Goal: Task Accomplishment & Management: Manage account settings

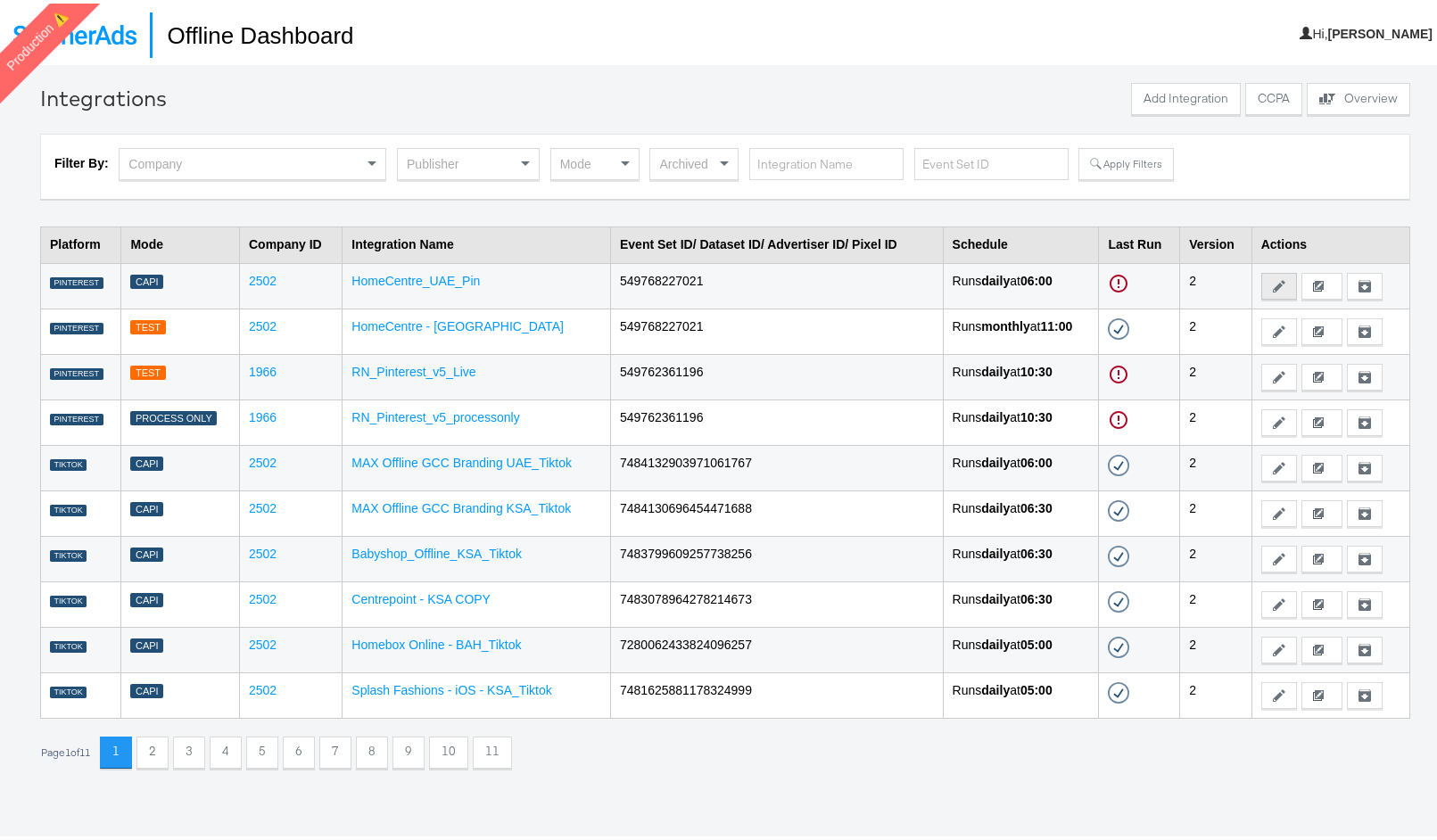
click at [1261, 283] on button "Edit" at bounding box center [1279, 282] width 36 height 27
click at [391, 273] on link "HomeCentre_UAE_Pin" at bounding box center [415, 277] width 128 height 14
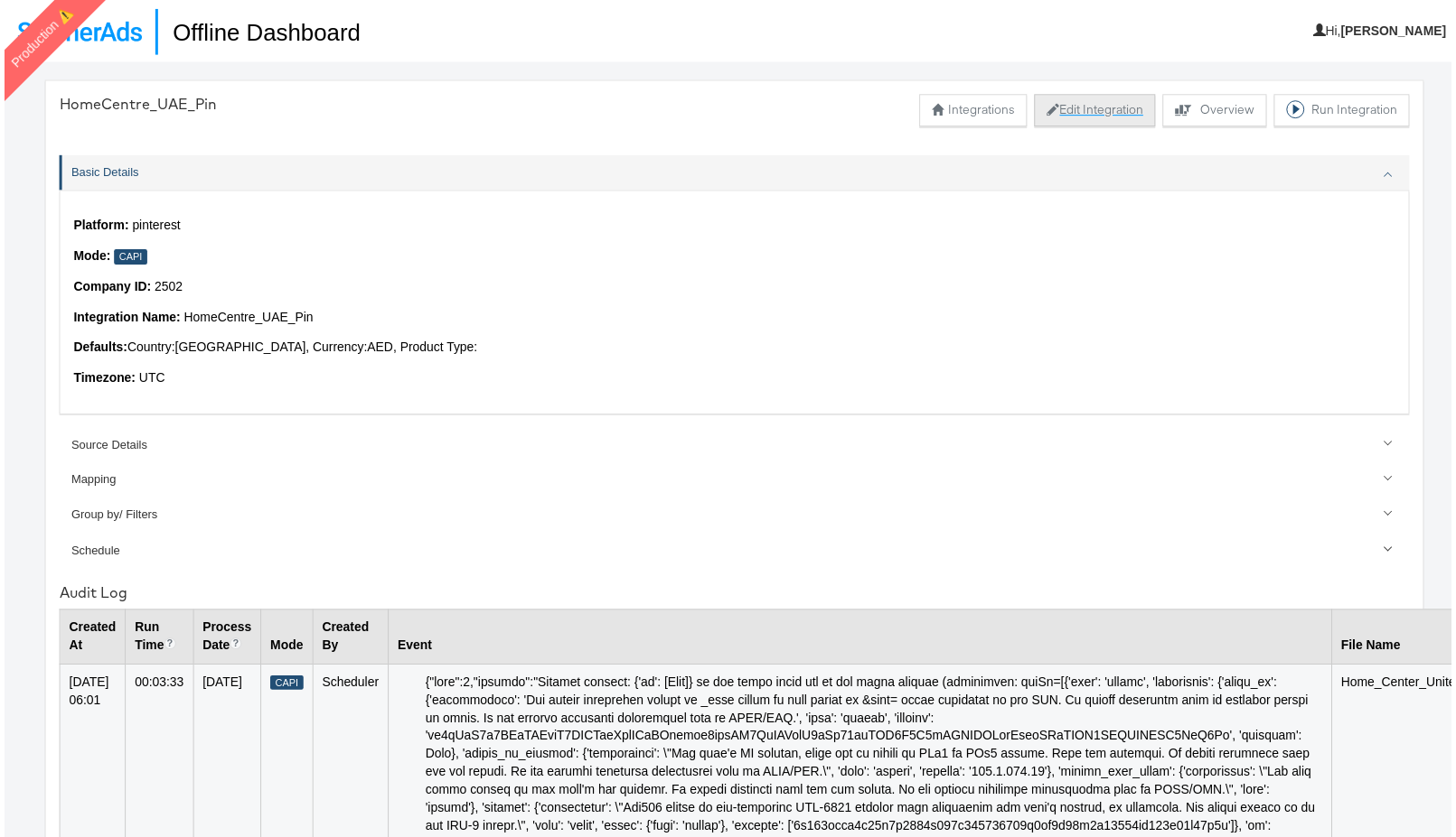
click at [1054, 117] on button "Edit Integration" at bounding box center [1097, 111] width 122 height 33
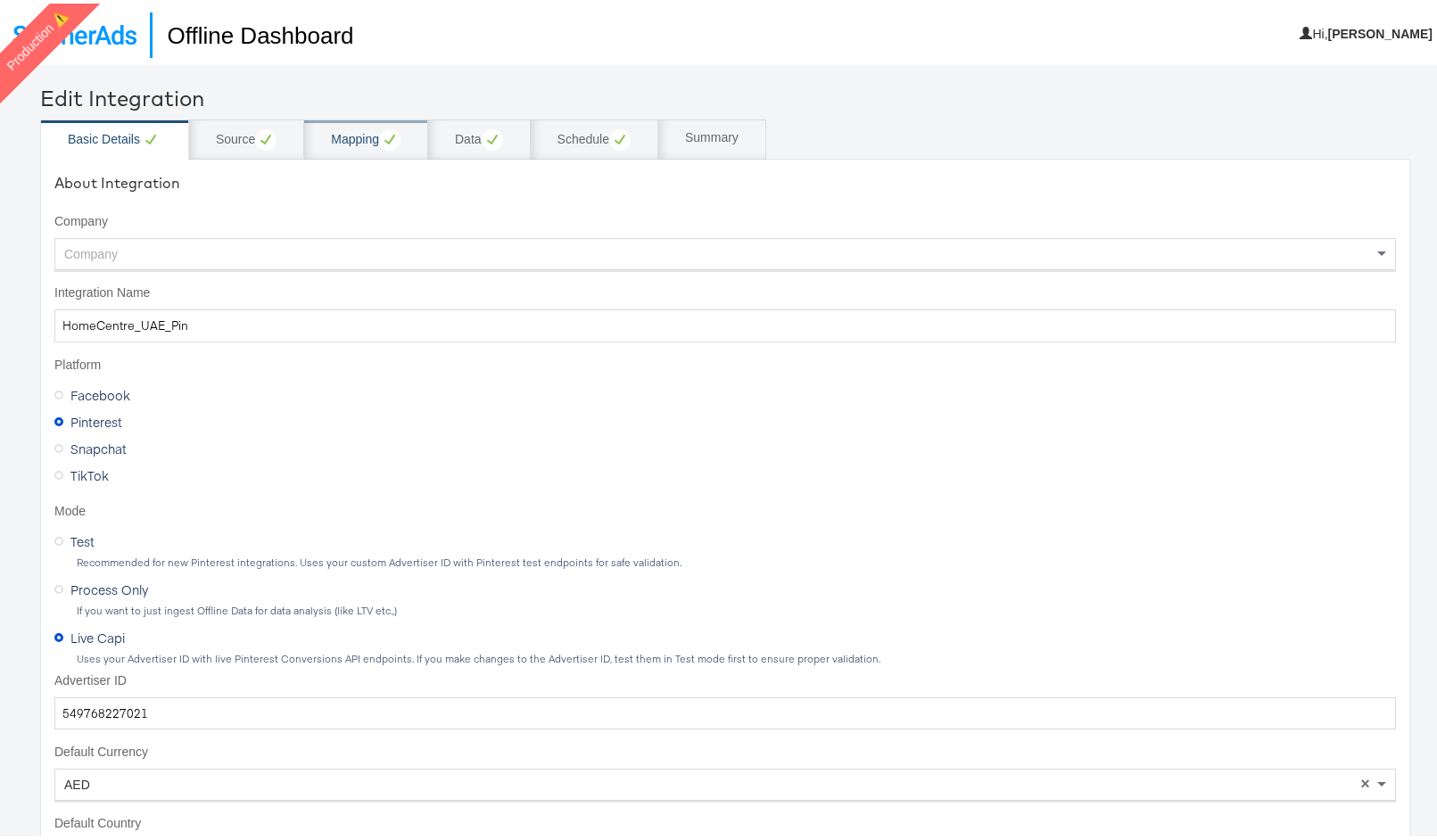
click at [352, 142] on div "Mapping" at bounding box center [366, 136] width 70 height 22
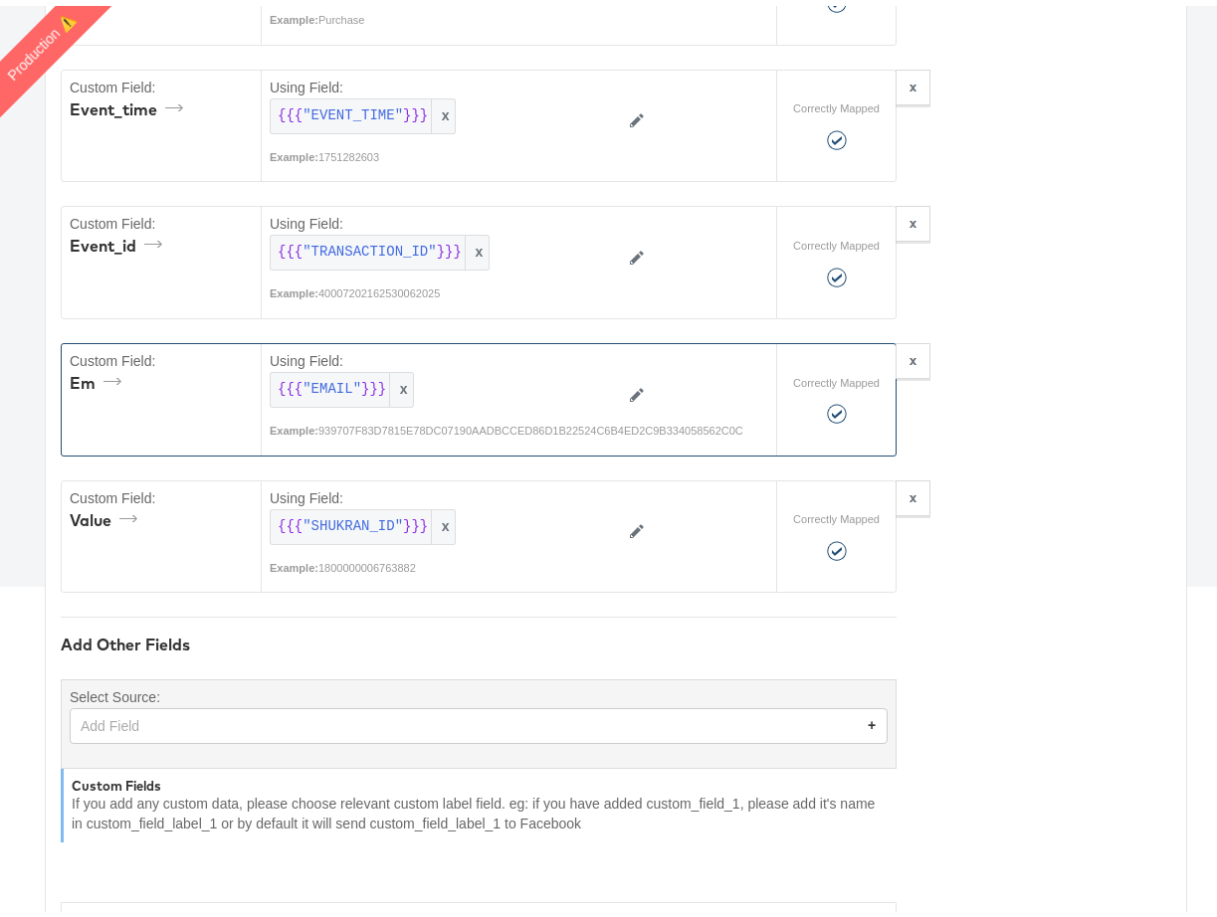
scroll to position [380, 0]
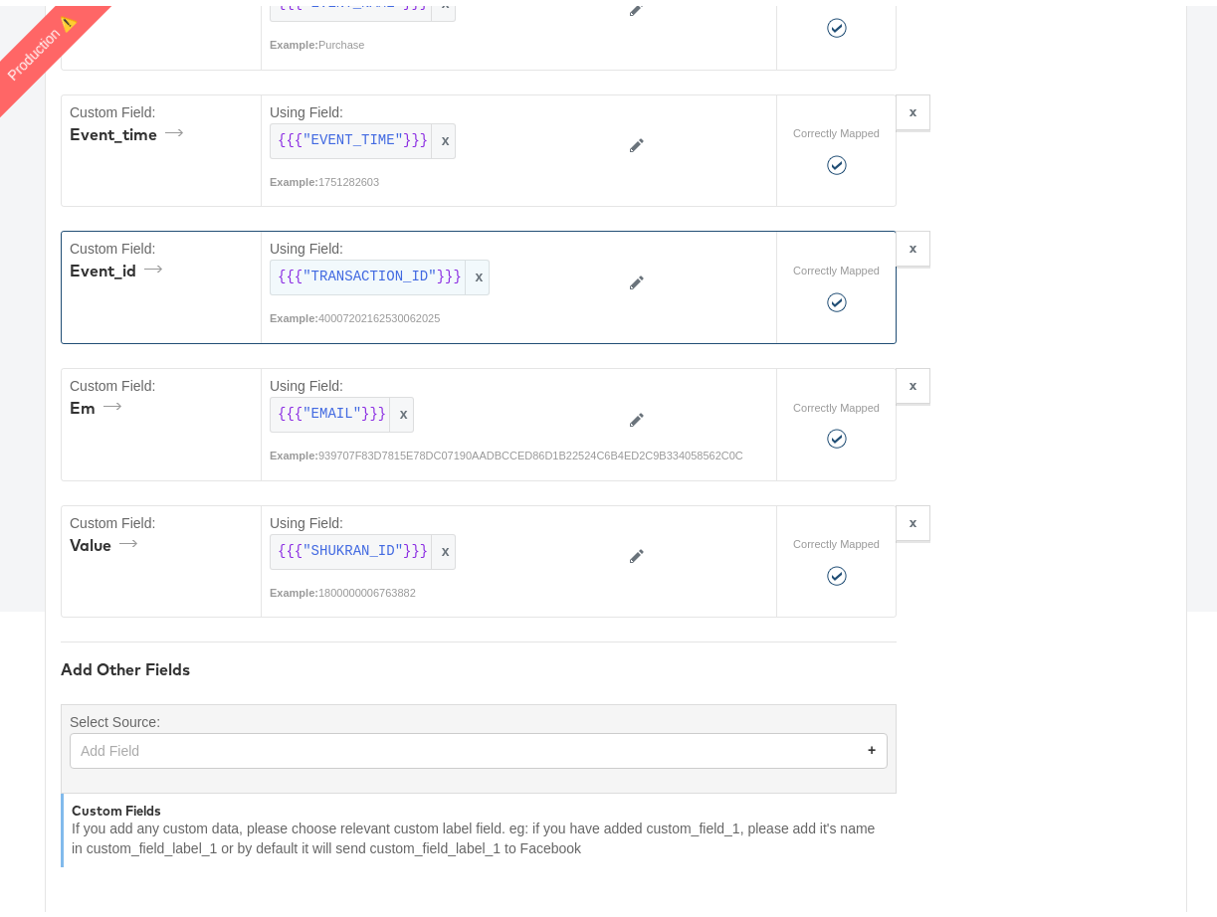
click at [482, 266] on span "x" at bounding box center [477, 272] width 24 height 34
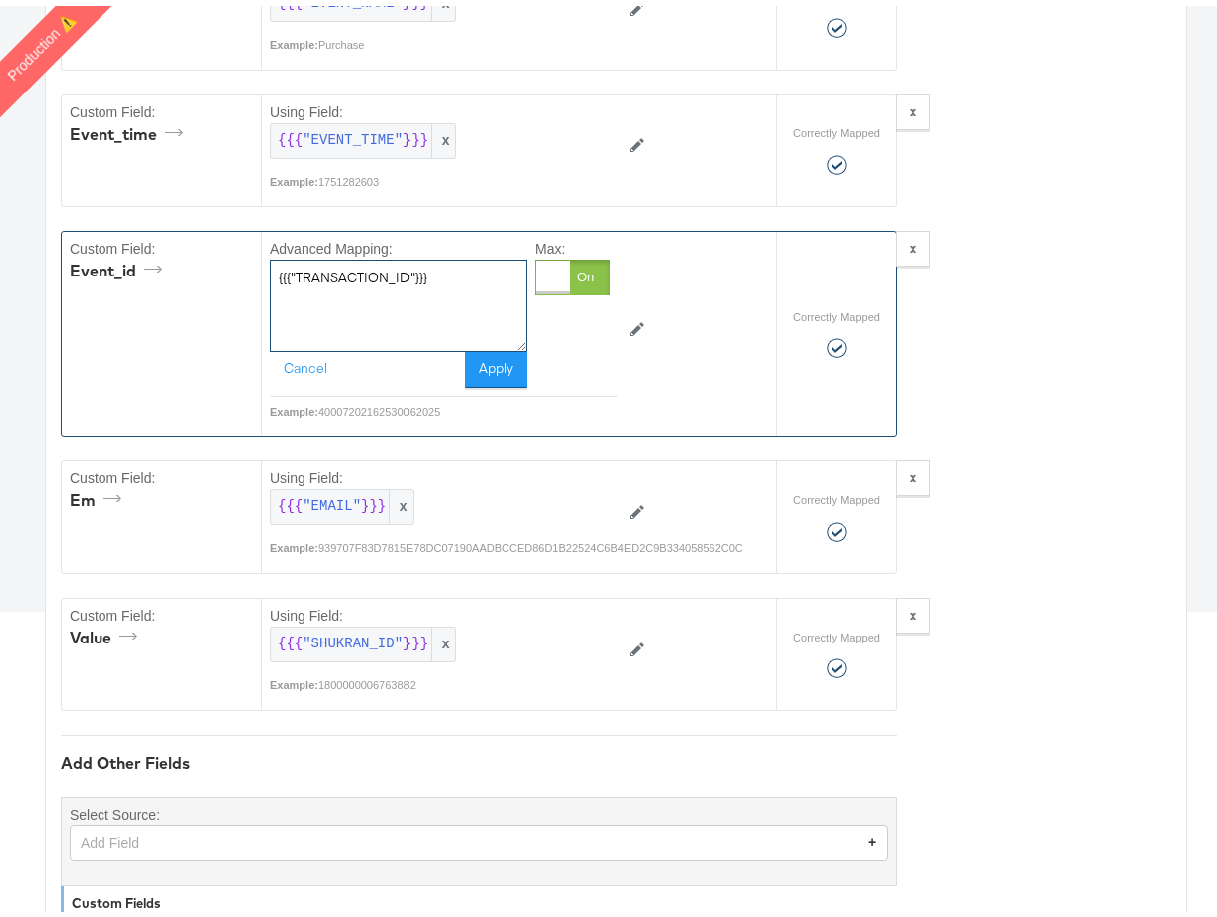
drag, startPoint x: 392, startPoint y: 273, endPoint x: 252, endPoint y: 271, distance: 140.3
click at [252, 271] on div "Custom Field: event_id Advanced Mapping: {{{"TRANSACTION_ID"}}} Cancel Apply Ma…" at bounding box center [419, 328] width 714 height 204
type textarea "Default"
click at [497, 362] on button "Apply" at bounding box center [496, 364] width 63 height 36
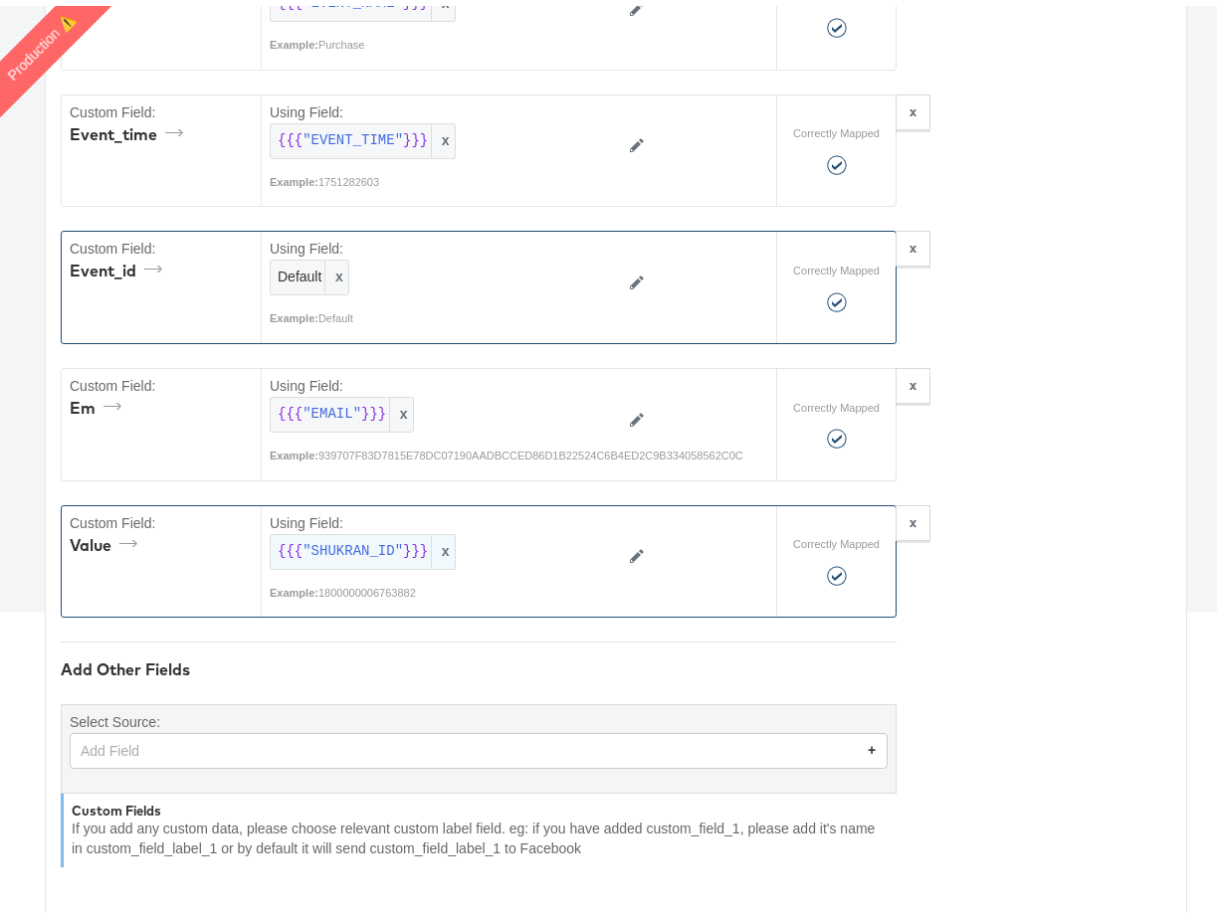
click at [445, 550] on span "x" at bounding box center [443, 546] width 24 height 34
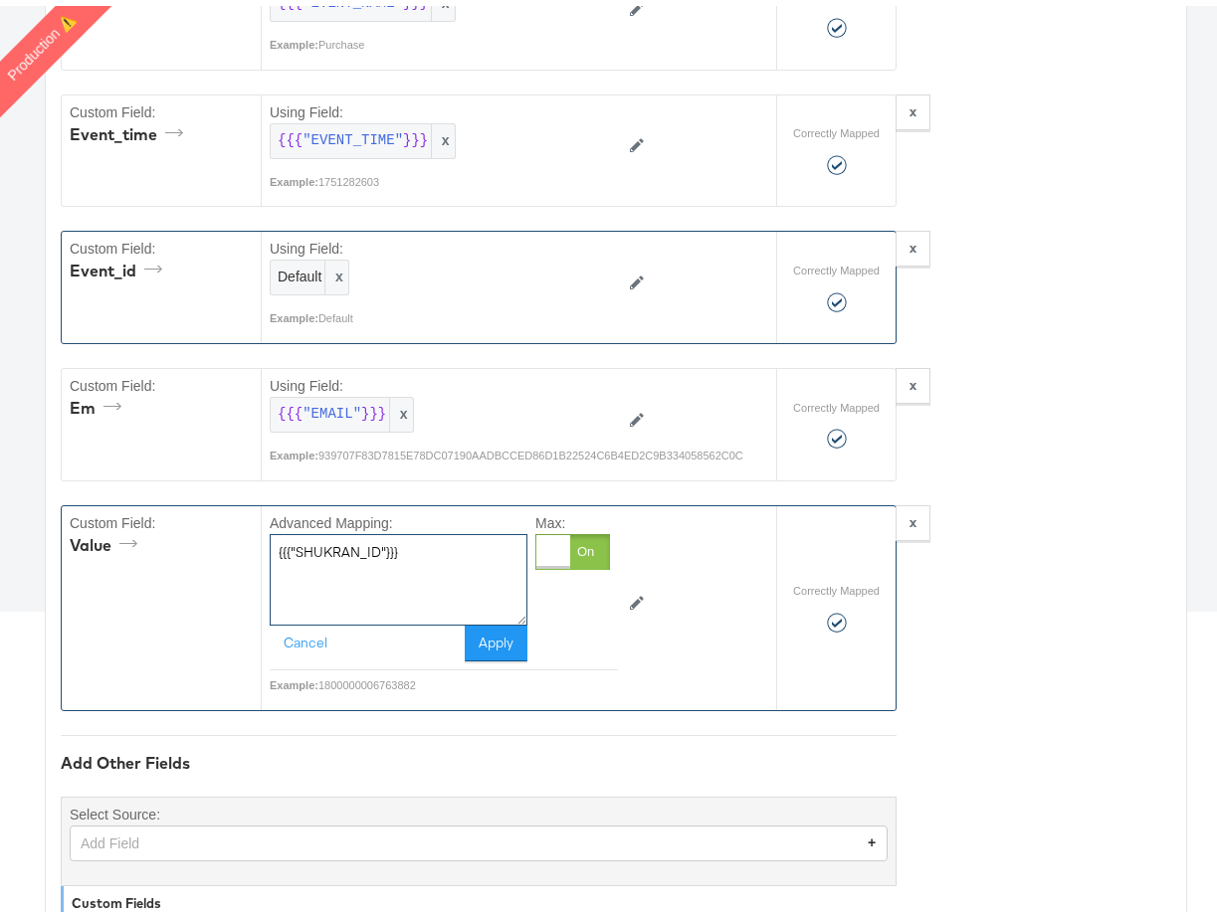
click at [356, 549] on textarea "{{{"SHUKRAN_ID"}}}" at bounding box center [399, 574] width 258 height 92
drag, startPoint x: 395, startPoint y: 548, endPoint x: 229, endPoint y: 538, distance: 166.4
click at [229, 538] on div "Custom Field: value Advanced Mapping: {{{"SHUKRAN_ID"}}} Cancel Apply Max: Exam…" at bounding box center [419, 602] width 714 height 204
click at [570, 553] on div at bounding box center [553, 546] width 34 height 34
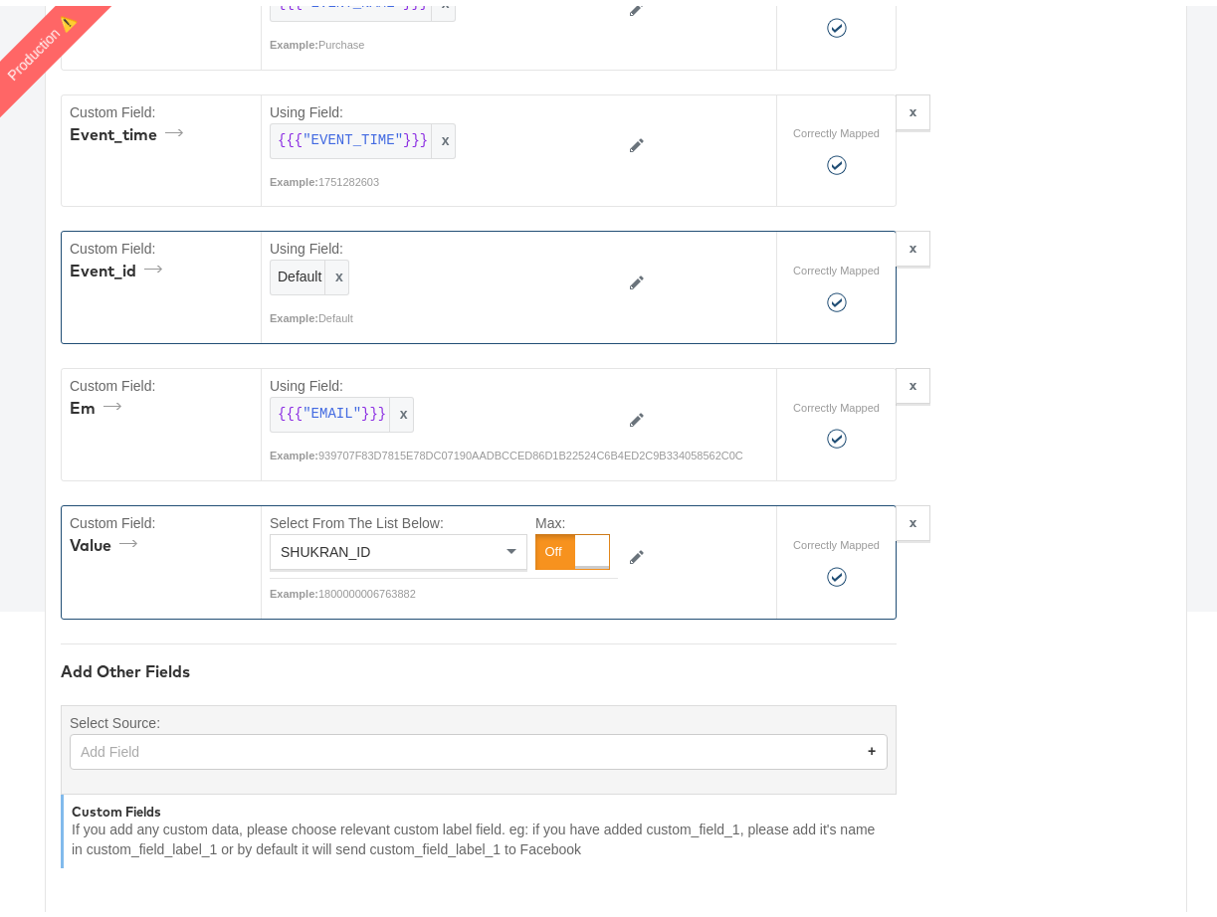
click at [433, 542] on div "SHUKRAN_ID" at bounding box center [399, 546] width 256 height 34
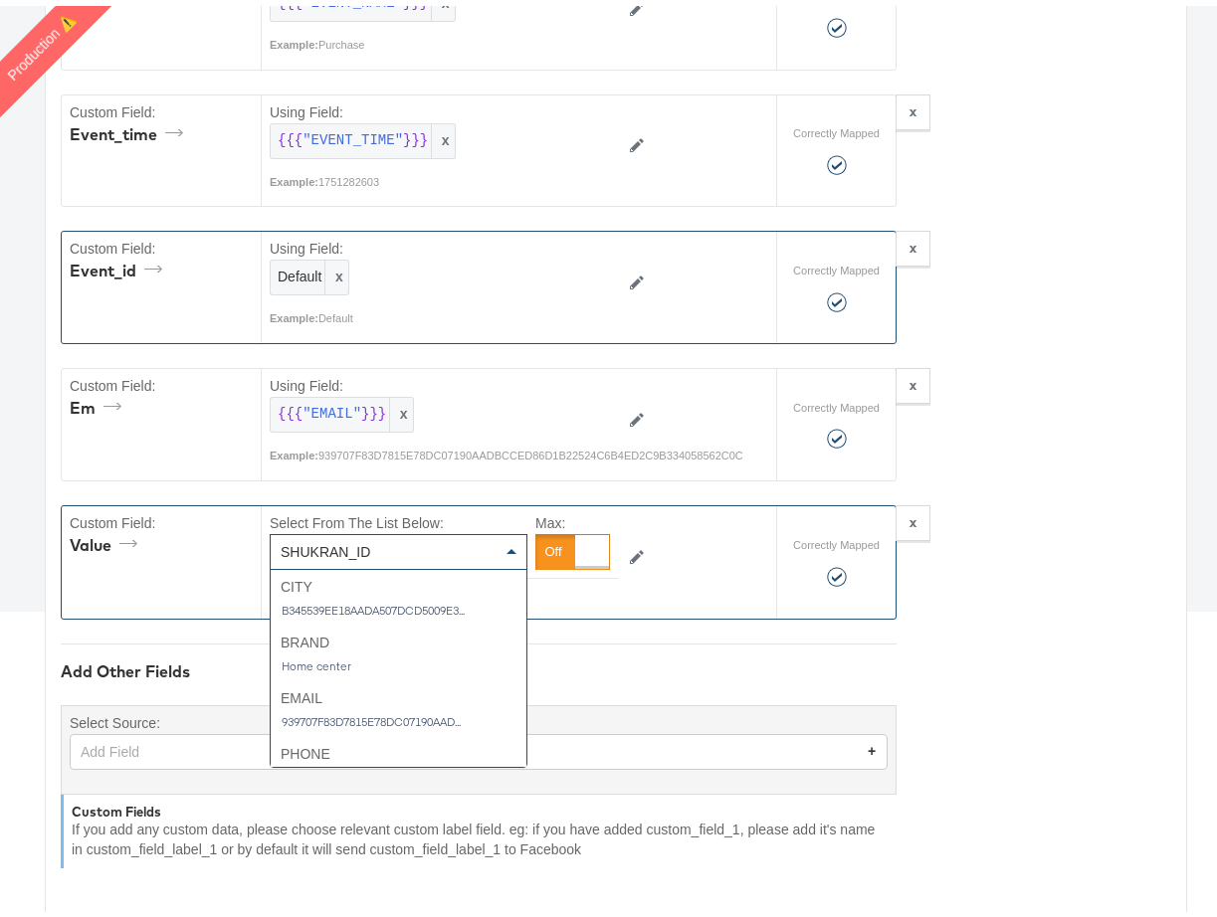
scroll to position [1045, 0]
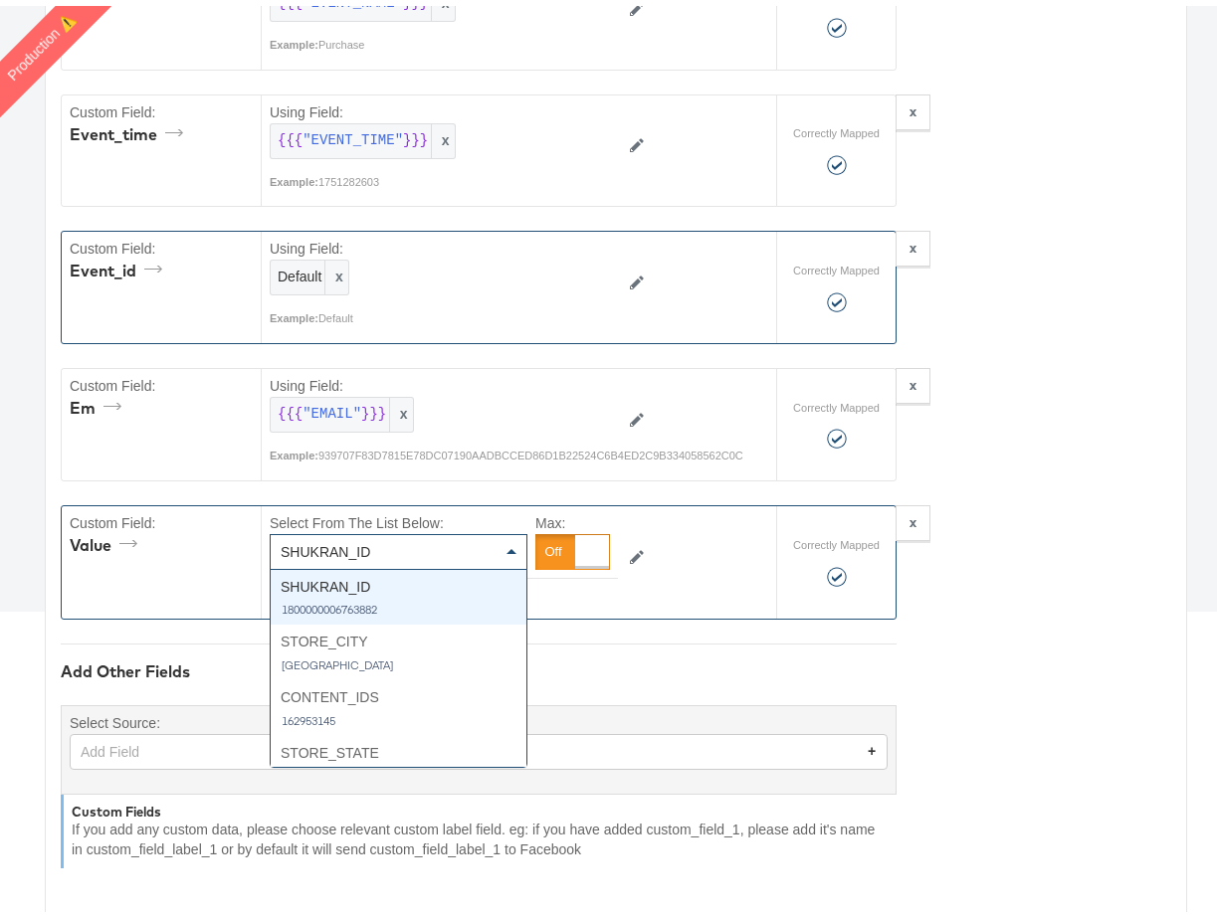
drag, startPoint x: 422, startPoint y: 554, endPoint x: 347, endPoint y: 544, distance: 75.3
click at [347, 544] on div "SHUKRAN_ID" at bounding box center [399, 546] width 256 height 34
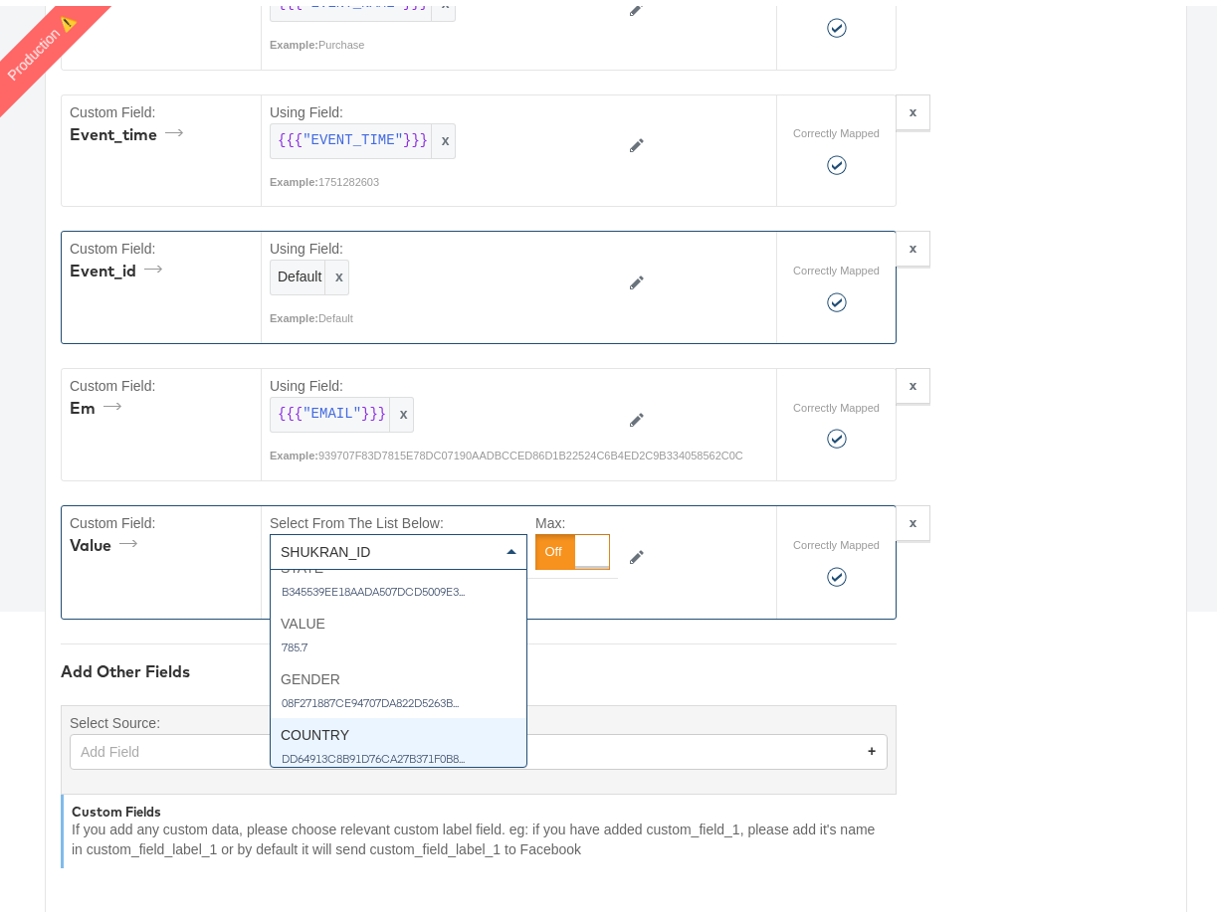
scroll to position [195, 0]
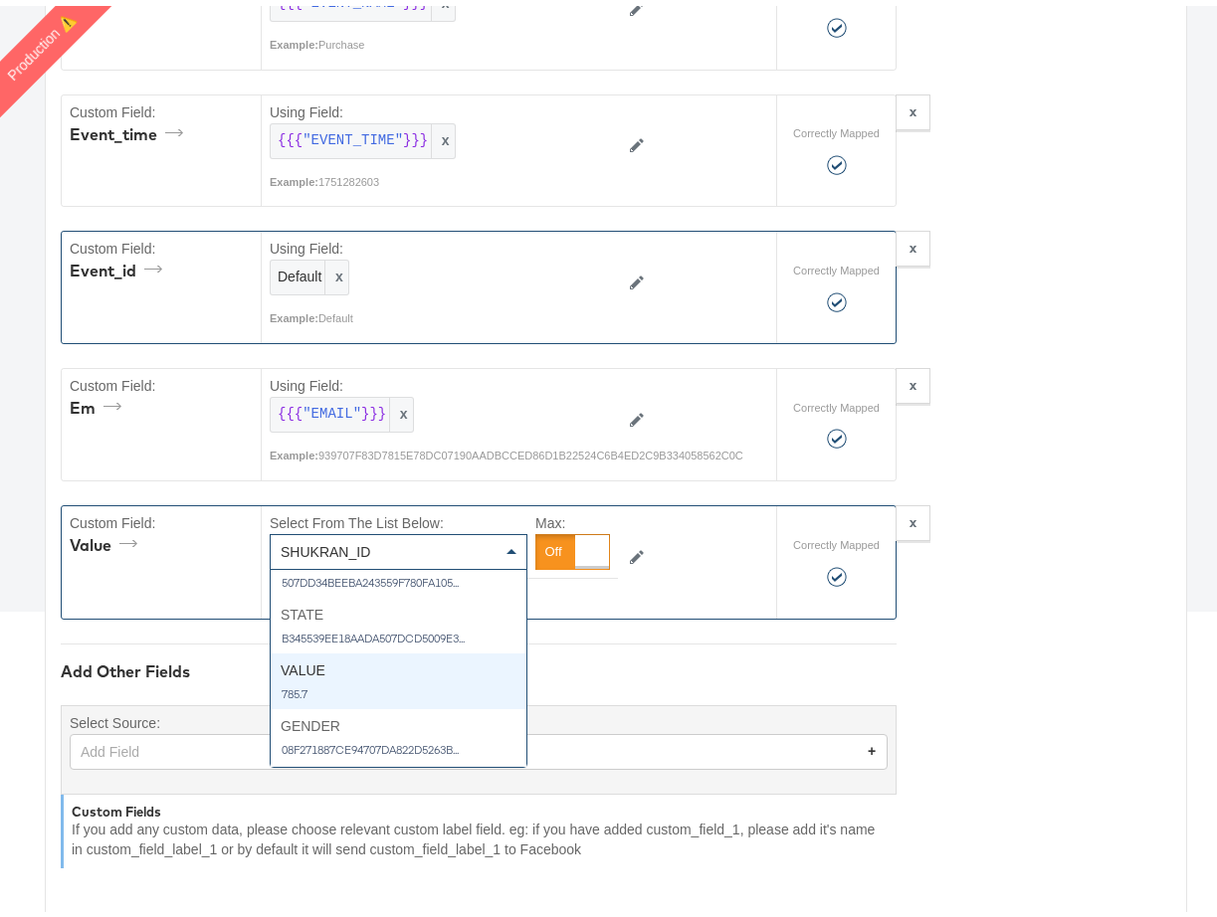
type textarea "{"em":"{{{\"EMAIL\"}}}","value":"{{{\"VALUE\"}}}","event_id":"Default","event_n…"
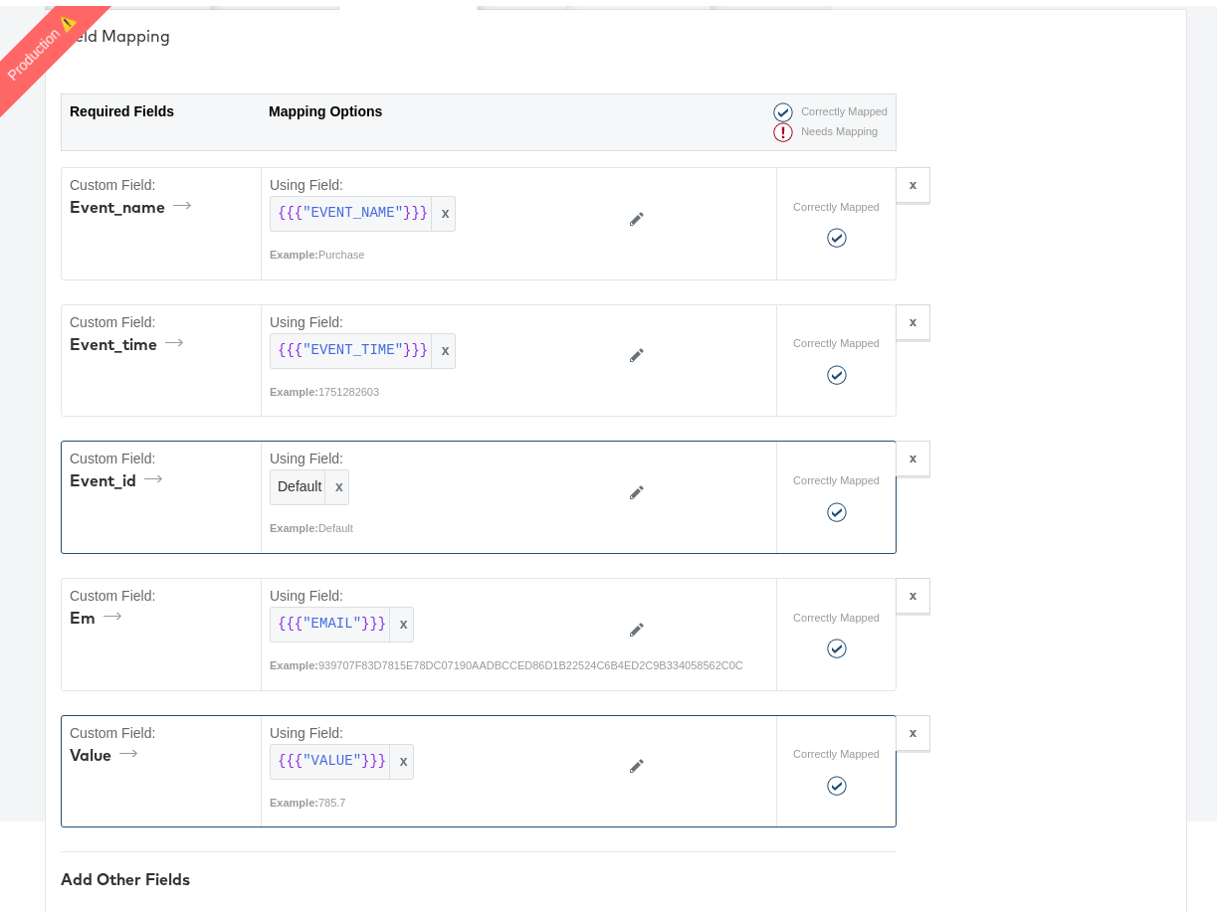
scroll to position [163, 0]
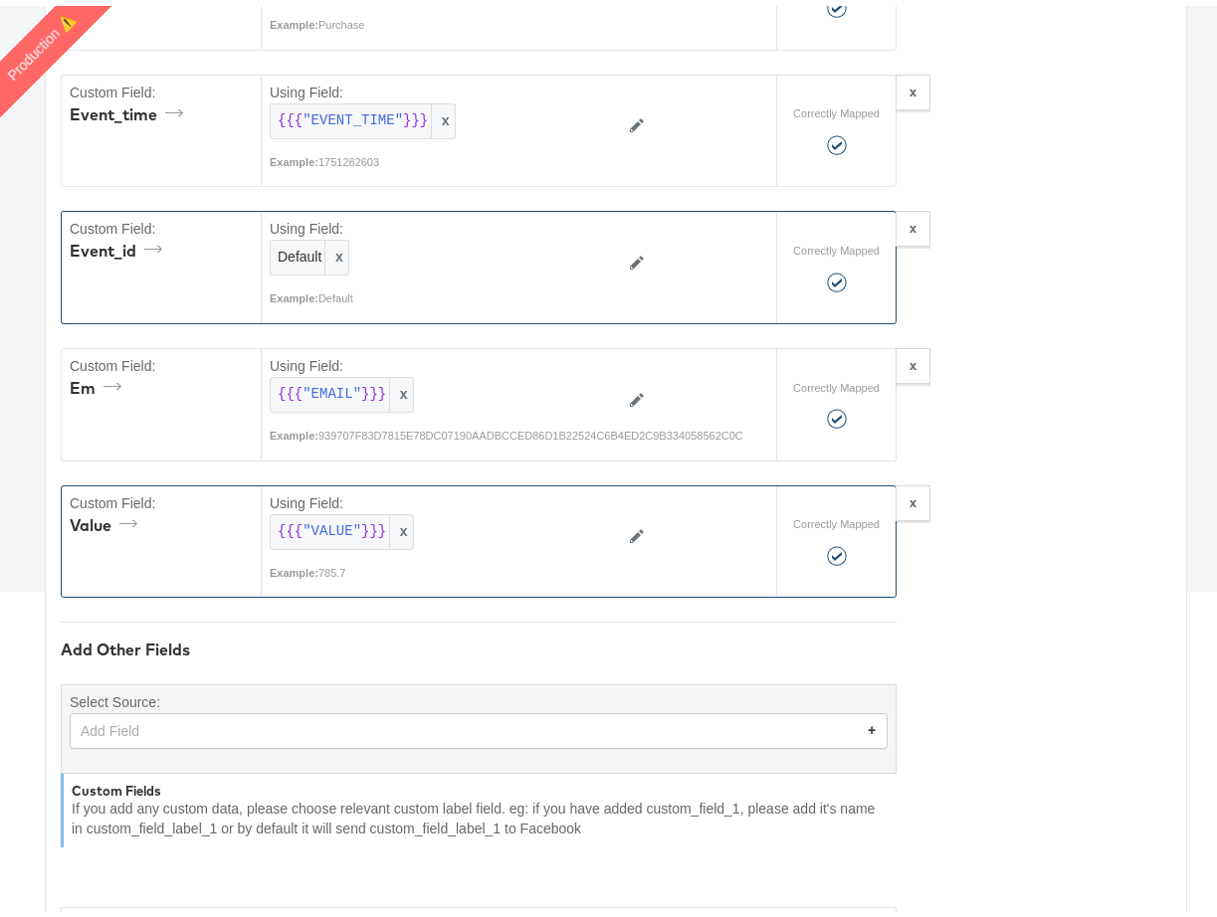
click at [200, 734] on div "Add Field +" at bounding box center [479, 725] width 818 height 36
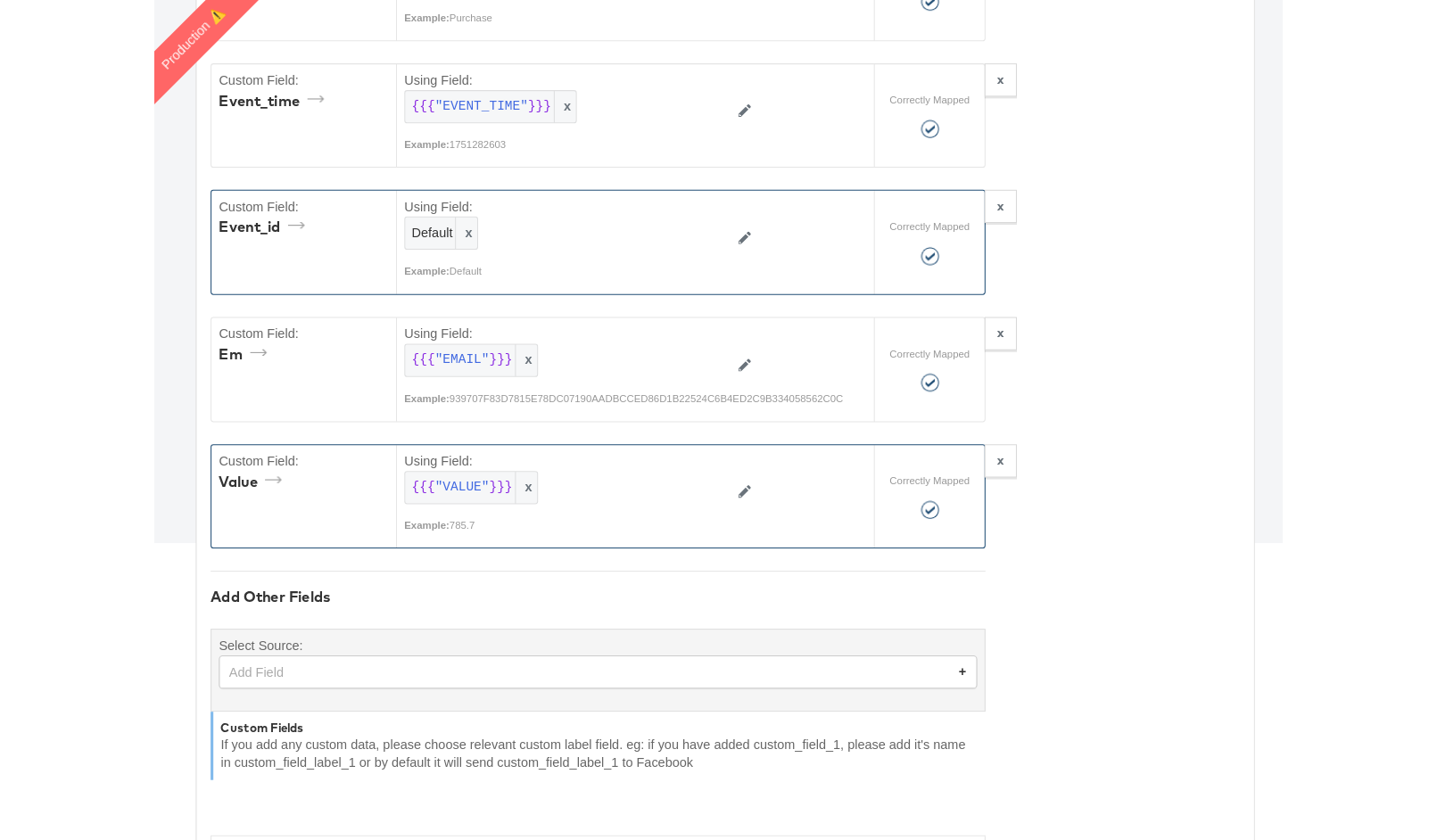
scroll to position [380, 0]
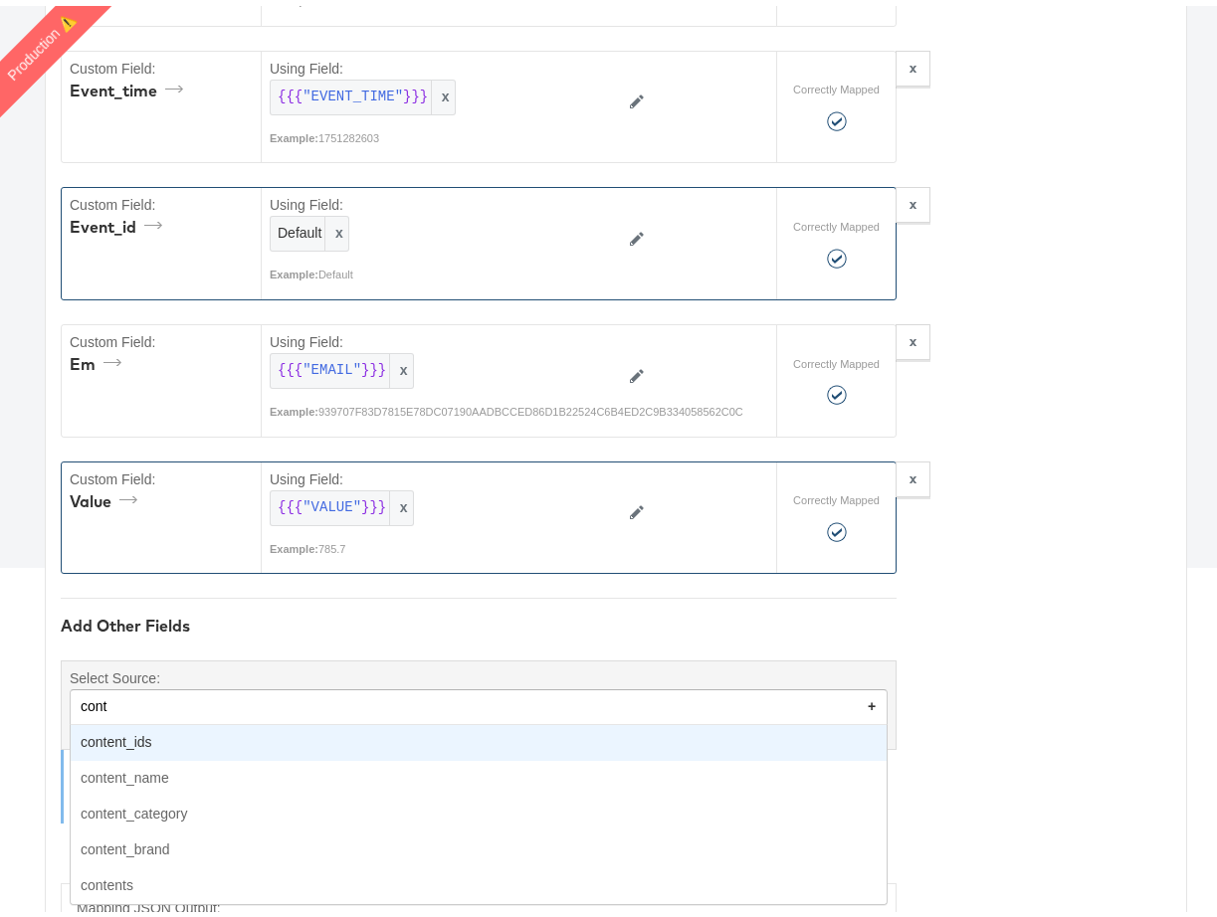
type input "[PERSON_NAME]"
type textarea "{"em":"{{{\"EMAIL\"}}}","value":"{{{\"VALUE\"}}}","event_id":"Default","event_n…"
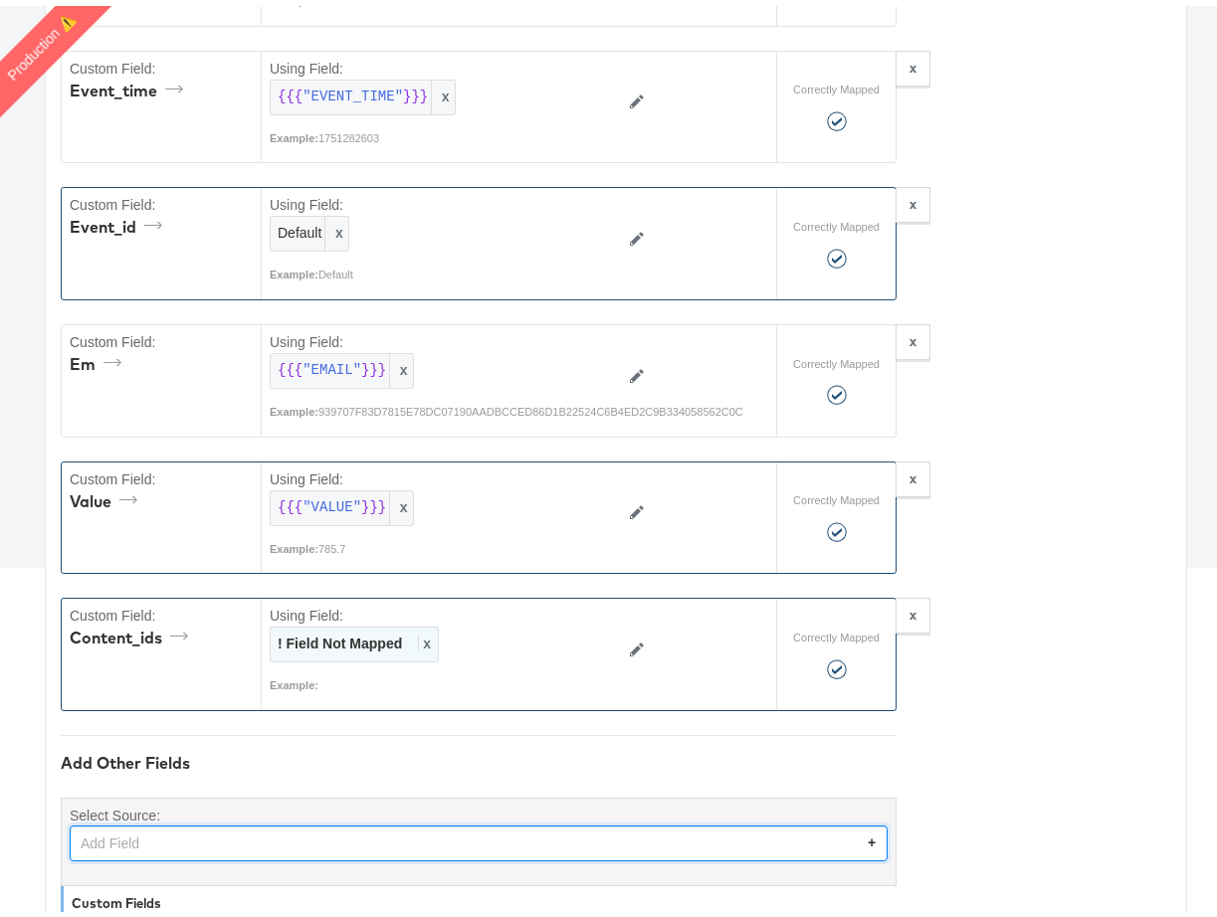
click at [361, 631] on strong "! Field Not Mapped" at bounding box center [340, 638] width 124 height 16
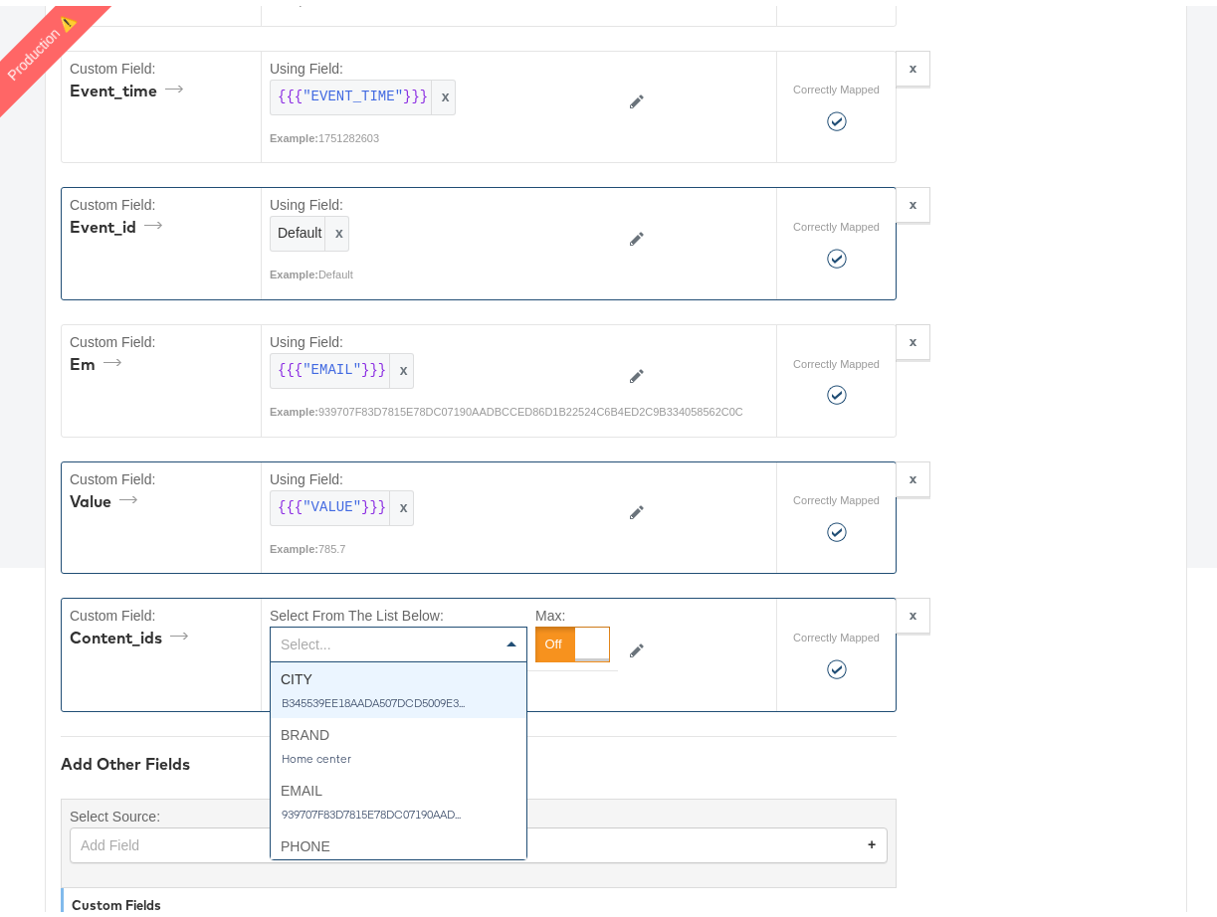
click at [360, 639] on div "Select..." at bounding box center [399, 639] width 256 height 34
type input "con"
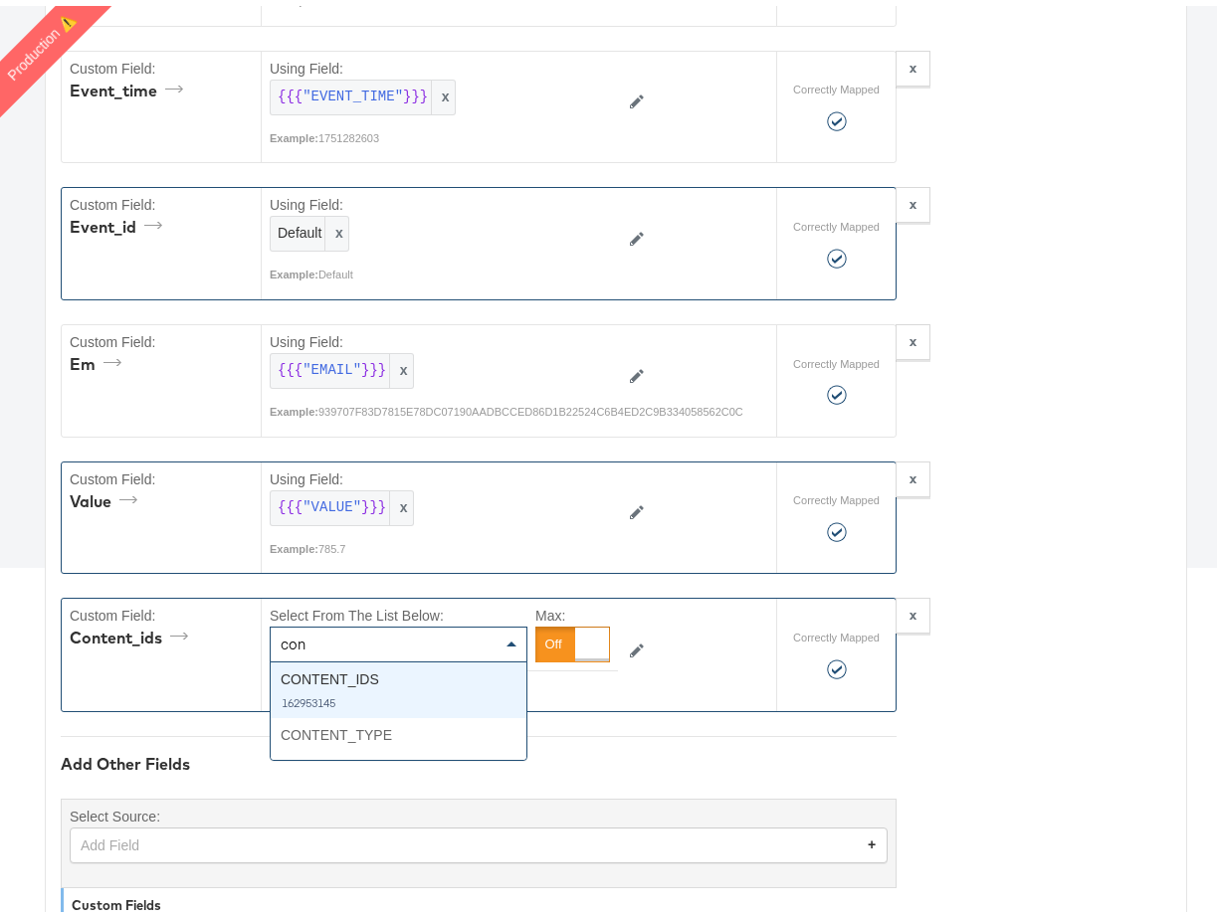
type textarea "{"em":"{{{\"EMAIL\"}}}","value":"{{{\"VALUE\"}}}","event_id":"Default","event_n…"
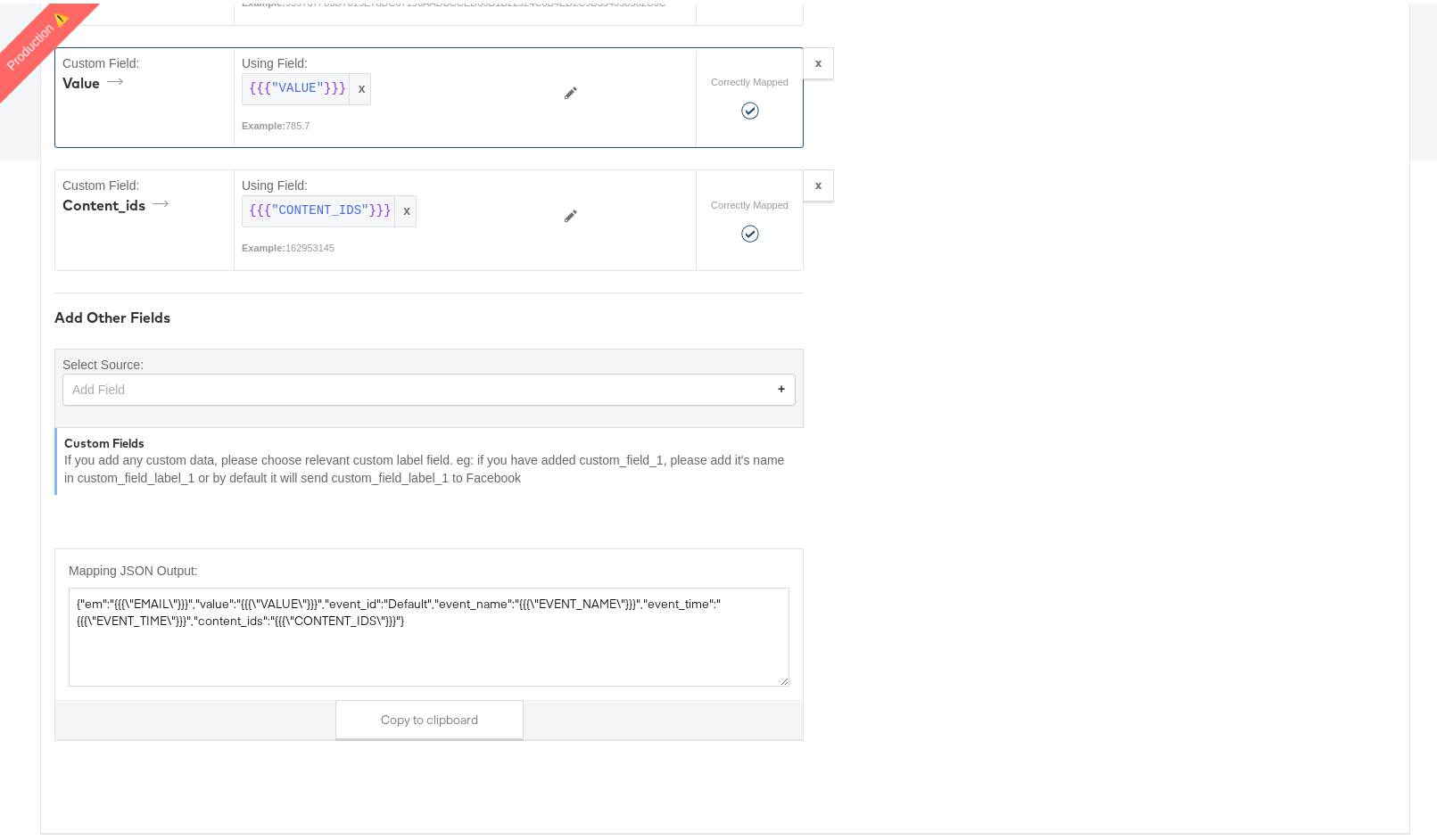
scroll to position [0, 0]
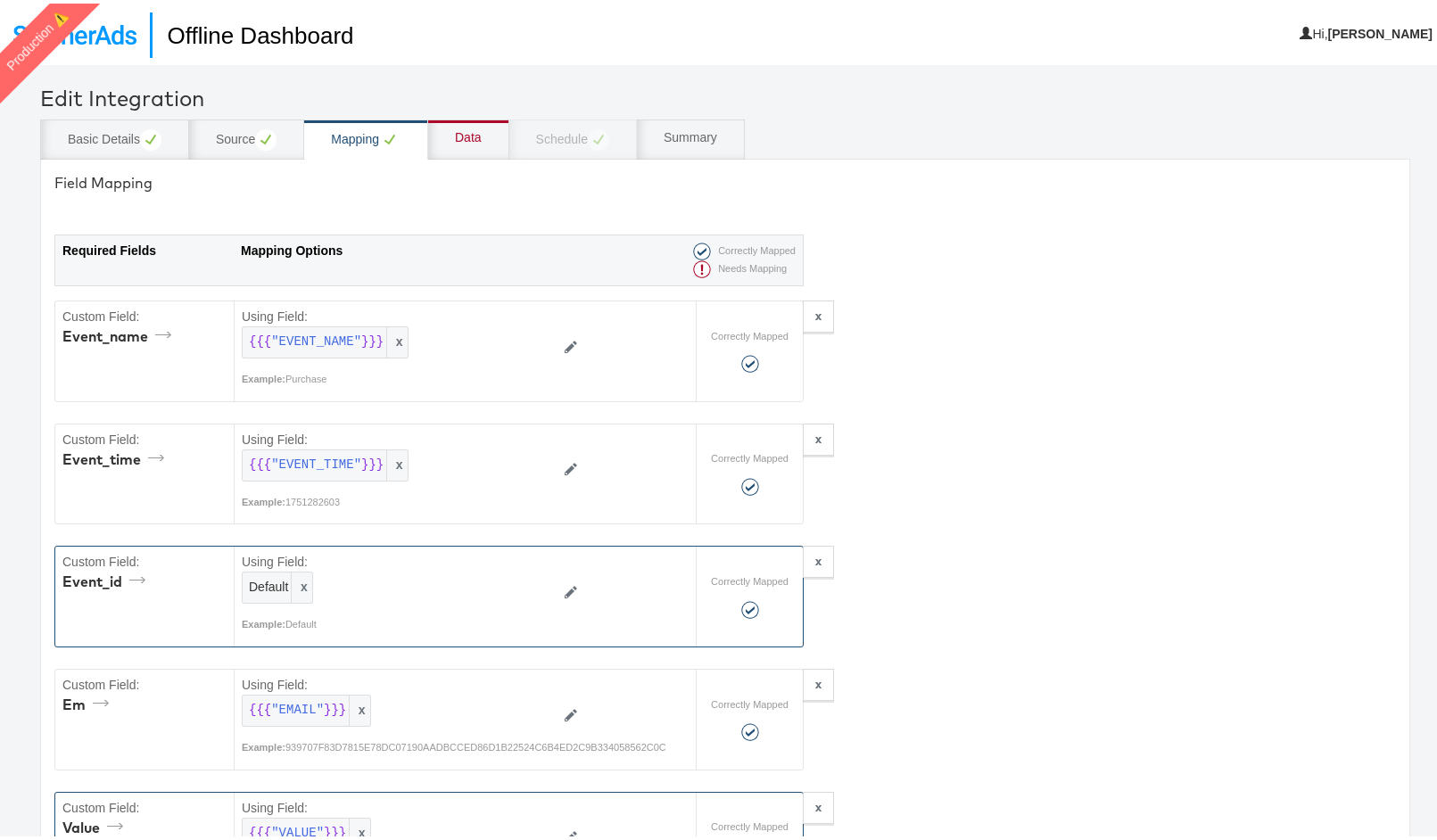
click at [459, 138] on div "Data" at bounding box center [468, 134] width 27 height 18
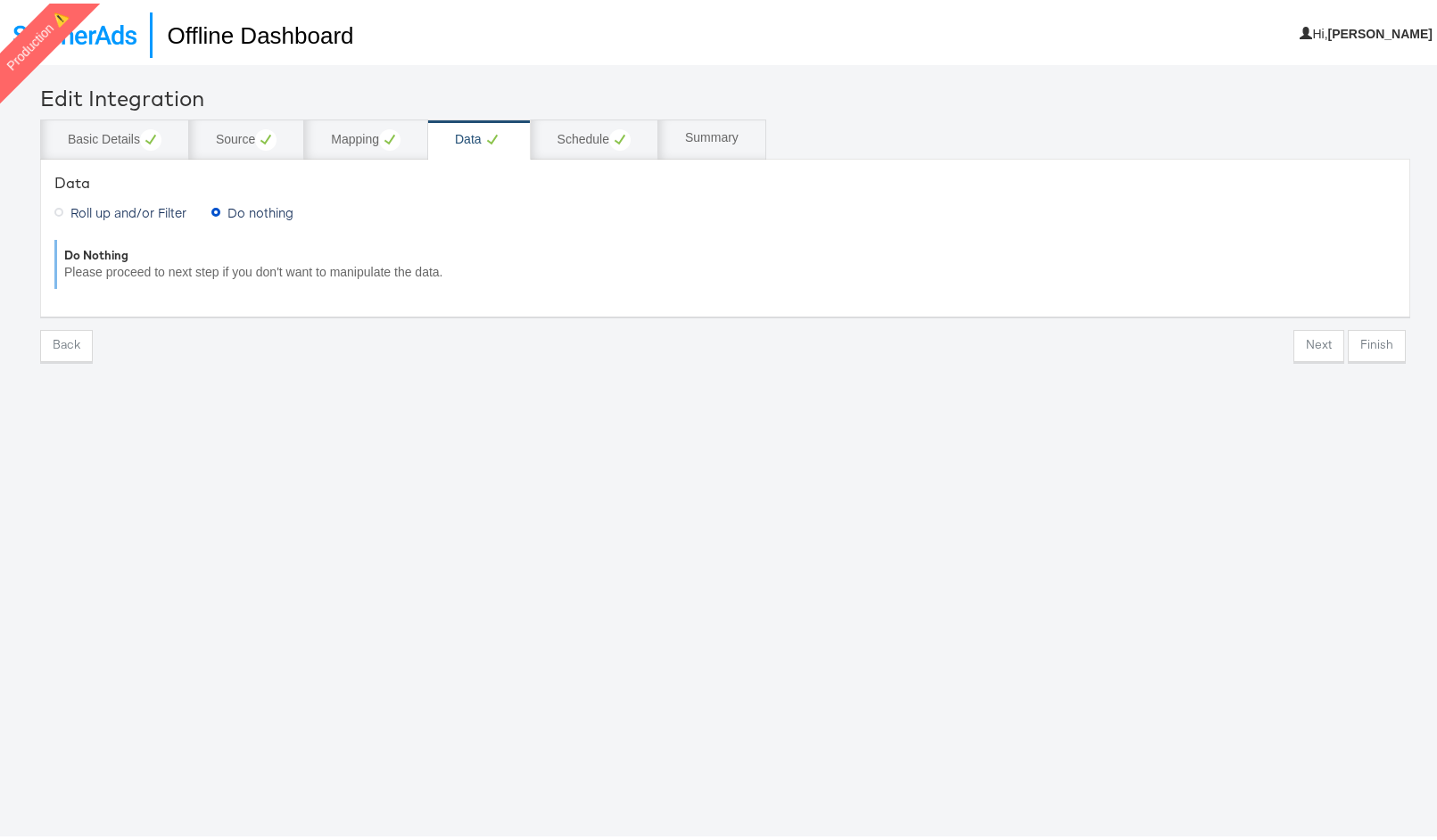
click at [128, 211] on span "Roll up and/or Filter" at bounding box center [128, 209] width 116 height 18
click at [0, 0] on input "Roll up and/or Filter" at bounding box center [0, 0] width 0 height 0
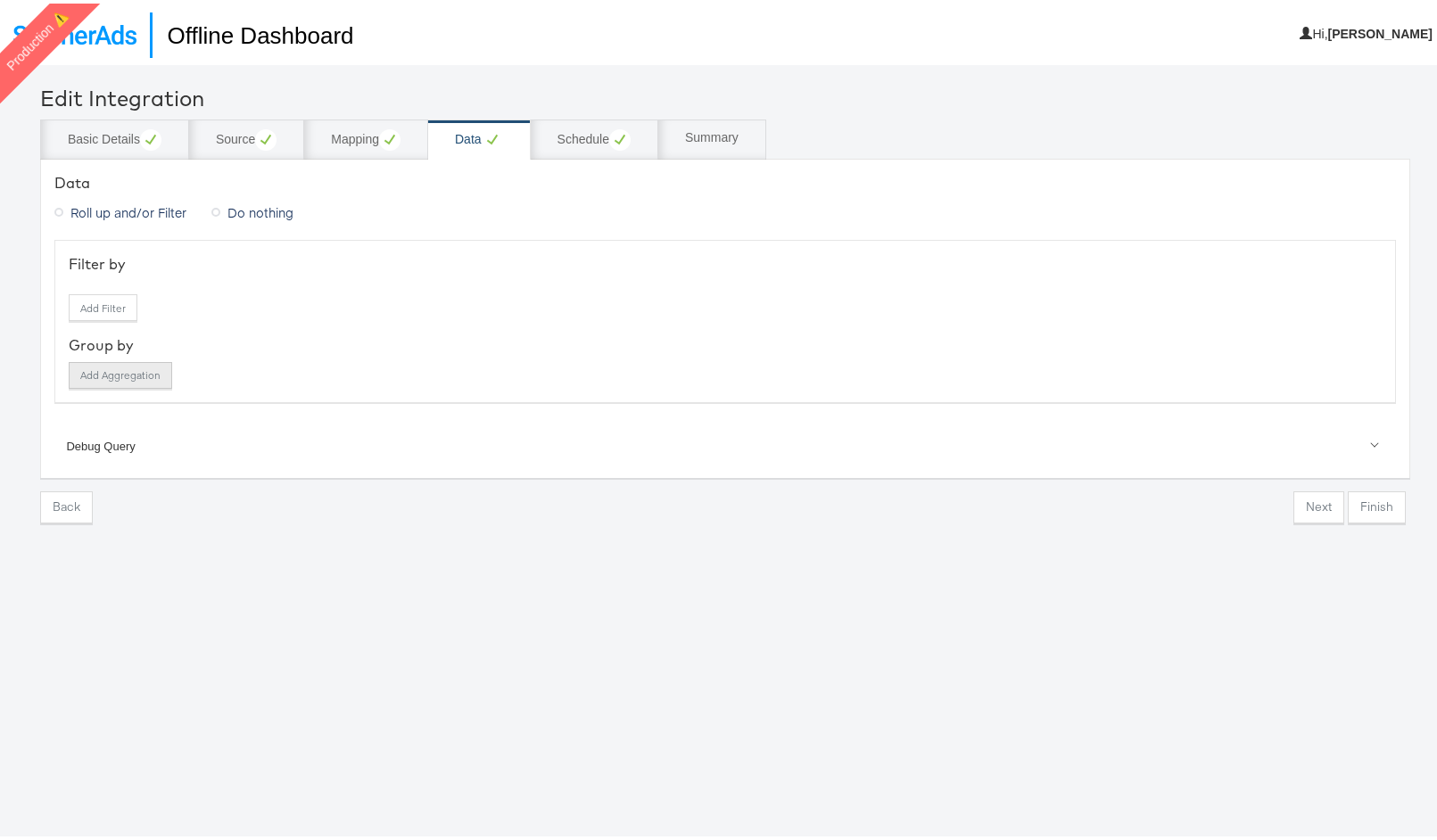
click at [110, 379] on button "Add Aggregation" at bounding box center [120, 372] width 103 height 27
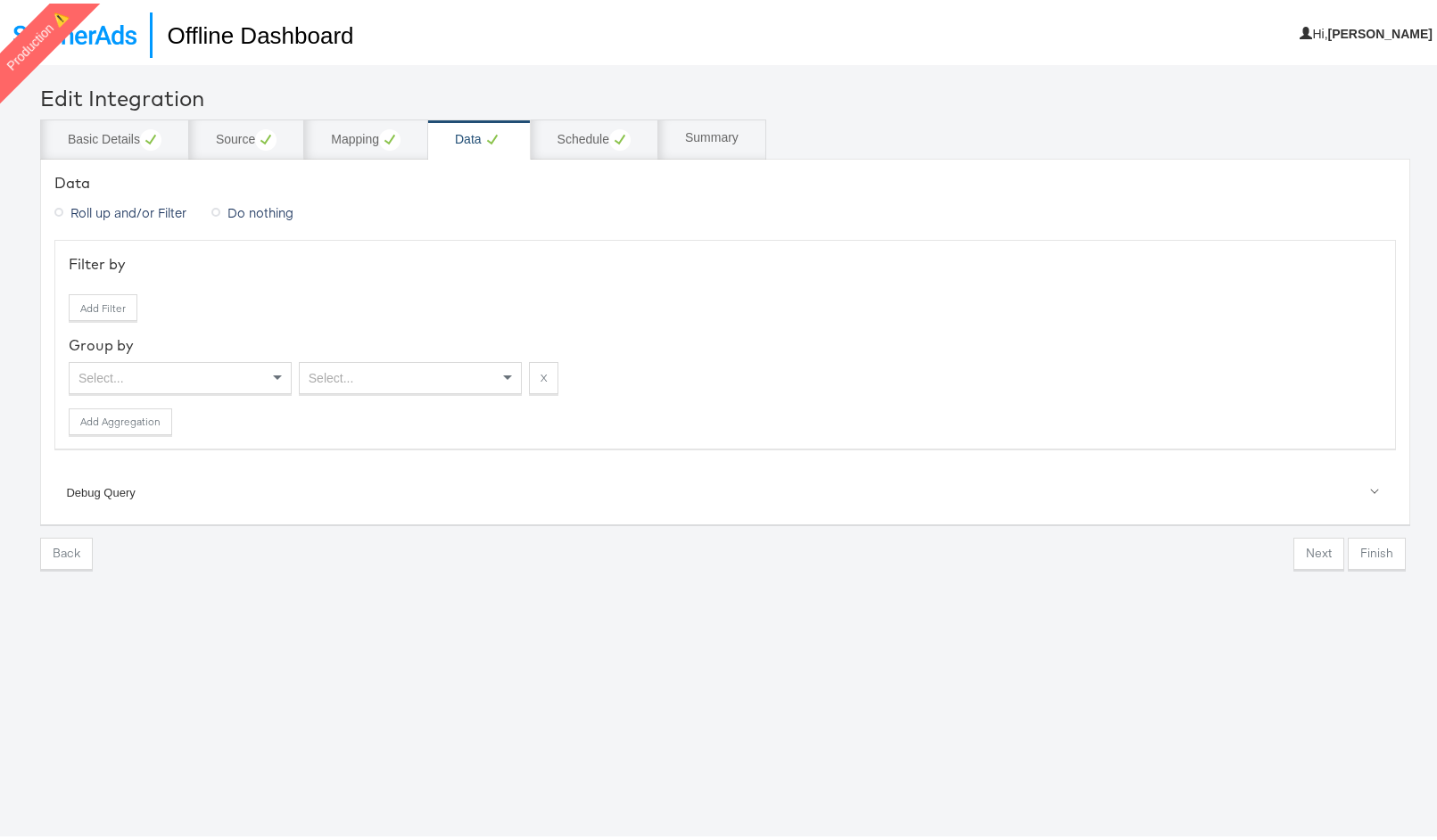
click at [157, 385] on div "Select..." at bounding box center [180, 375] width 221 height 30
click at [351, 384] on div "Select..." at bounding box center [410, 375] width 221 height 30
drag, startPoint x: 382, startPoint y: 446, endPoint x: 365, endPoint y: 446, distance: 17.0
click at [100, 410] on button "Add Aggregation" at bounding box center [120, 419] width 103 height 27
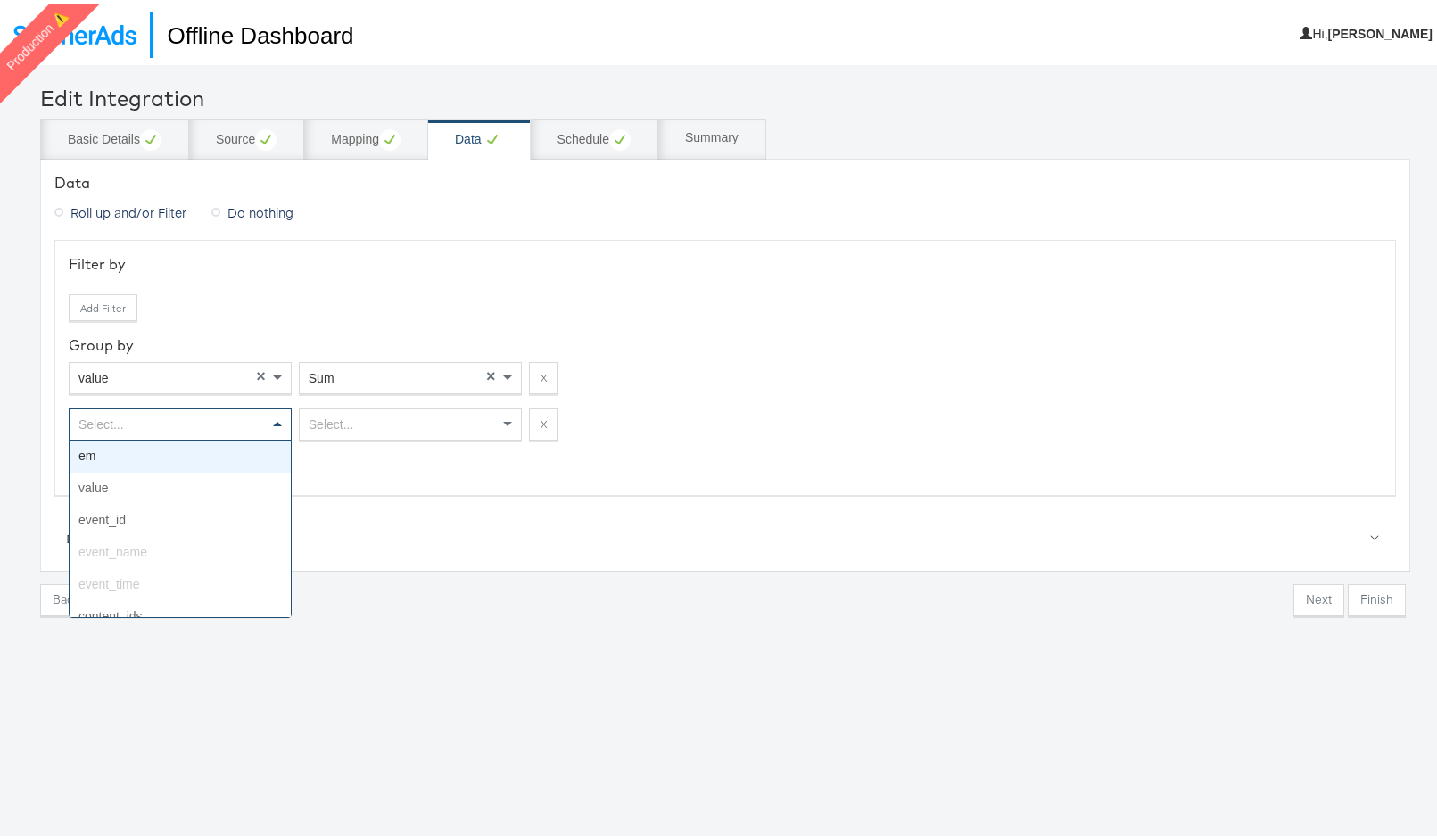
click at [135, 421] on div "Select..." at bounding box center [180, 421] width 221 height 30
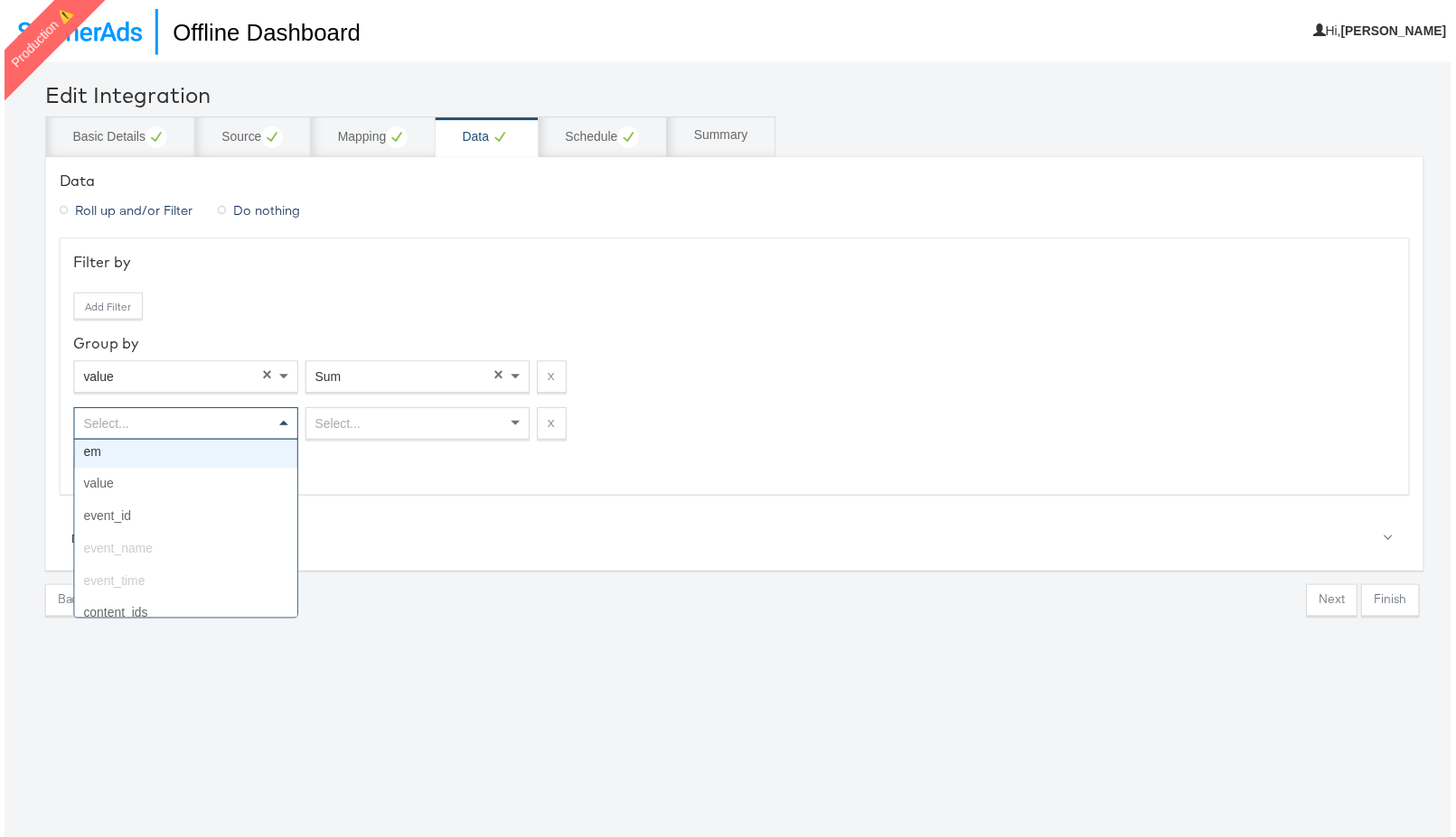
scroll to position [16, 0]
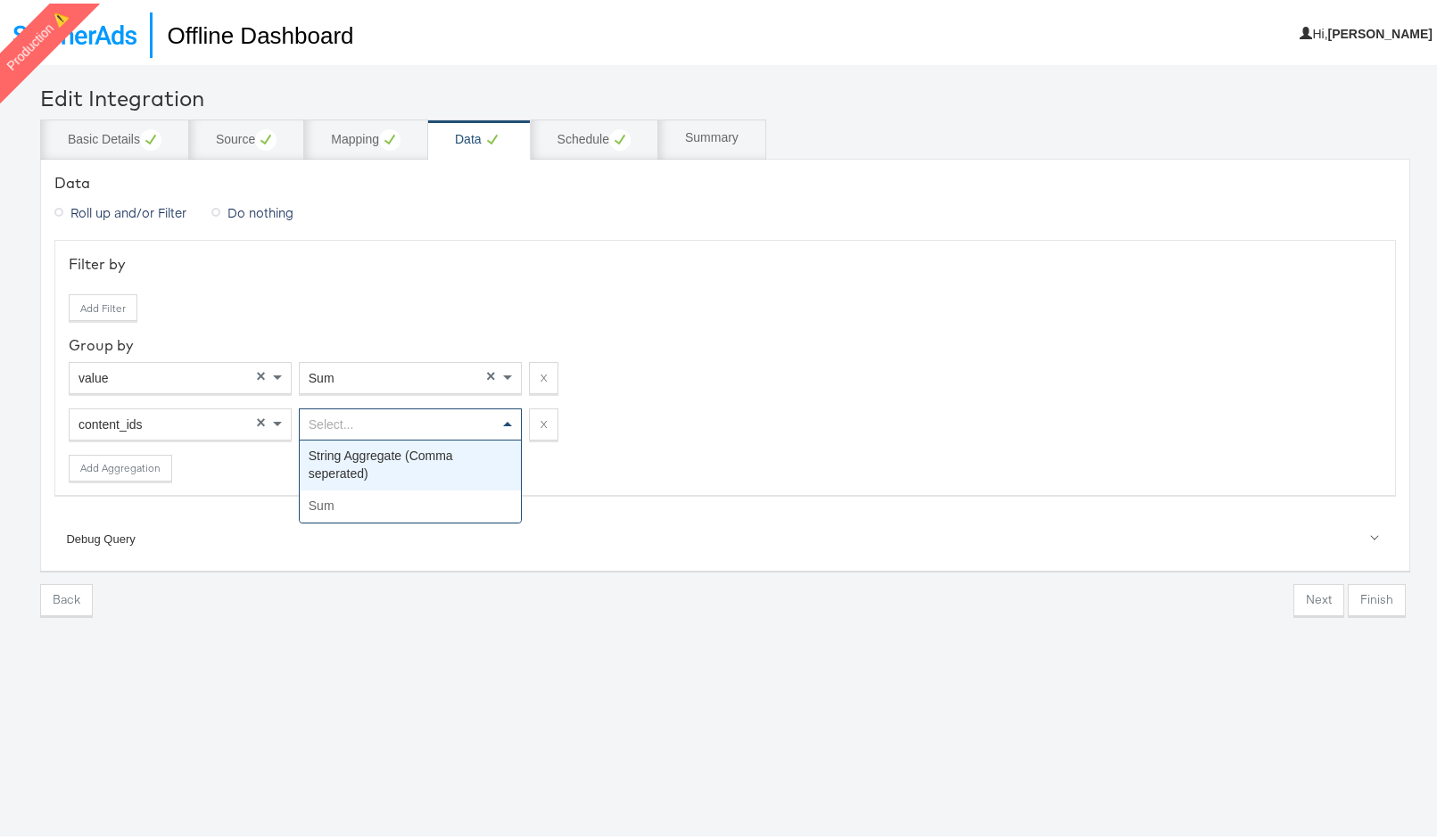
click at [359, 425] on div "Select..." at bounding box center [410, 421] width 221 height 30
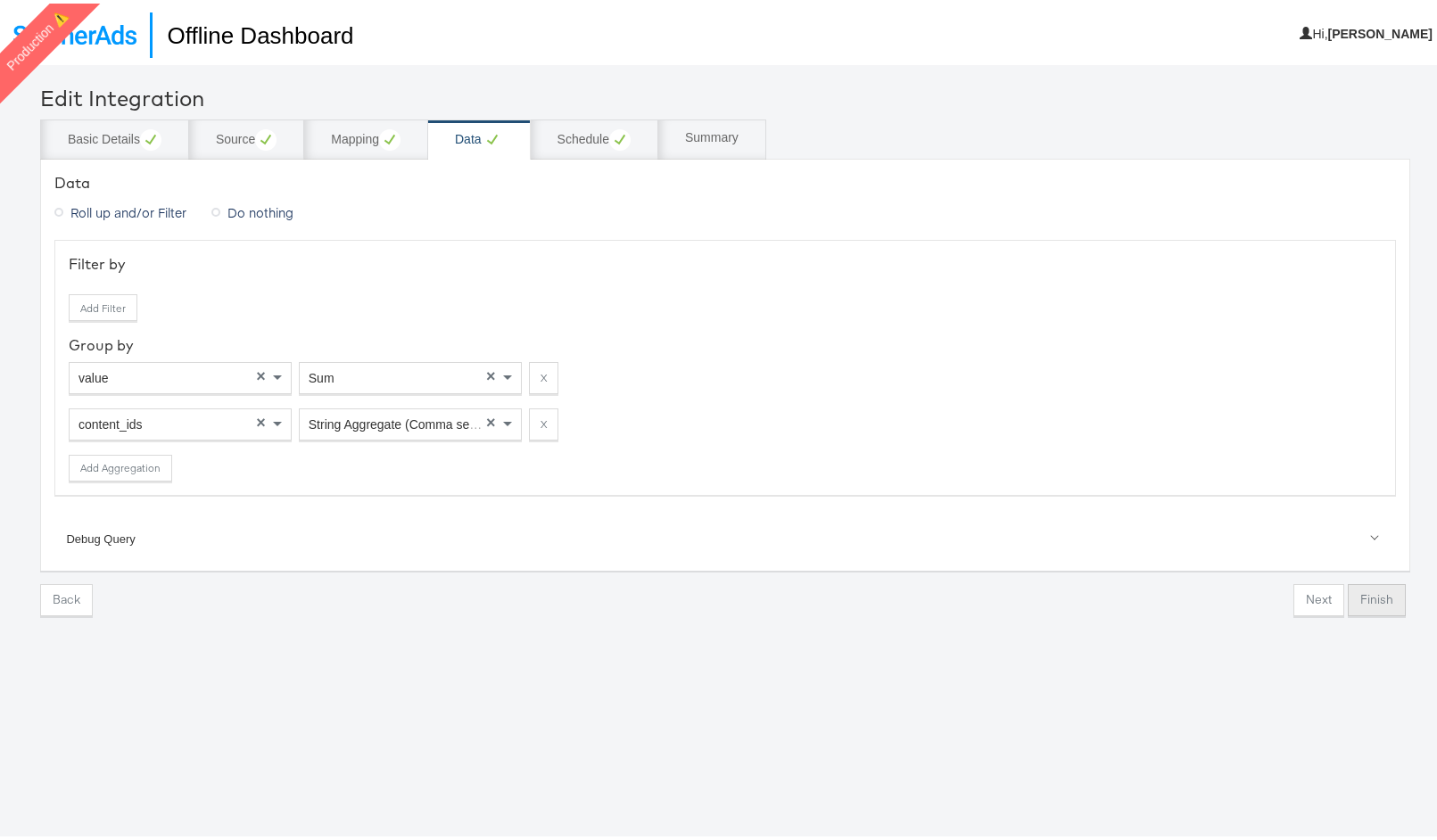
click at [1374, 593] on button "Finish" at bounding box center [1376, 597] width 58 height 32
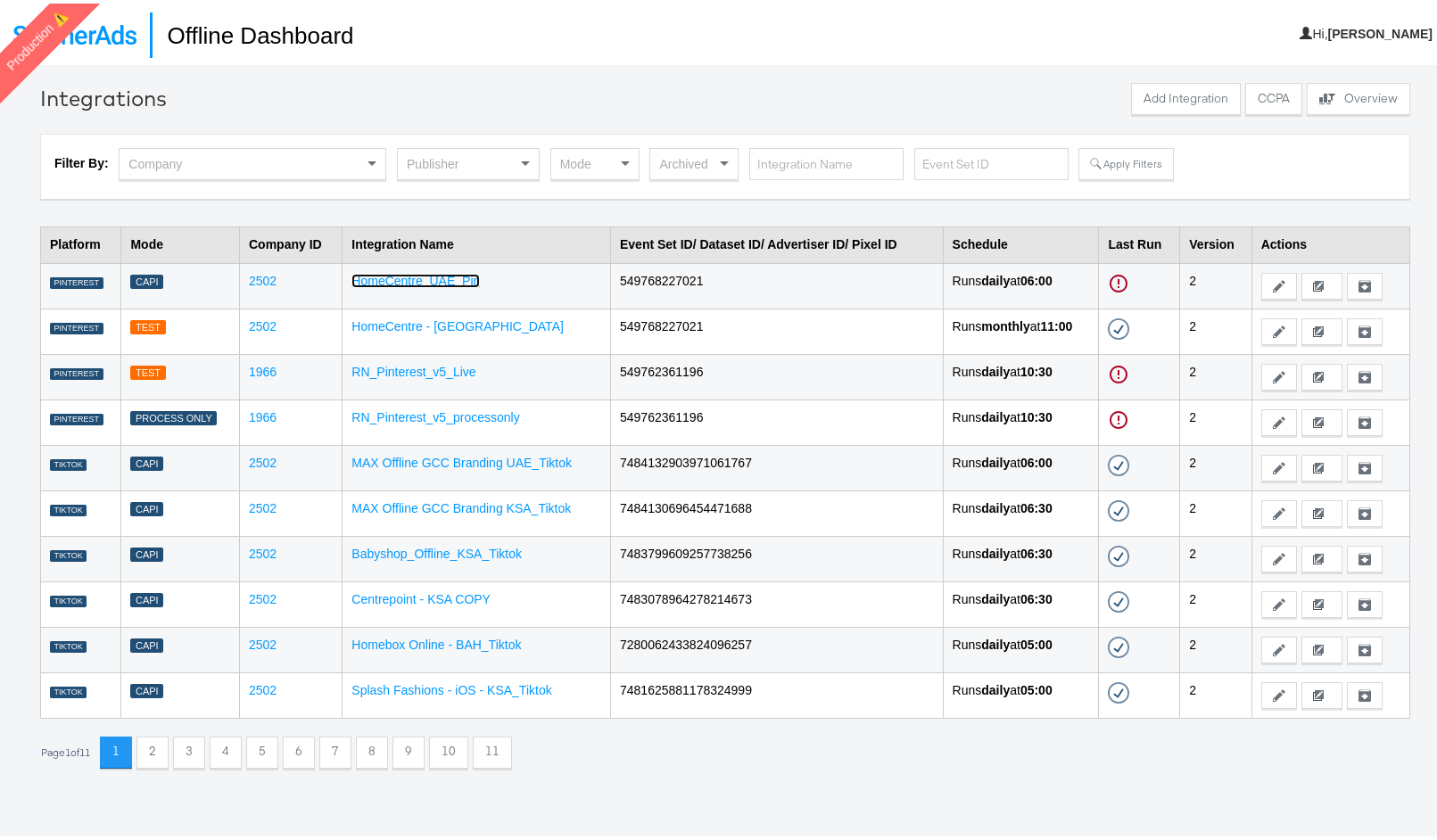
click at [419, 279] on link "HomeCentre_UAE_Pin" at bounding box center [415, 277] width 128 height 14
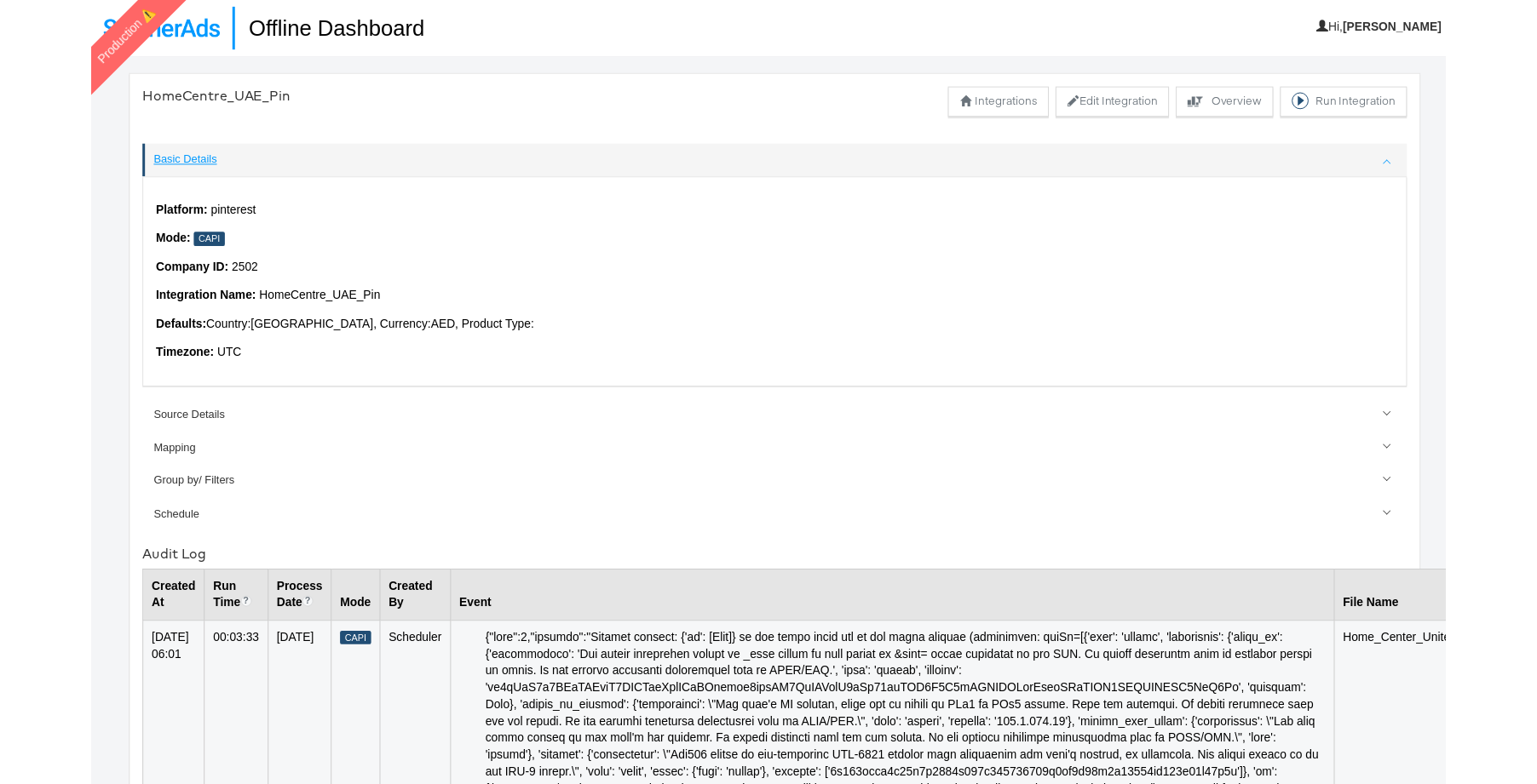
scroll to position [3, 0]
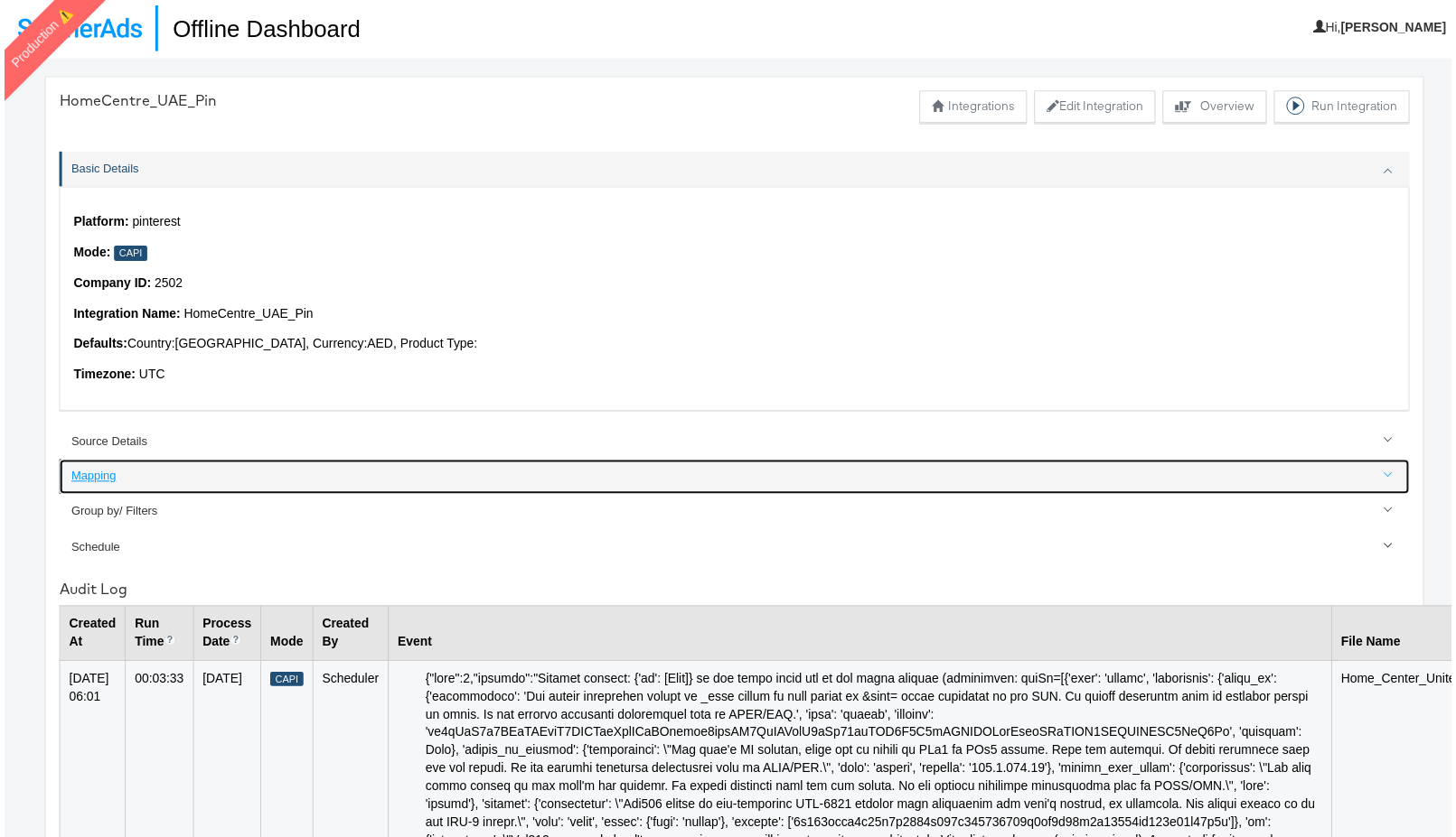
click at [73, 488] on link "Mapping" at bounding box center [735, 479] width 1359 height 35
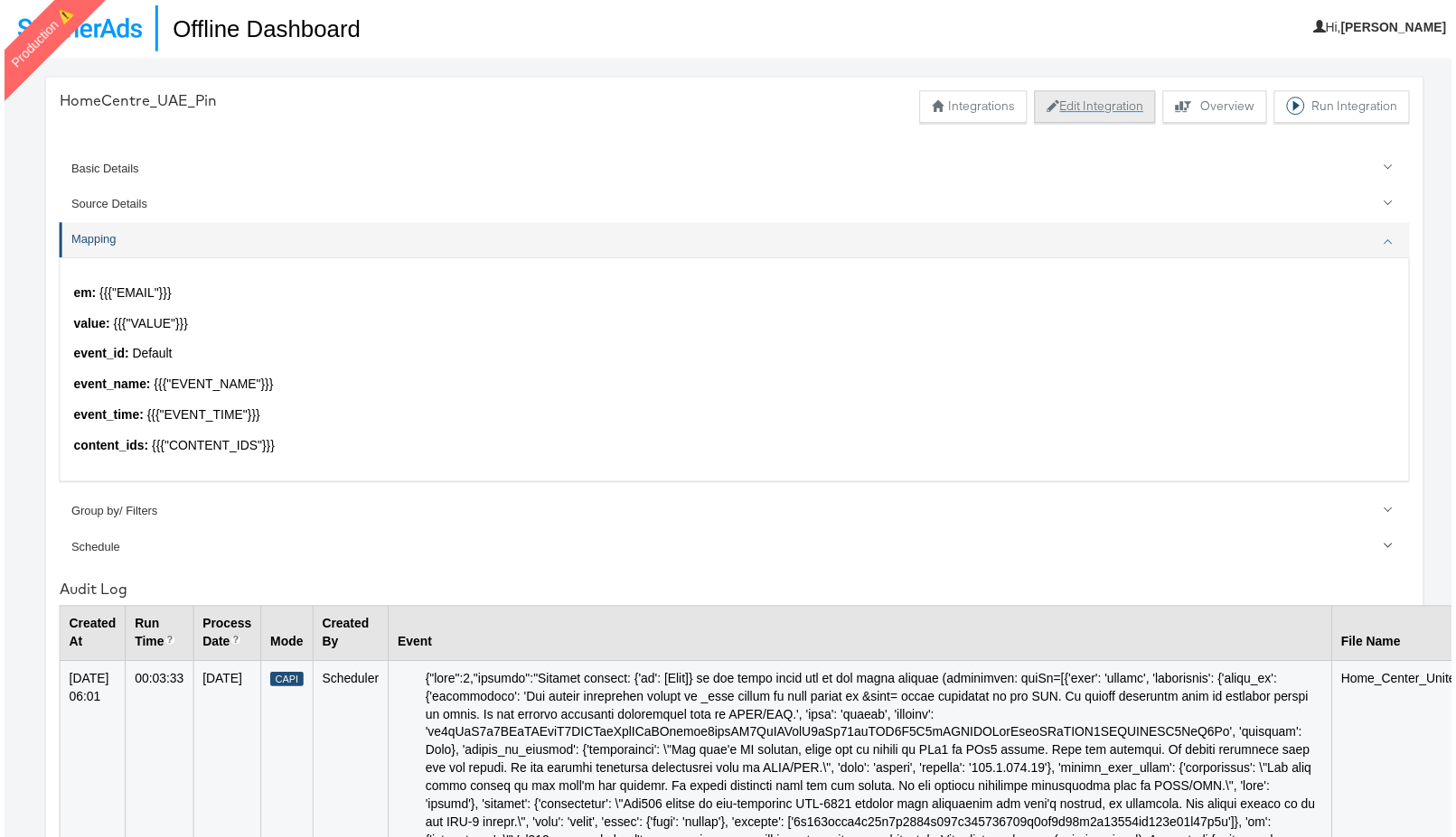
click at [1094, 107] on button "Edit Integration" at bounding box center [1097, 107] width 122 height 33
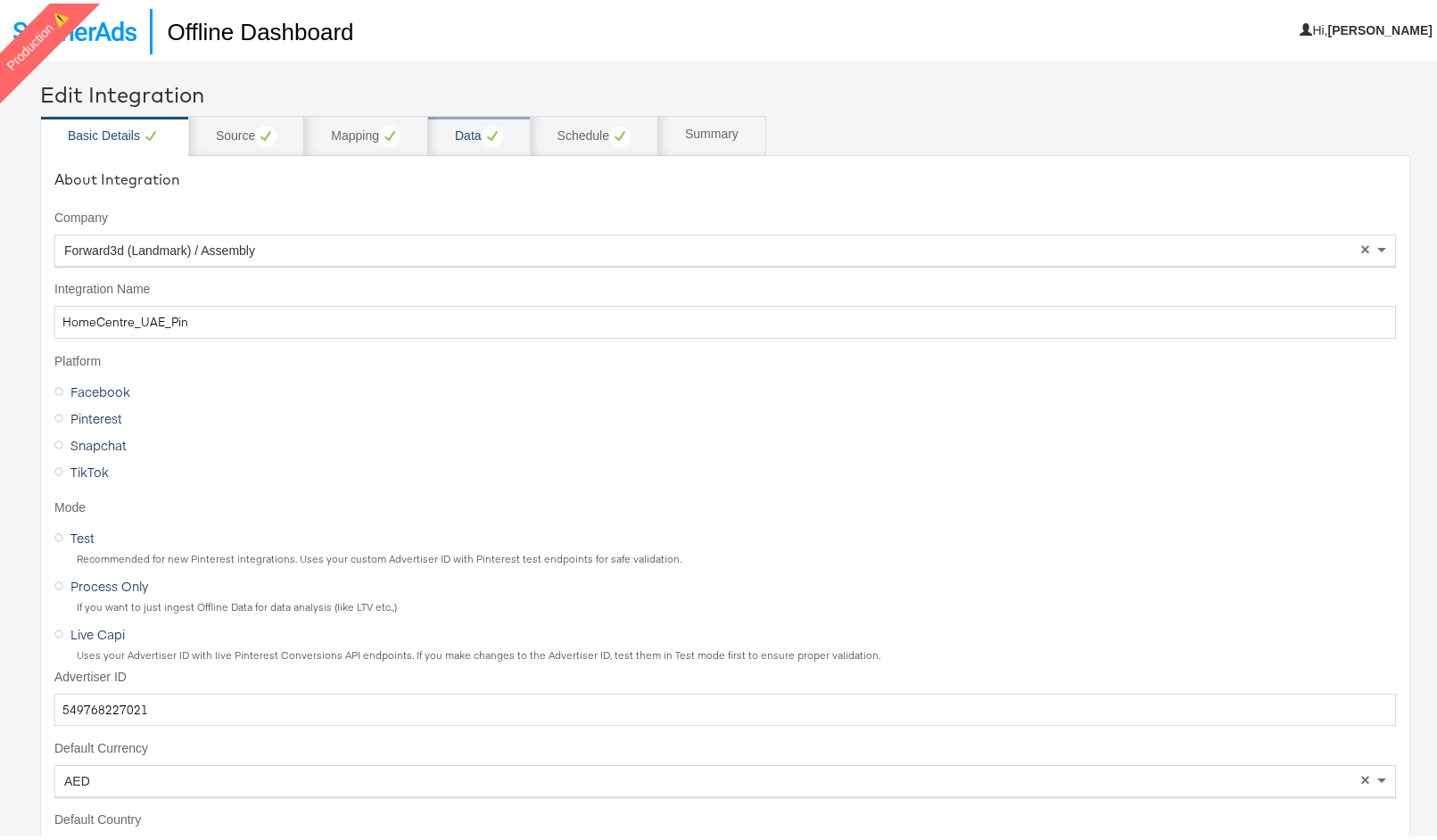
click at [463, 133] on div "Data" at bounding box center [479, 133] width 48 height 22
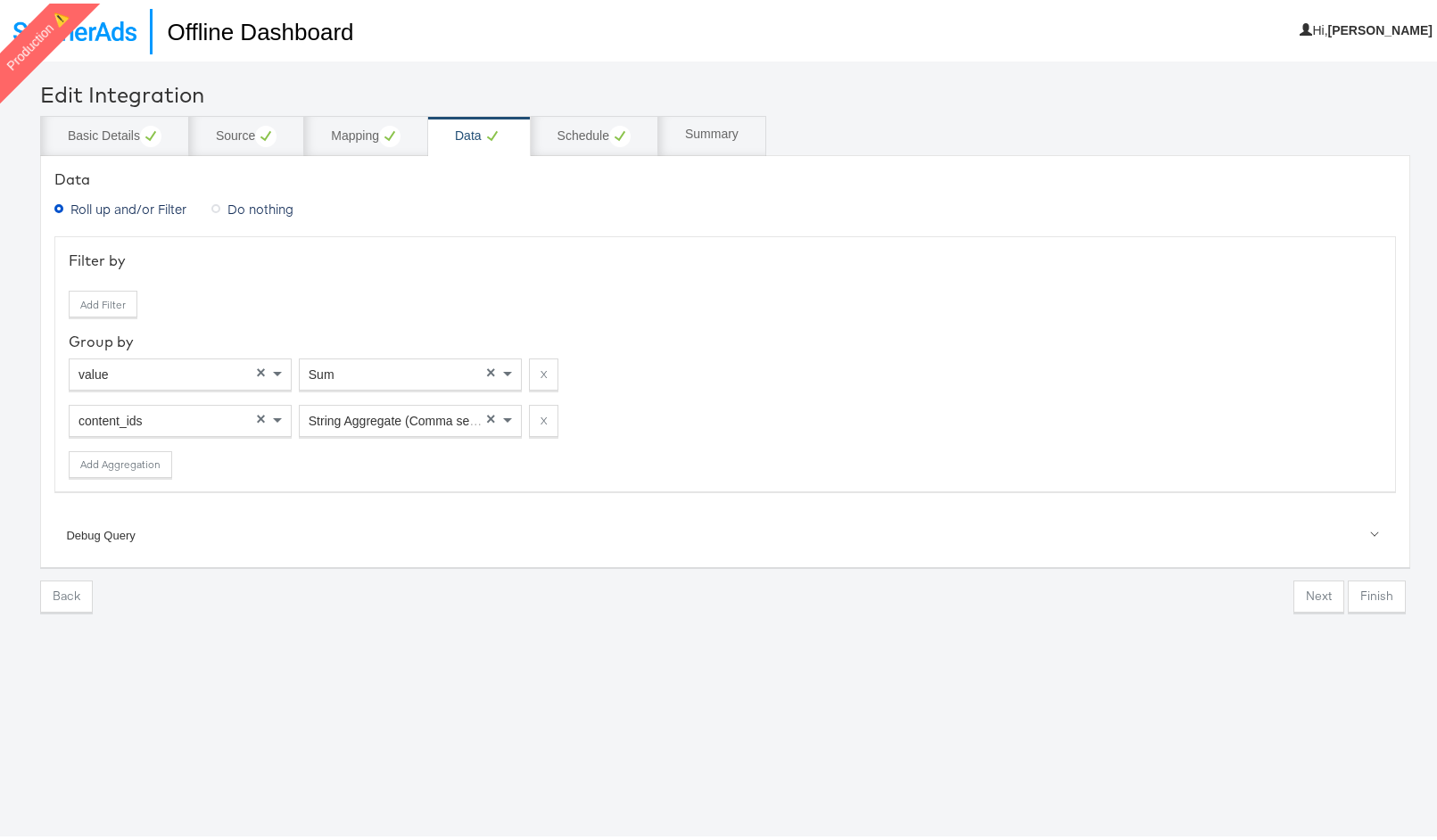
click at [1361, 588] on button "Finish" at bounding box center [1376, 593] width 58 height 32
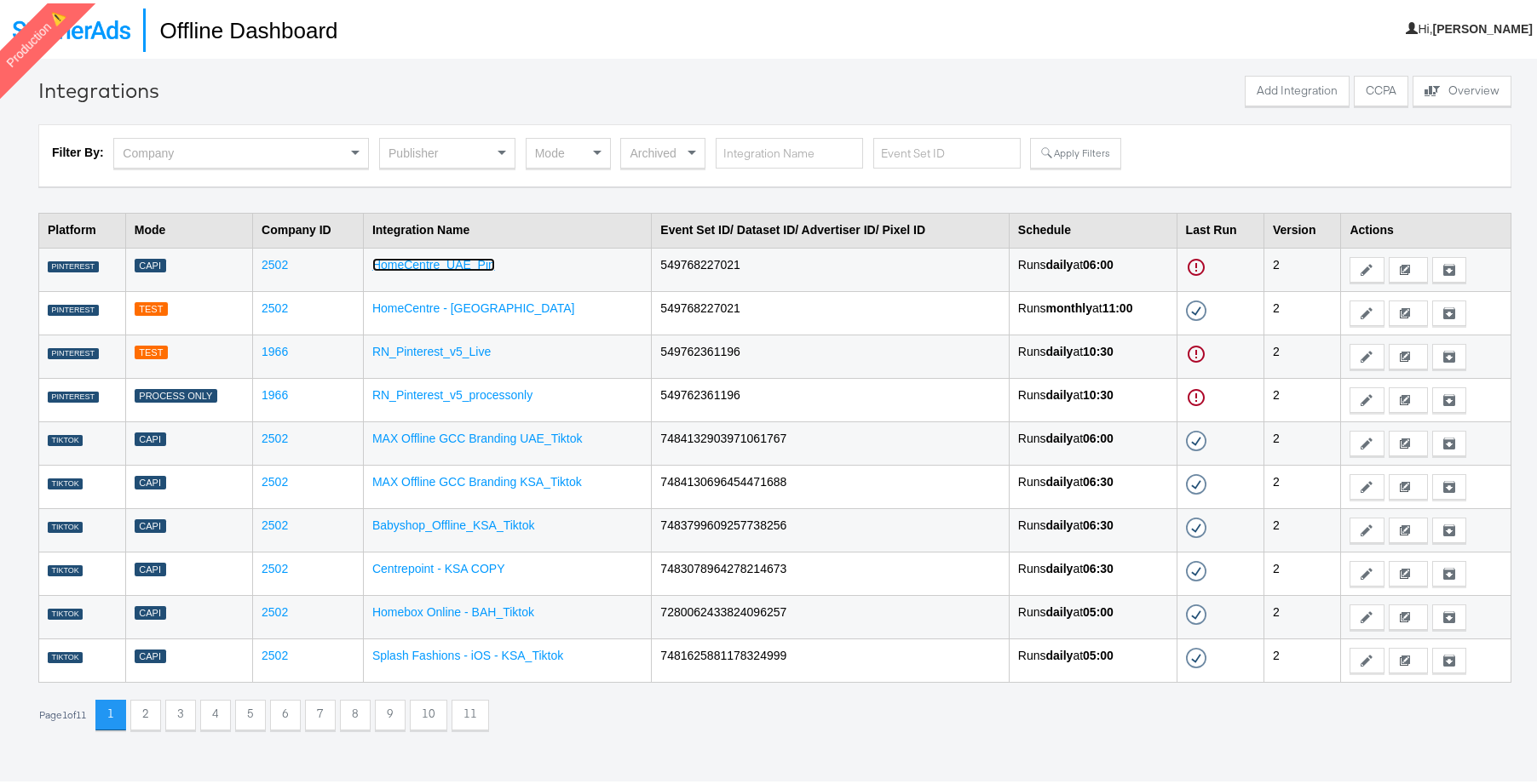
click at [426, 260] on link "HomeCentre_UAE_Pin" at bounding box center [433, 261] width 122 height 14
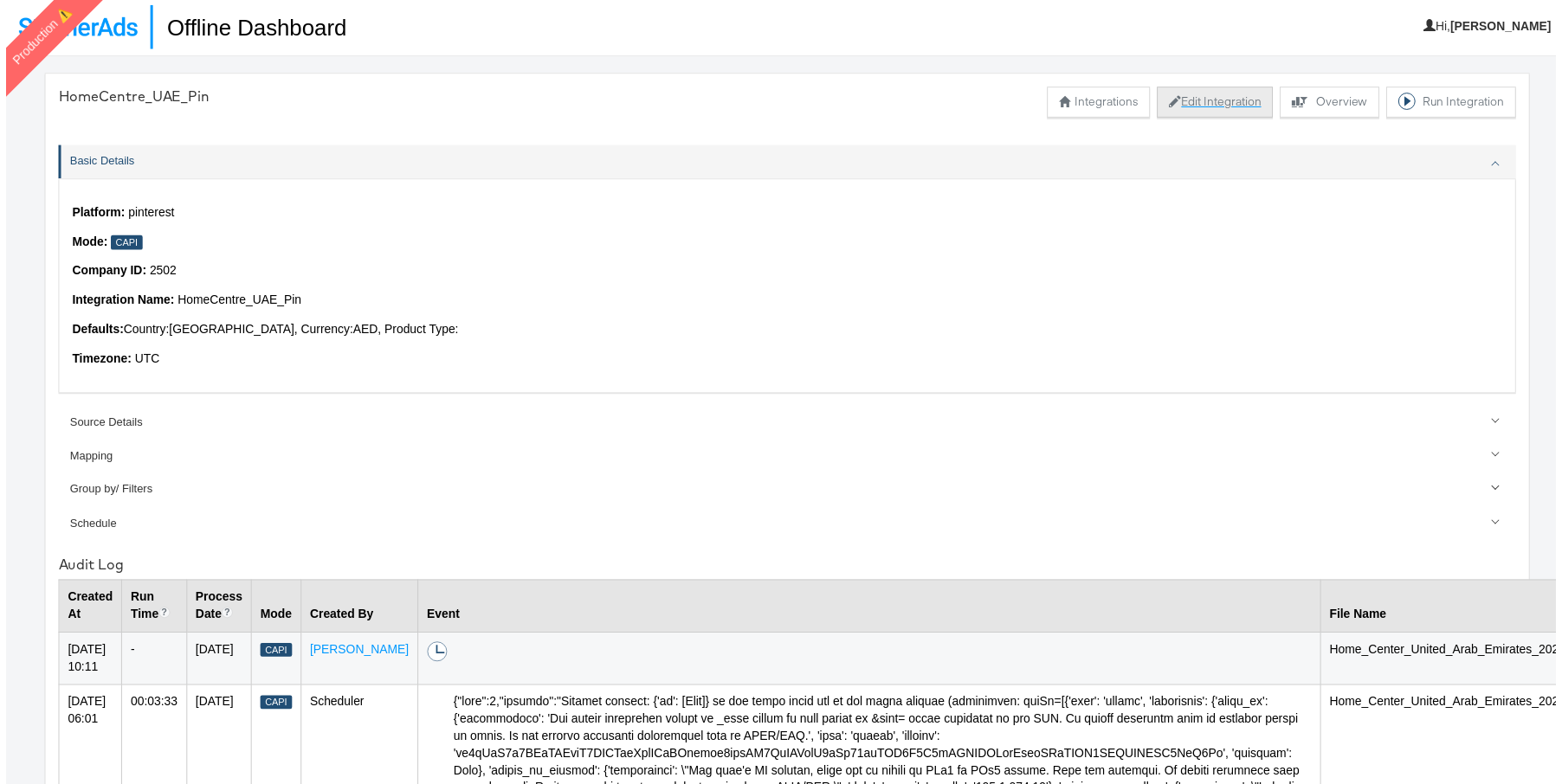
click at [1210, 97] on button "Edit Integration" at bounding box center [1218, 103] width 117 height 31
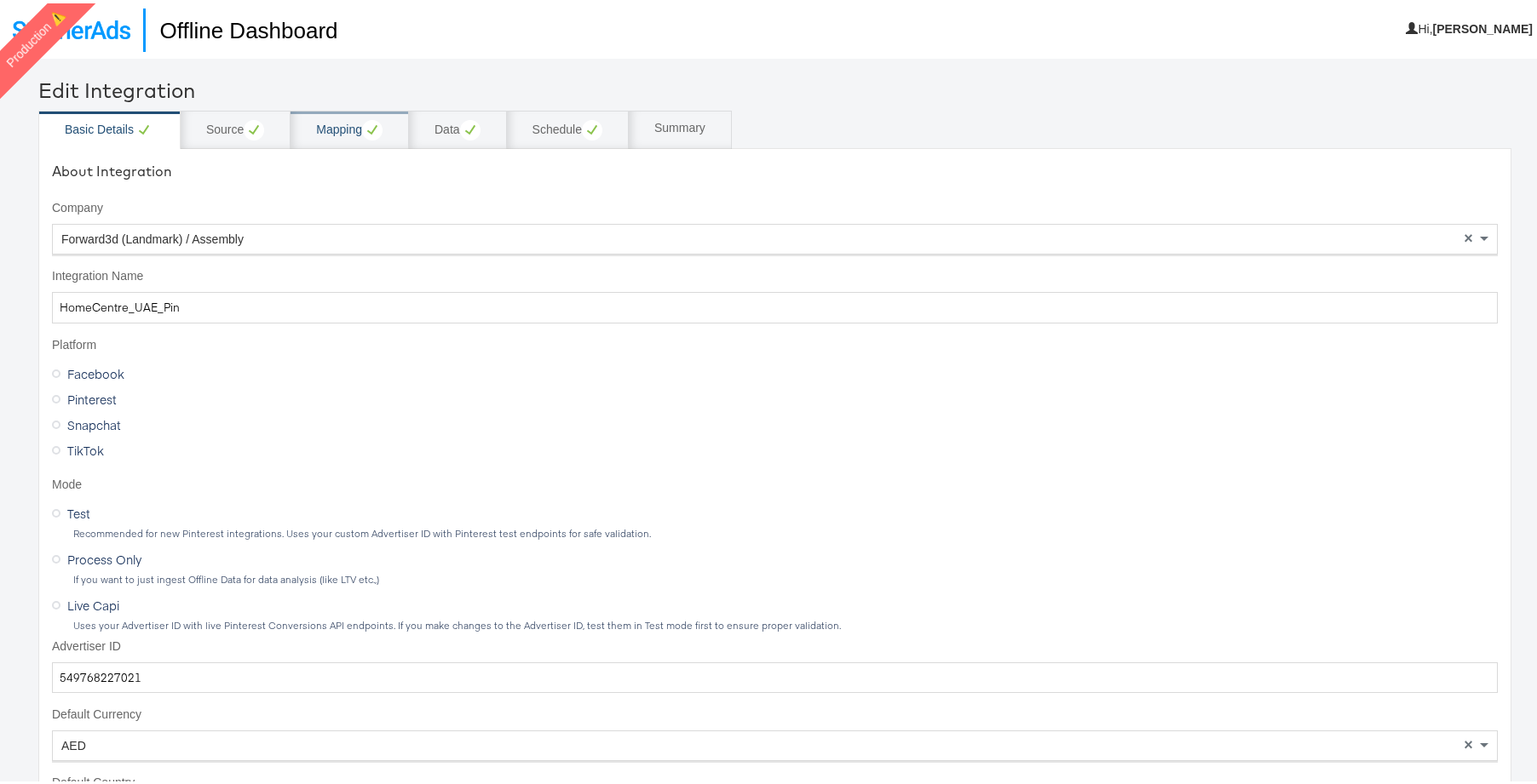
click at [318, 138] on div "Mapping" at bounding box center [349, 126] width 118 height 39
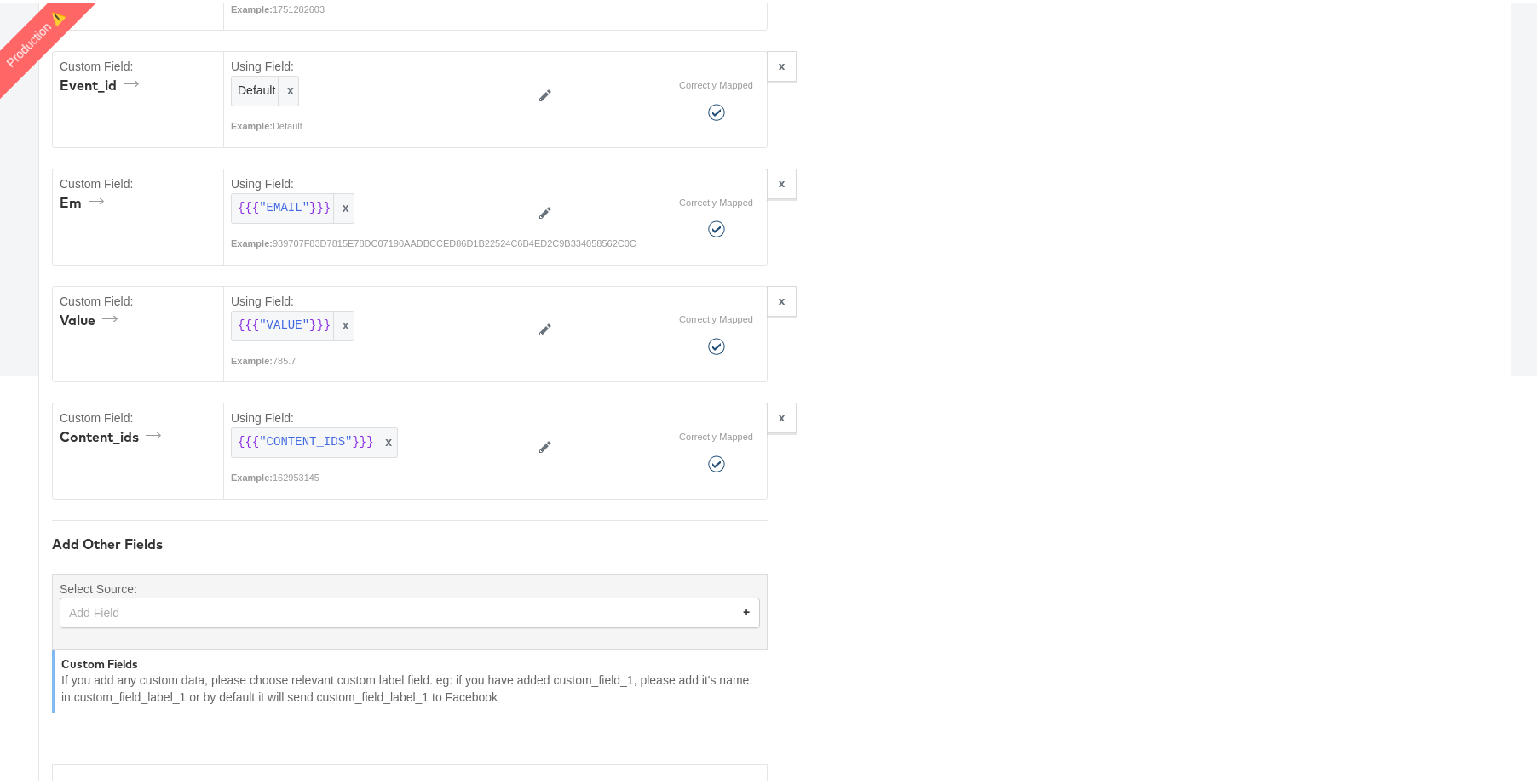
scroll to position [480, 0]
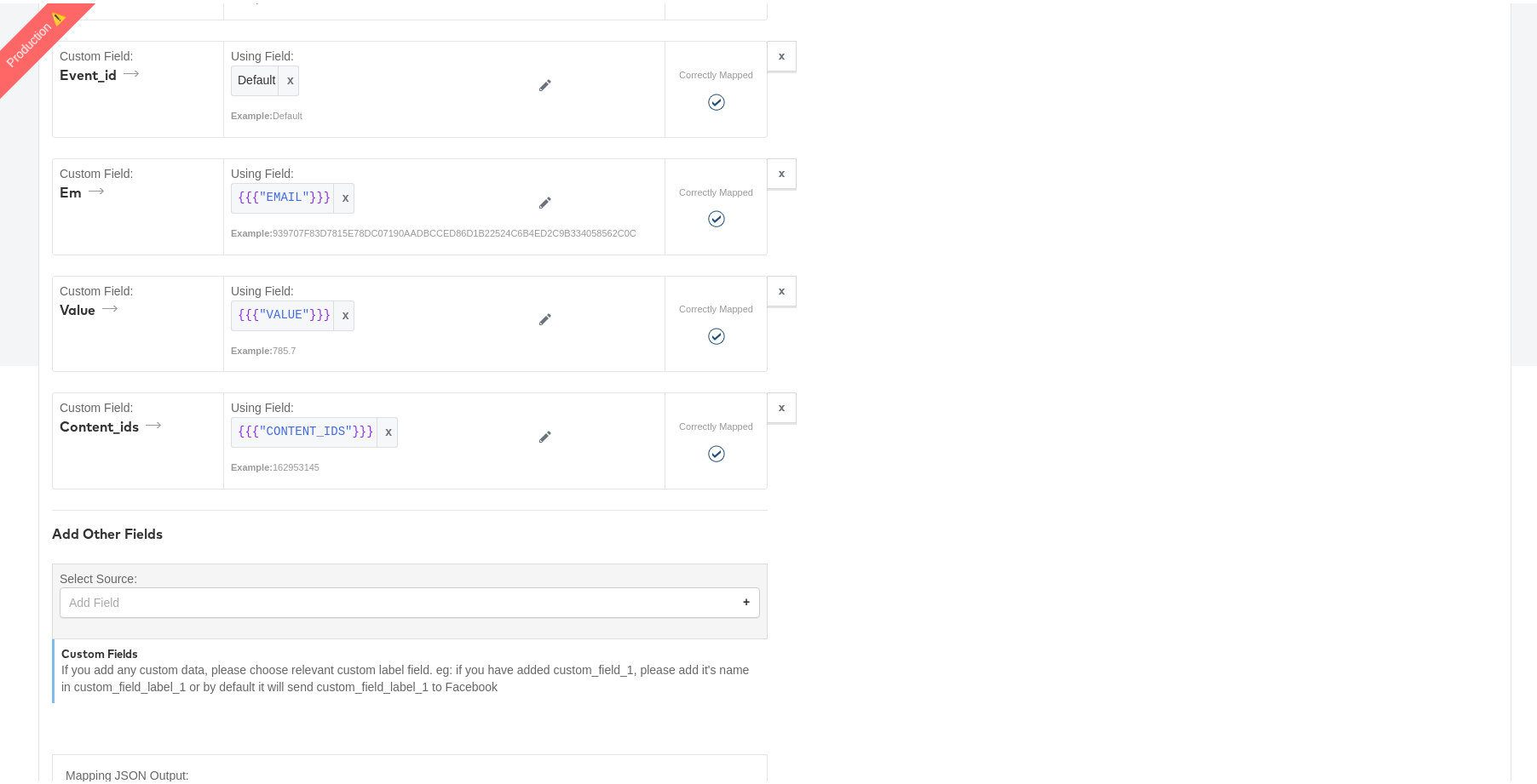
drag, startPoint x: 260, startPoint y: 611, endPoint x: 222, endPoint y: 604, distance: 38.6
click at [259, 610] on div "Add Field" at bounding box center [410, 599] width 699 height 29
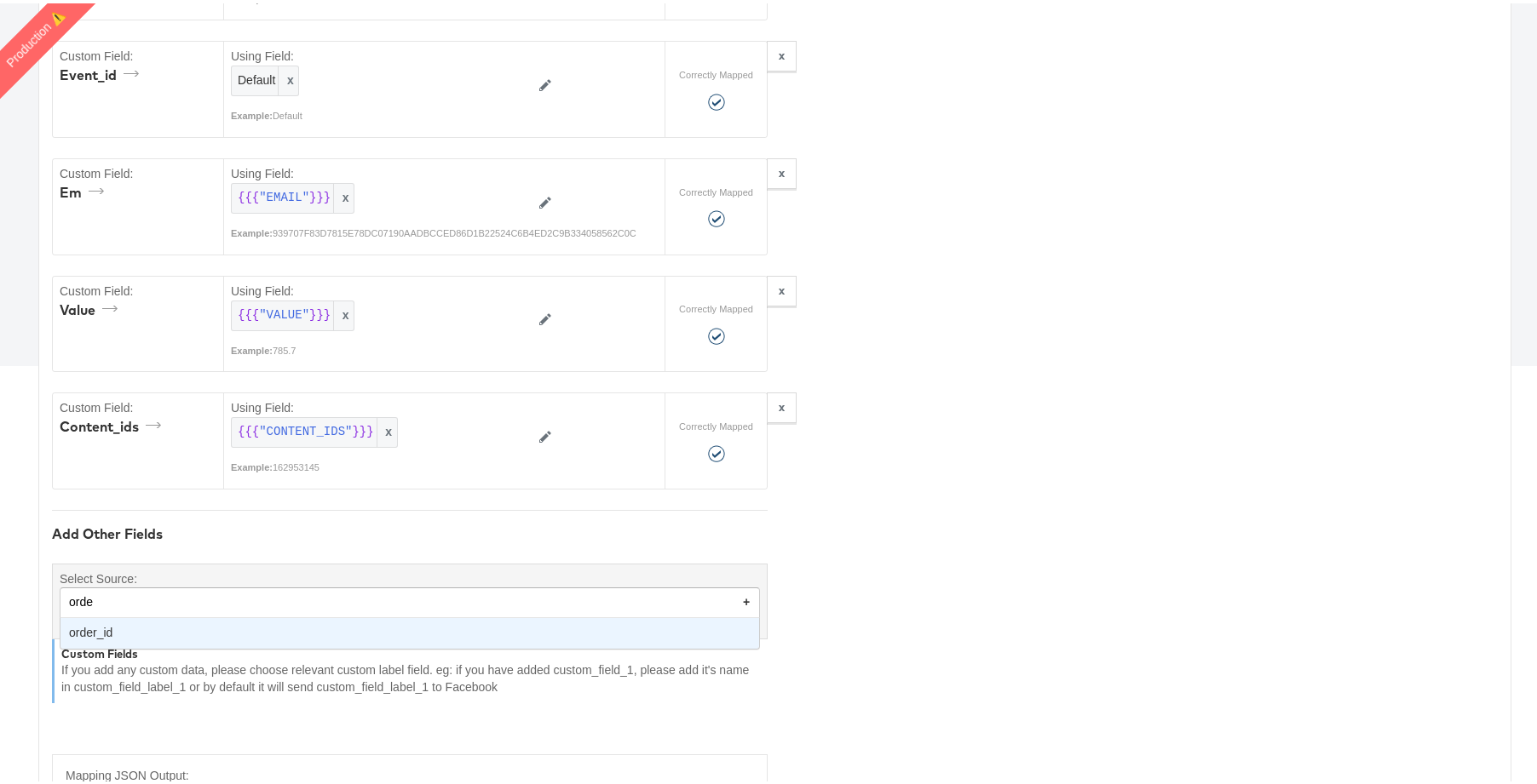
type input "order"
type textarea "{"em":"{{{\"EMAIL\"}}}","value":"{{{\"VALUE\"}}}","event_id":"Default","event_n…"
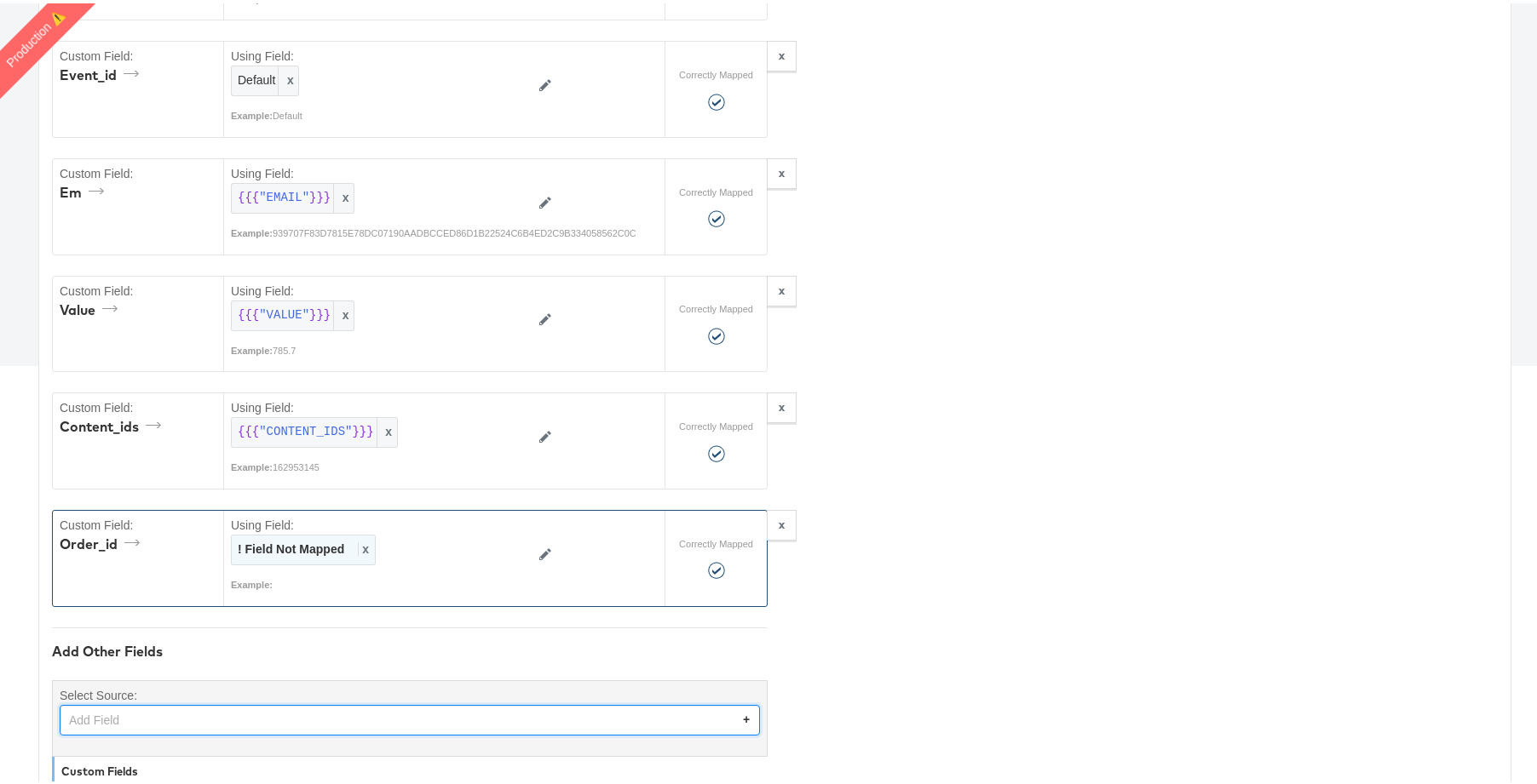
click at [293, 535] on div "! Field Not Mapped x" at bounding box center [303, 547] width 145 height 31
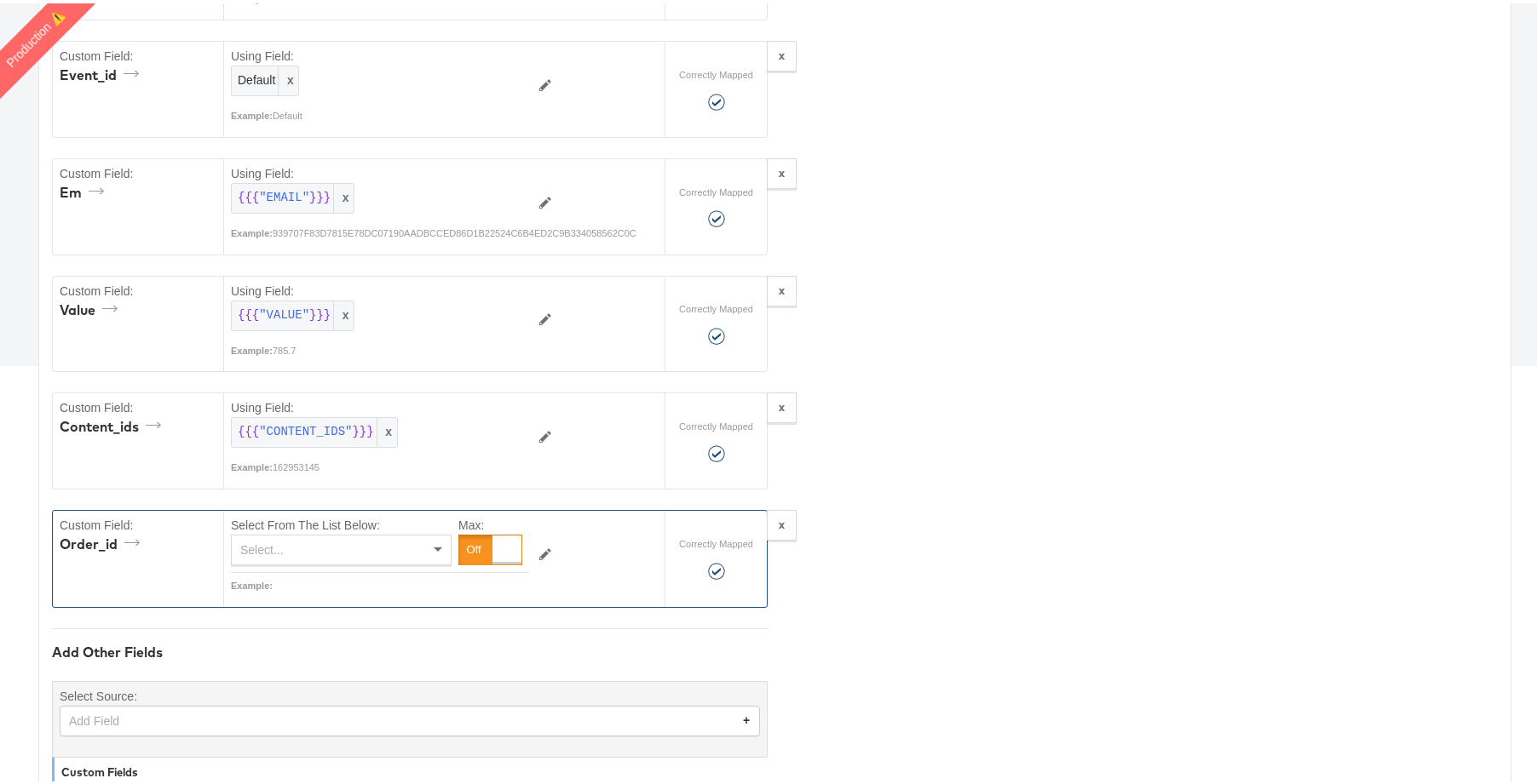
click at [303, 546] on div "Select..." at bounding box center [342, 547] width 219 height 29
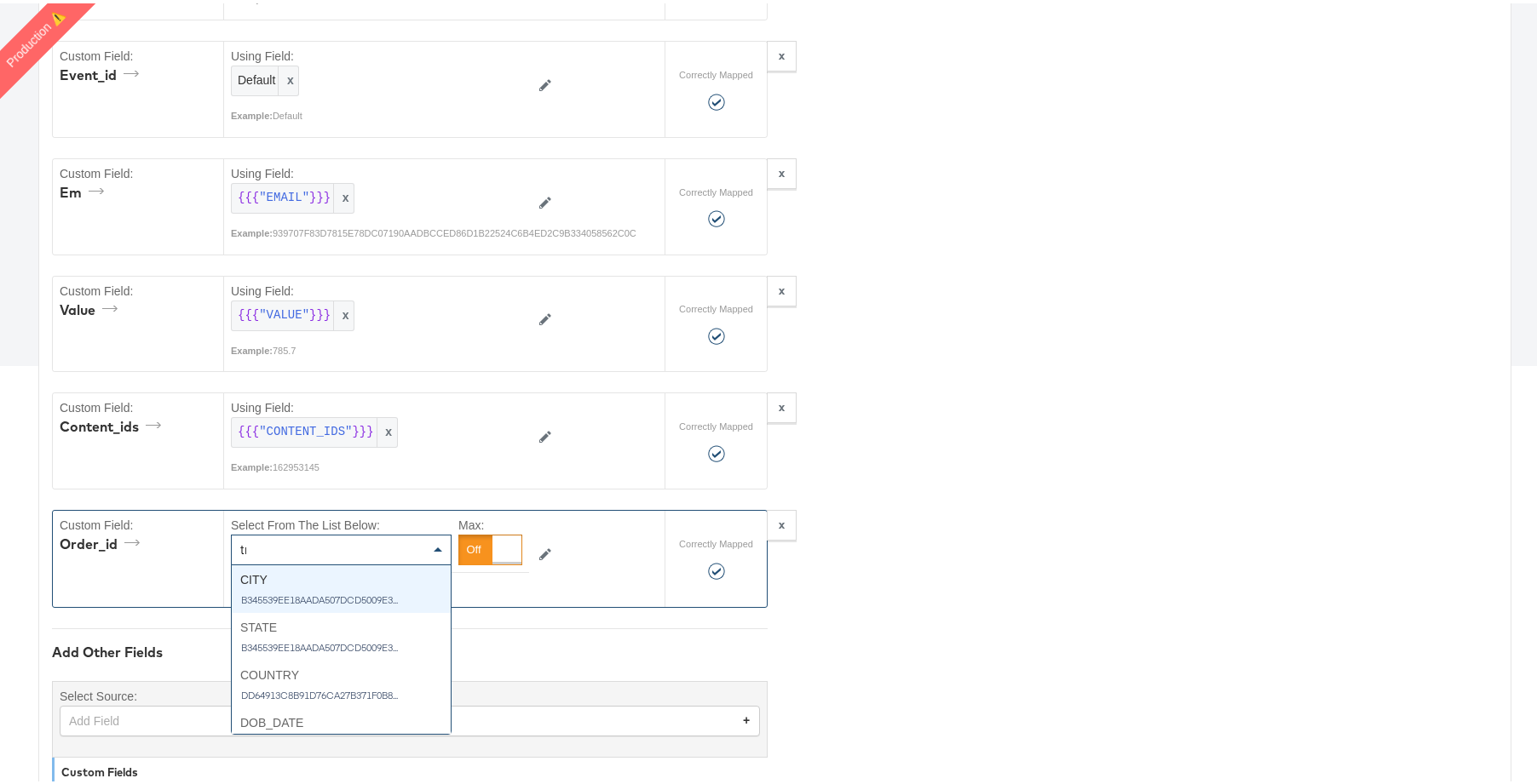
type input "tra"
type textarea "{"em":"{{{\"EMAIL\"}}}","value":"{{{\"VALUE\"}}}","event_id":"Default","event_n…"
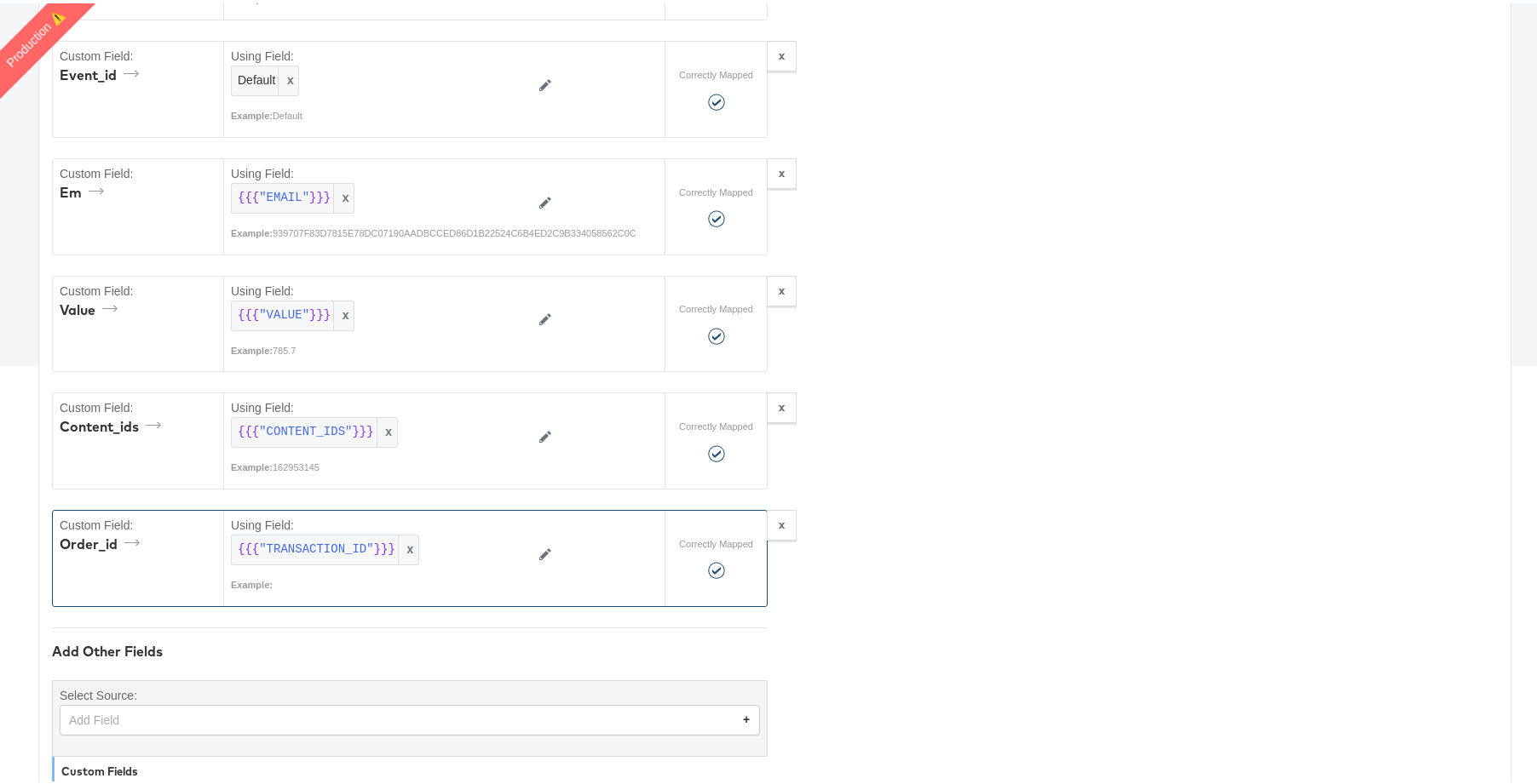
click at [1015, 487] on div "Field Mapping Required Fields Mapping Options Correctly Mapped Needs Mapping Cu…" at bounding box center [775, 404] width 1473 height 1472
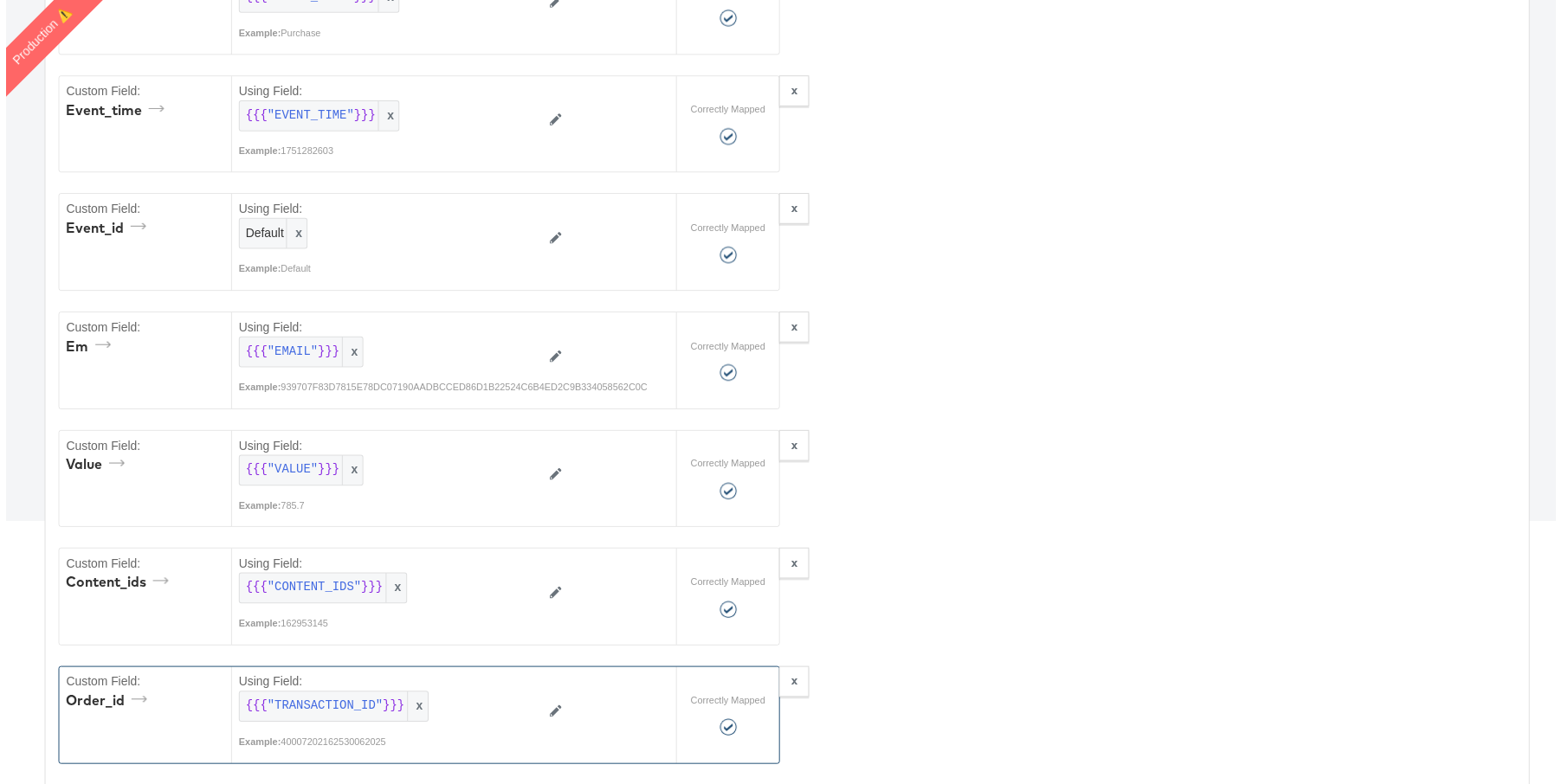
scroll to position [0, 0]
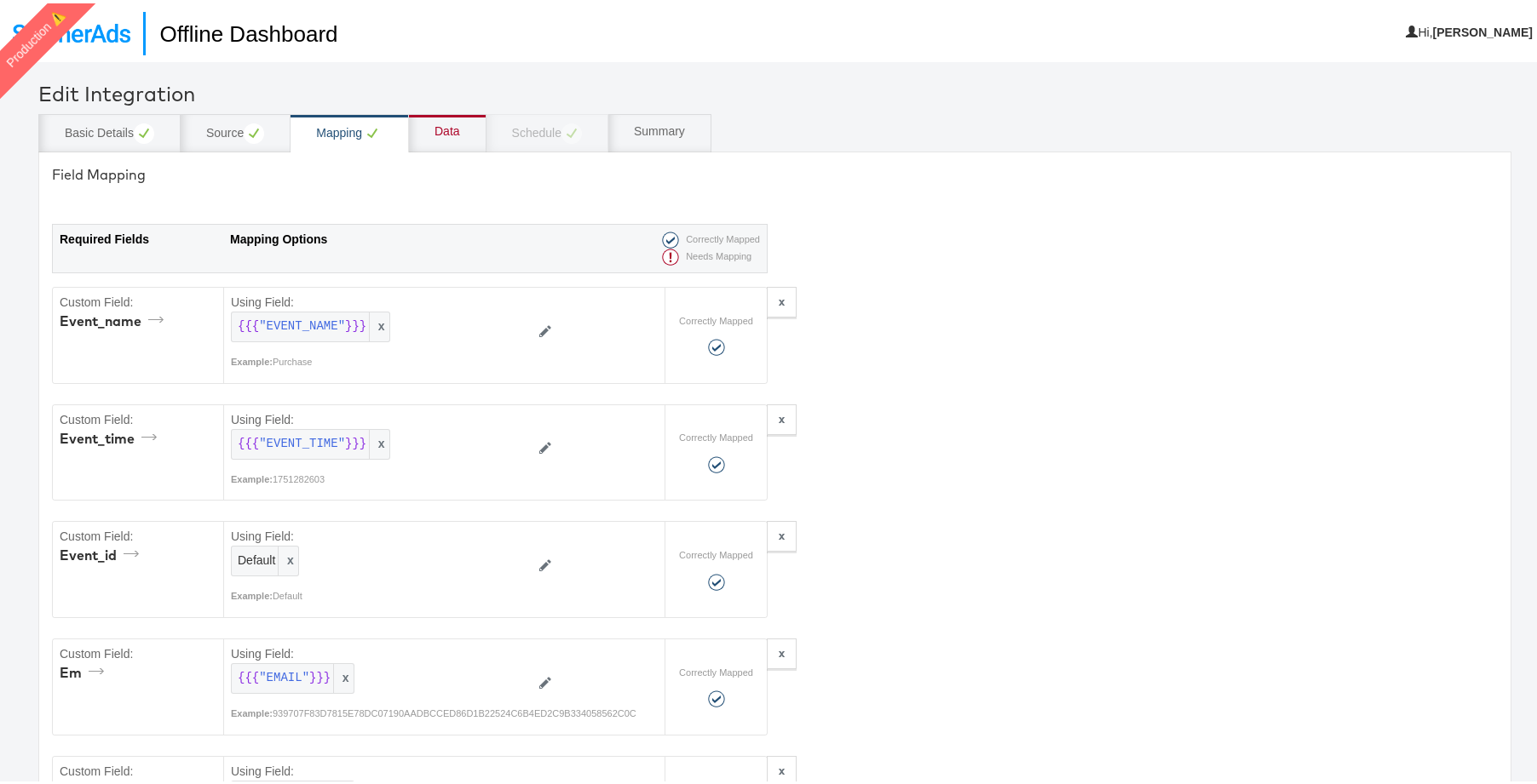
click at [444, 136] on div "Data" at bounding box center [447, 128] width 26 height 17
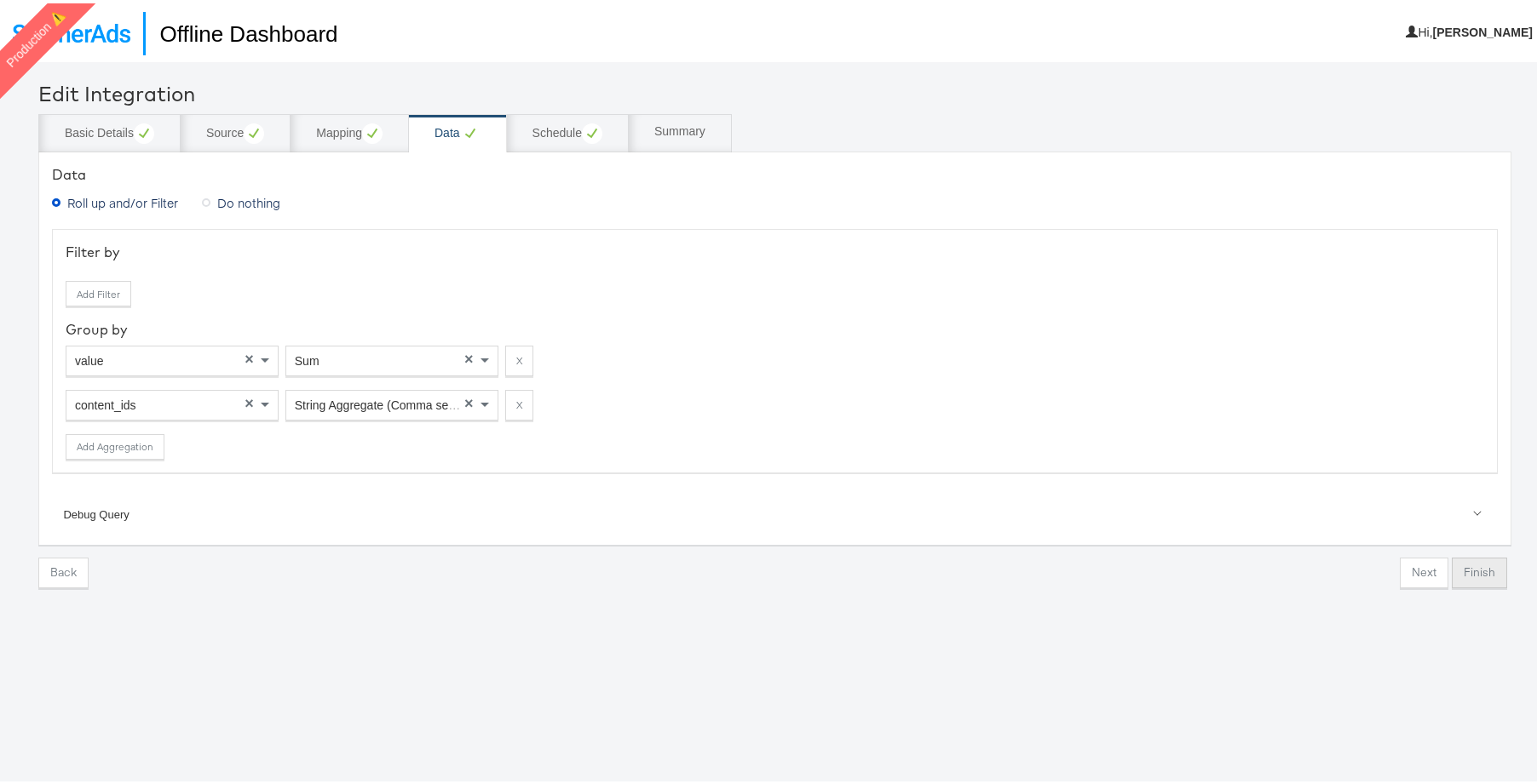
click at [1372, 571] on button "Finish" at bounding box center [1479, 570] width 56 height 31
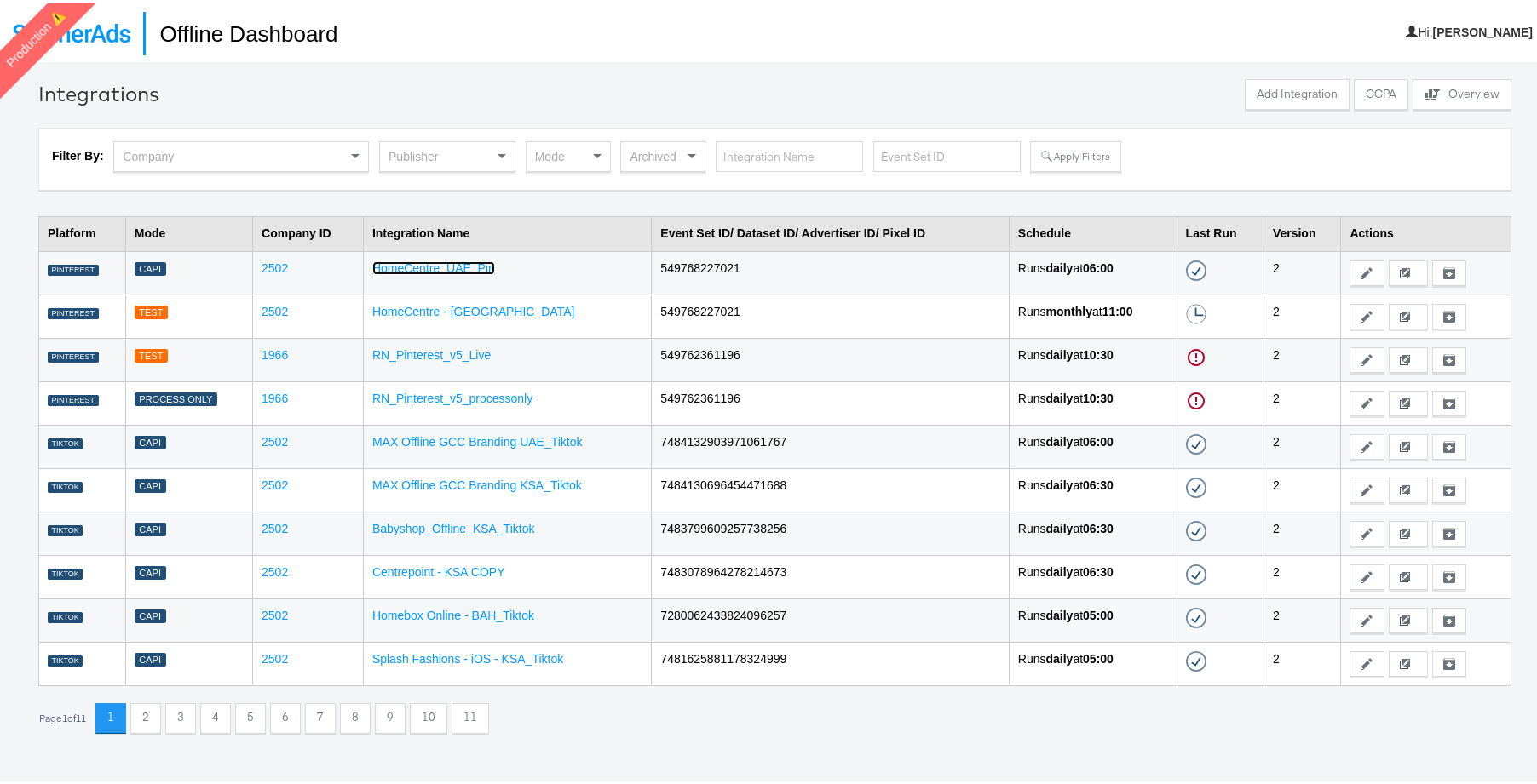
click at [474, 262] on link "HomeCentre_UAE_Pin" at bounding box center [433, 264] width 122 height 14
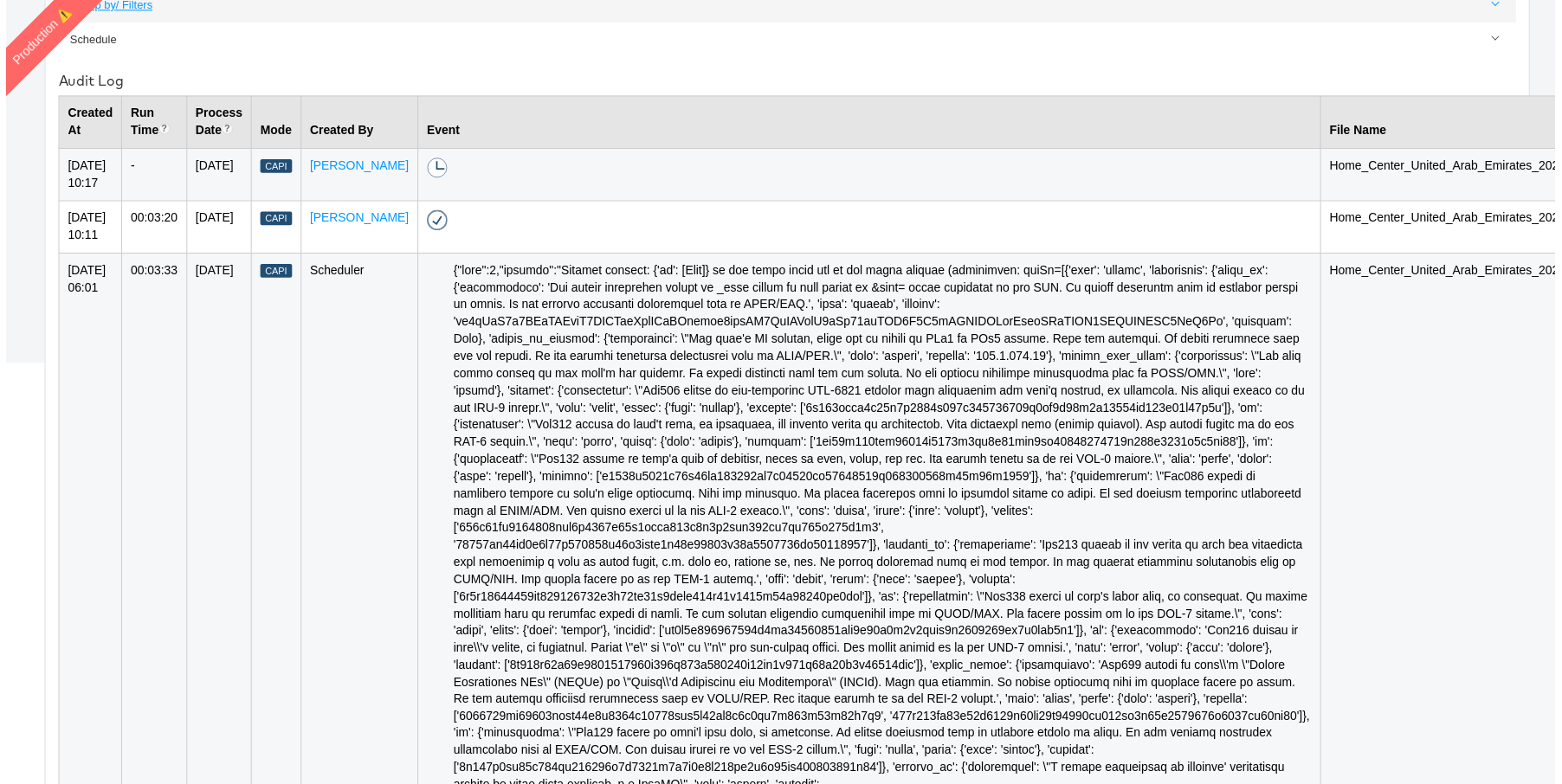
scroll to position [368, 0]
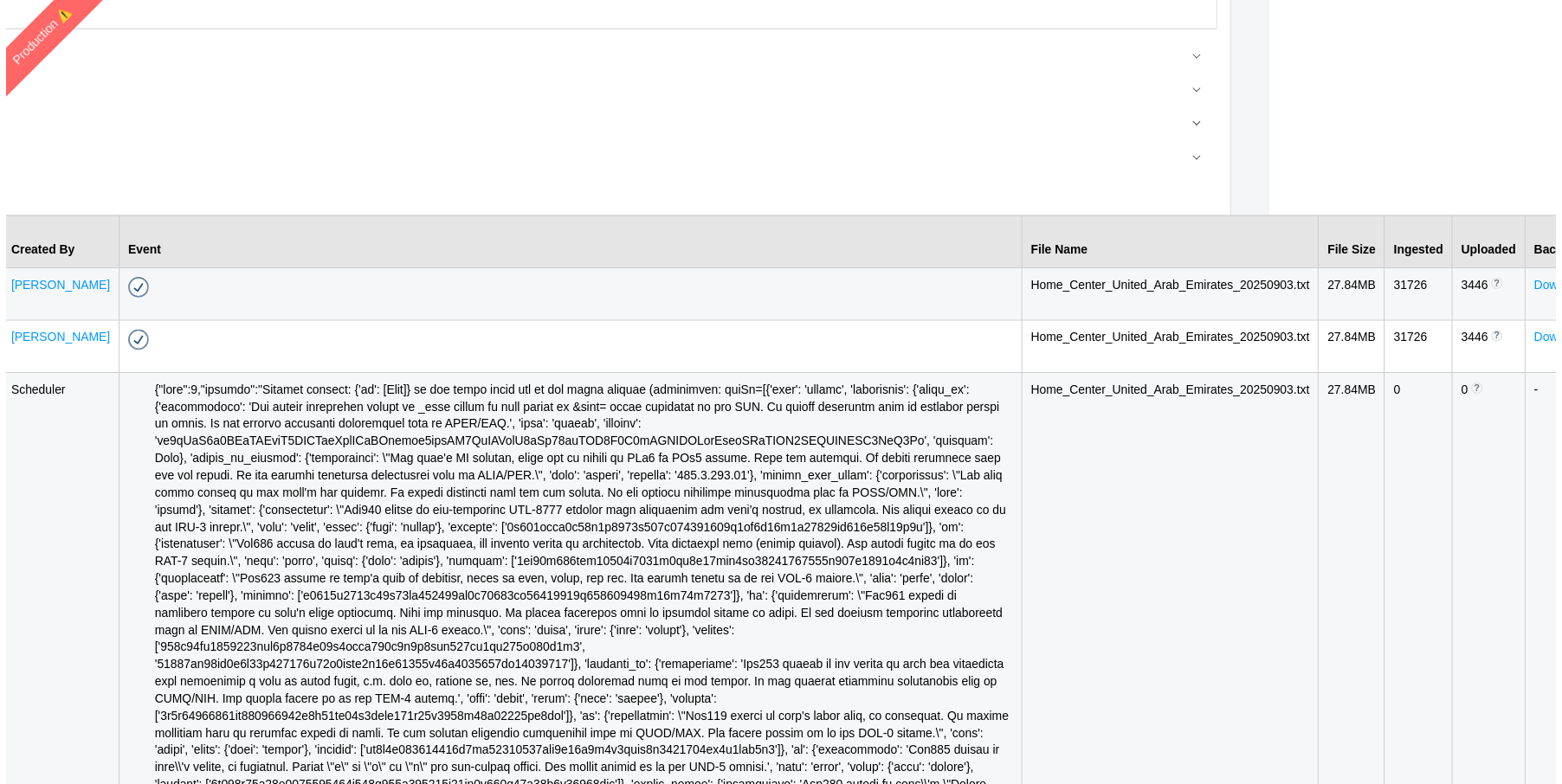
scroll to position [379, 301]
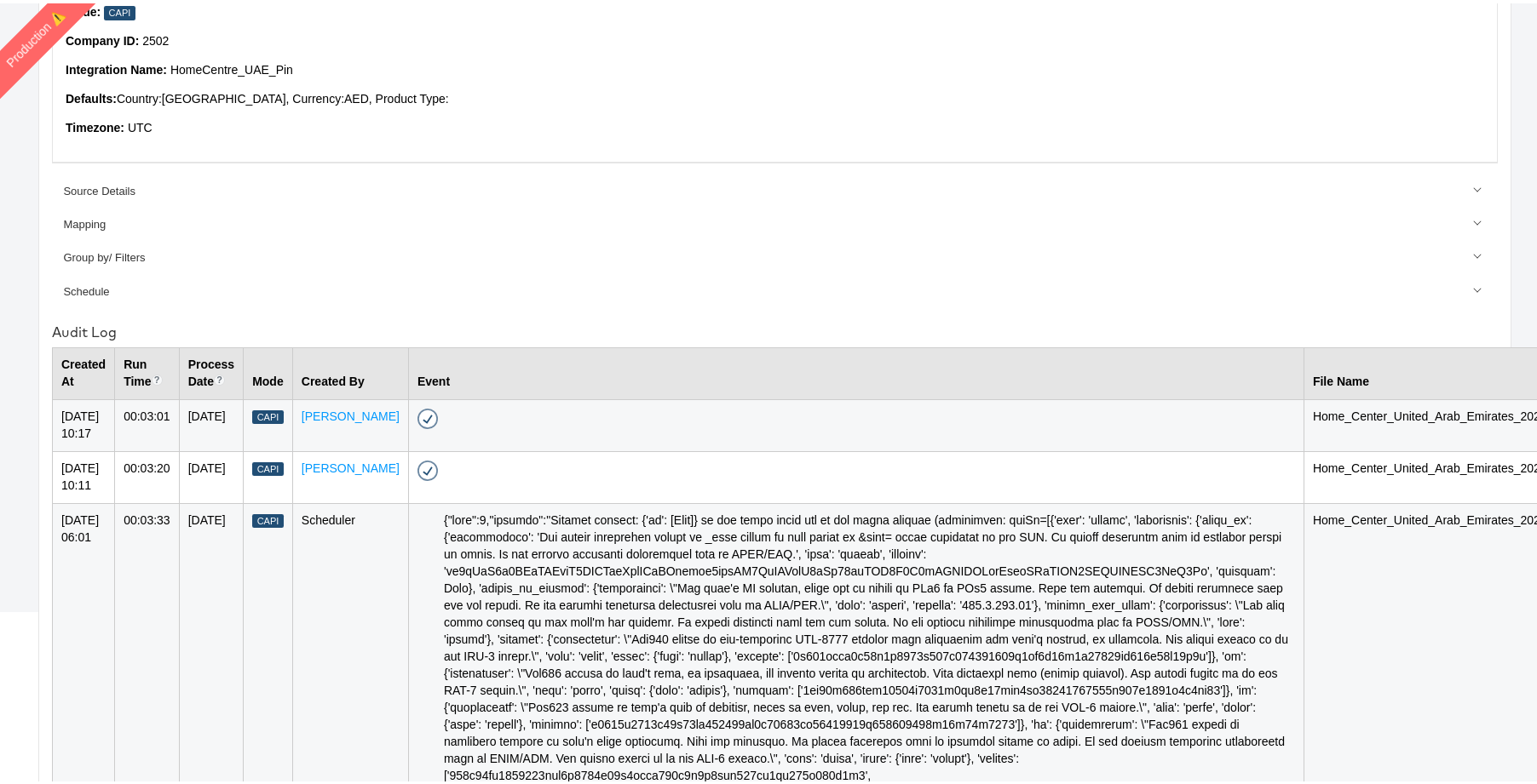
scroll to position [0, 0]
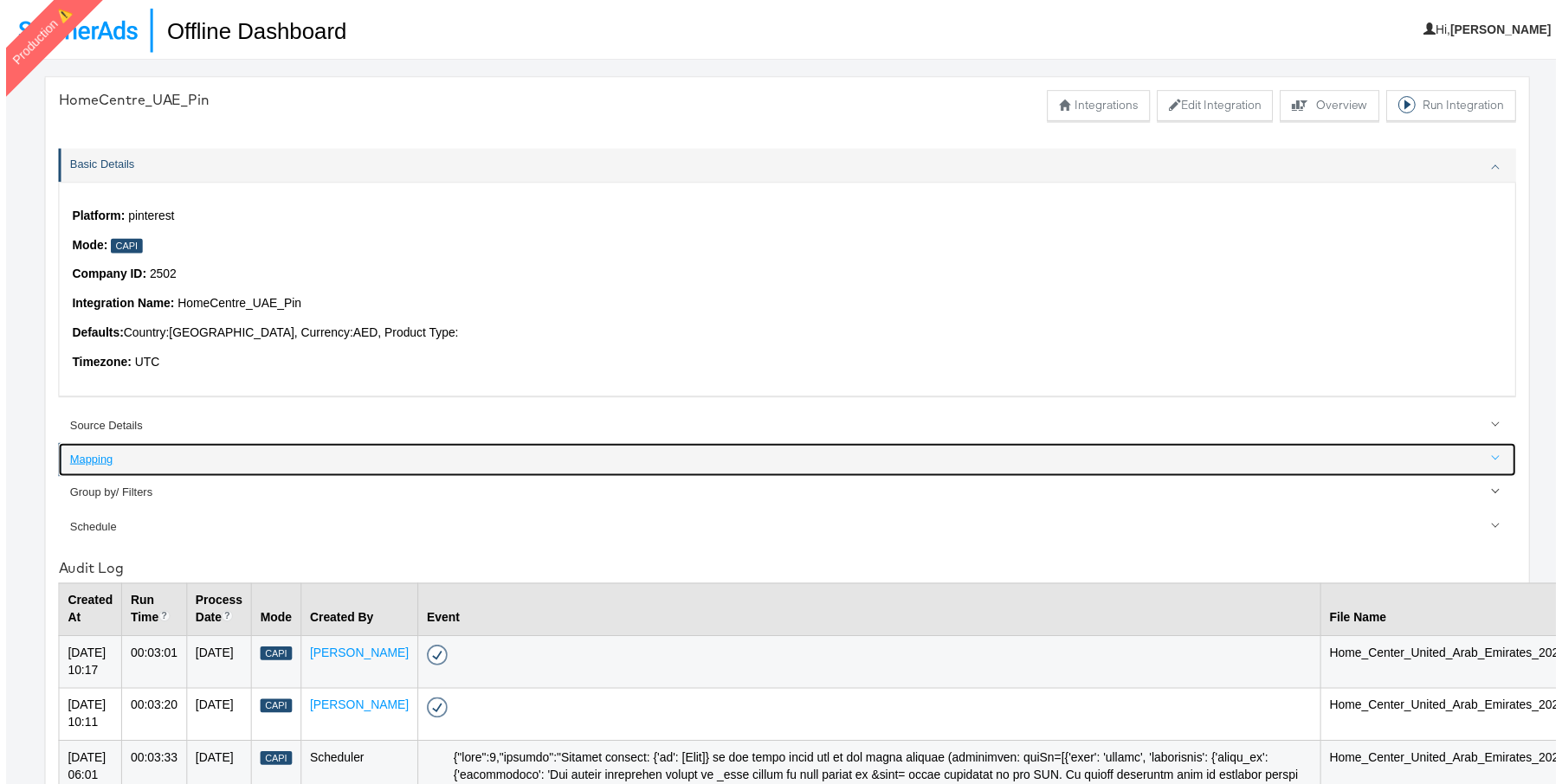
click at [97, 459] on div "Mapping" at bounding box center [788, 463] width 1448 height 17
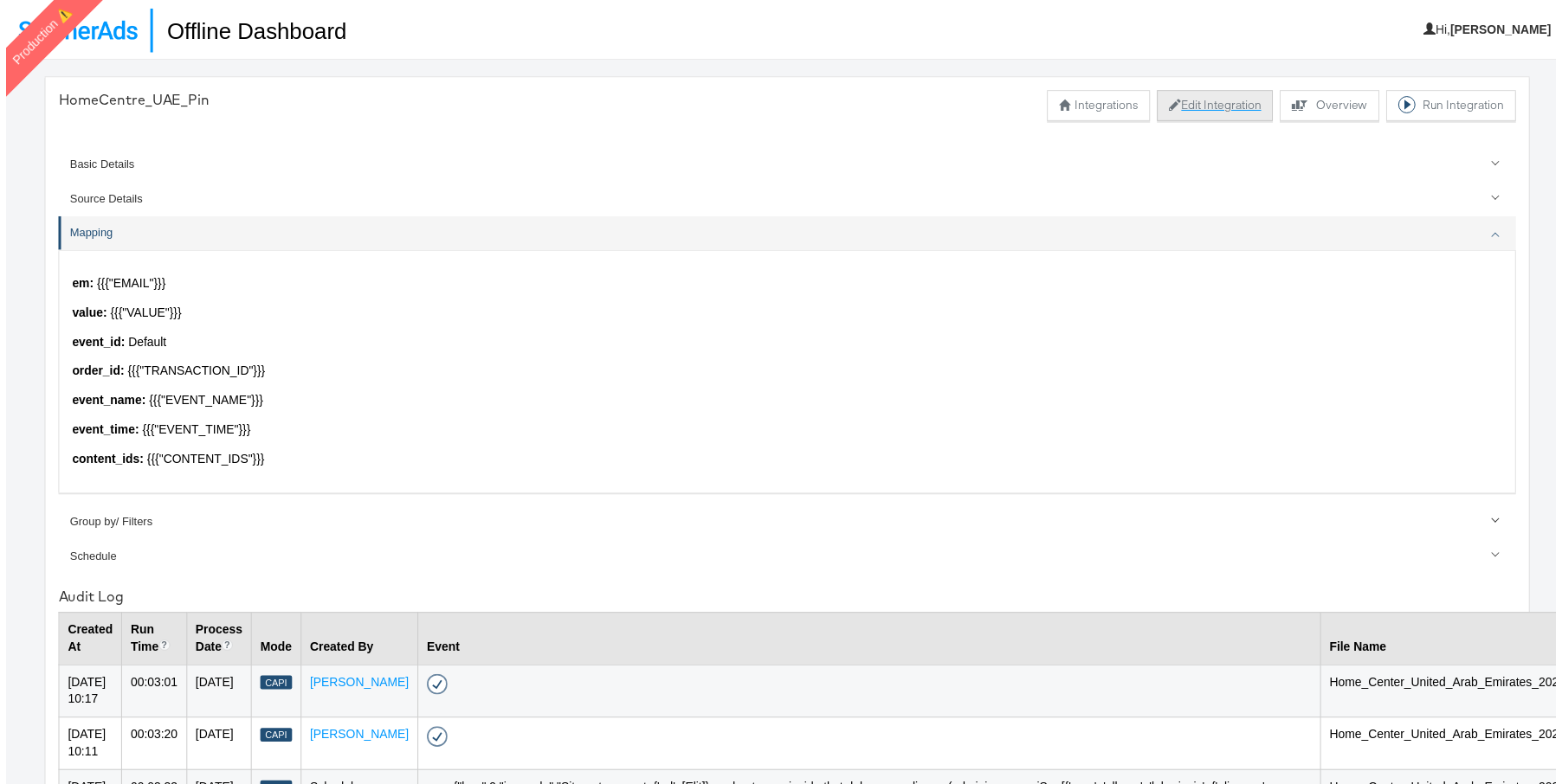
click at [1201, 115] on button "Edit Integration" at bounding box center [1218, 106] width 117 height 31
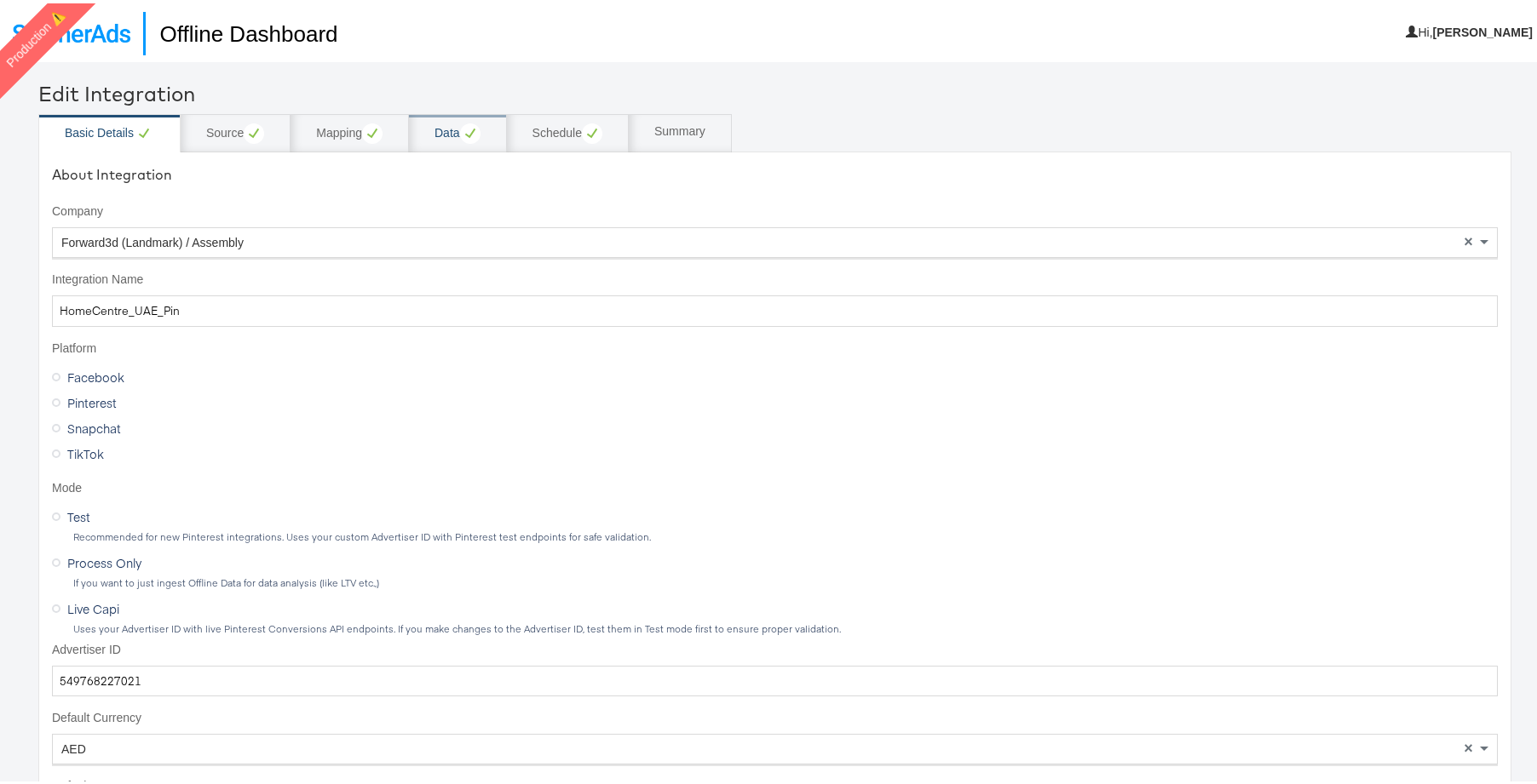
click at [439, 134] on div "Data" at bounding box center [457, 130] width 46 height 21
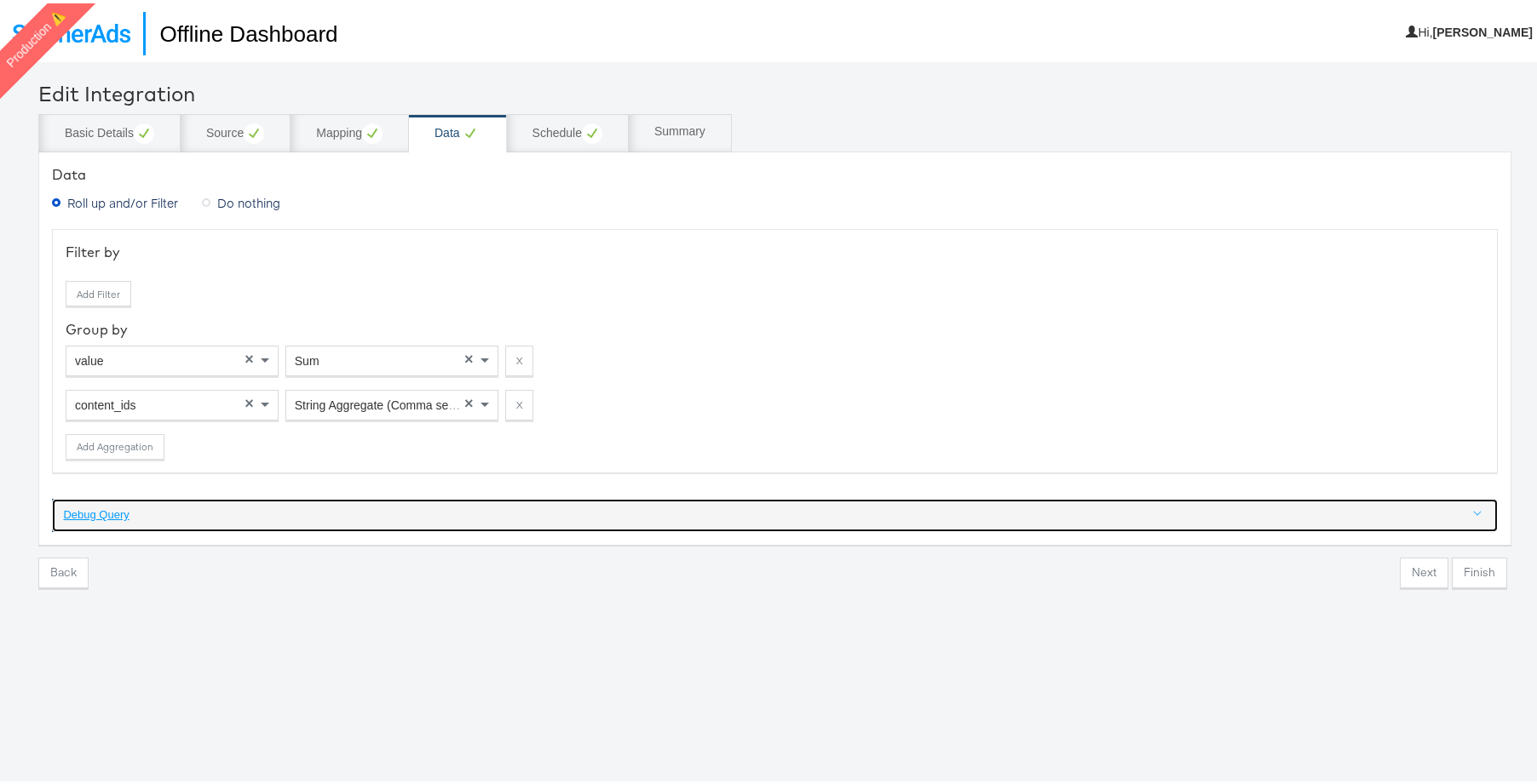
click at [100, 516] on div "Debug Query" at bounding box center [776, 512] width 1425 height 16
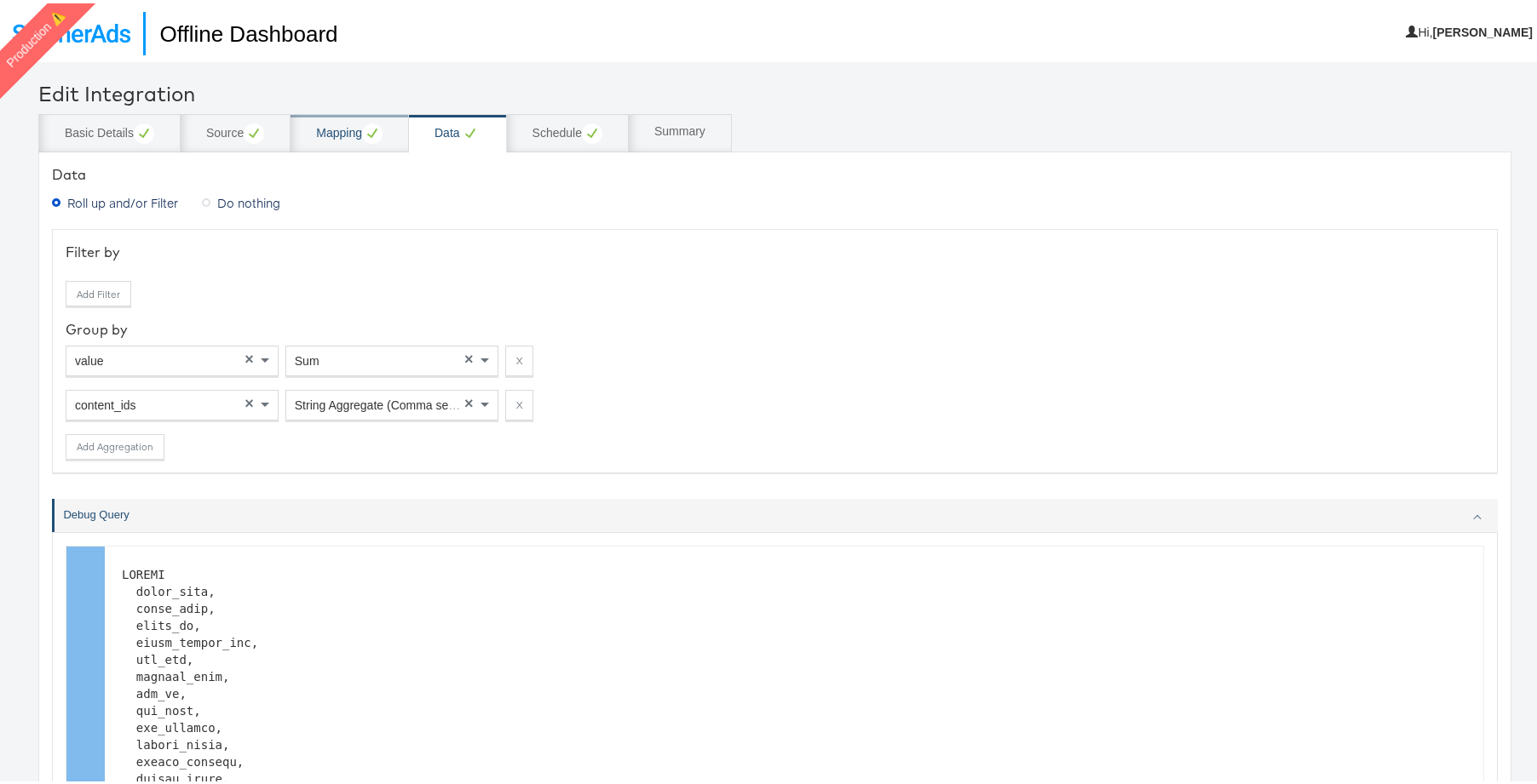
click at [326, 126] on div "Mapping" at bounding box center [349, 130] width 67 height 21
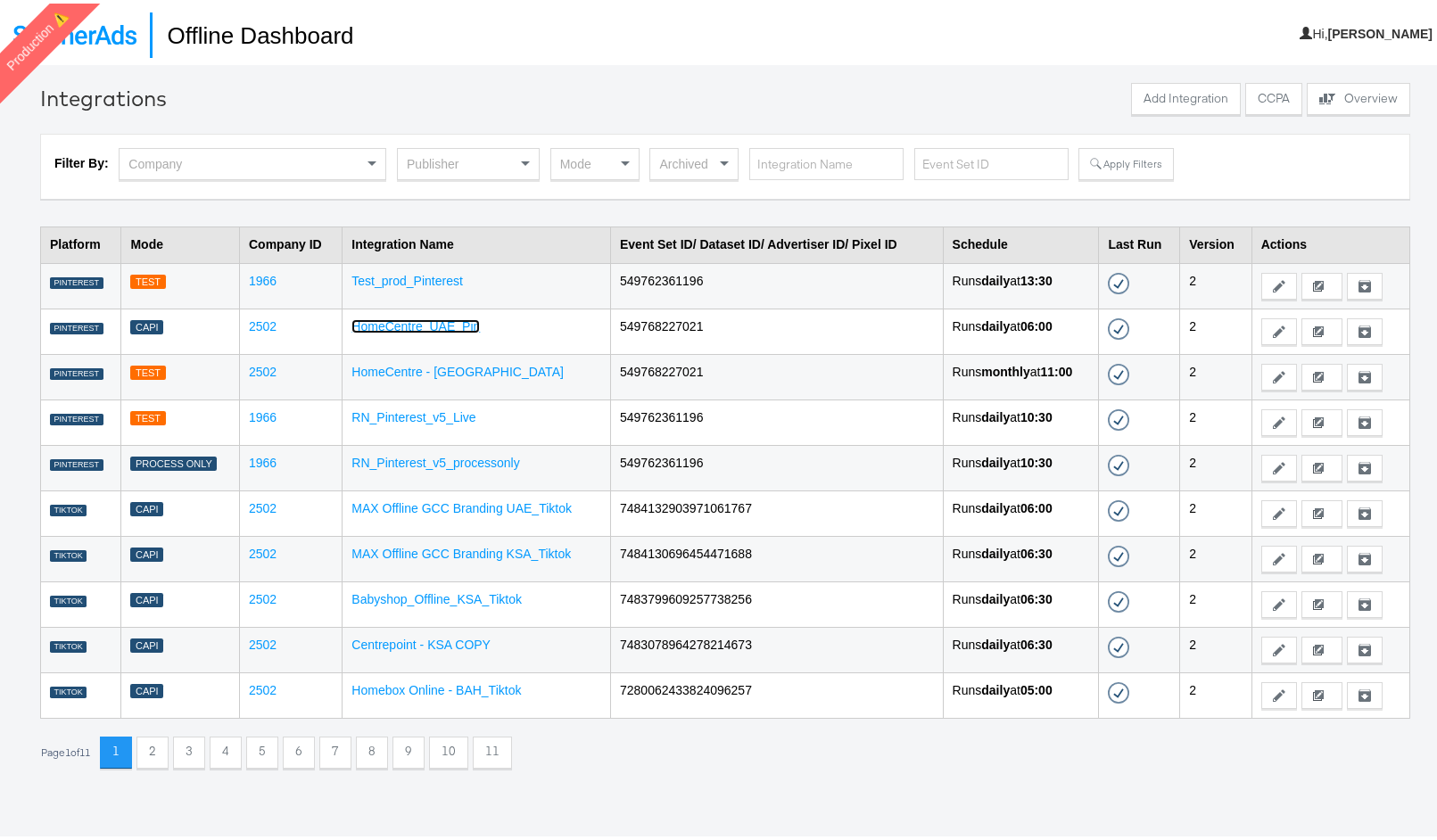
click at [461, 321] on link "HomeCentre_UAE_Pin" at bounding box center [415, 323] width 128 height 14
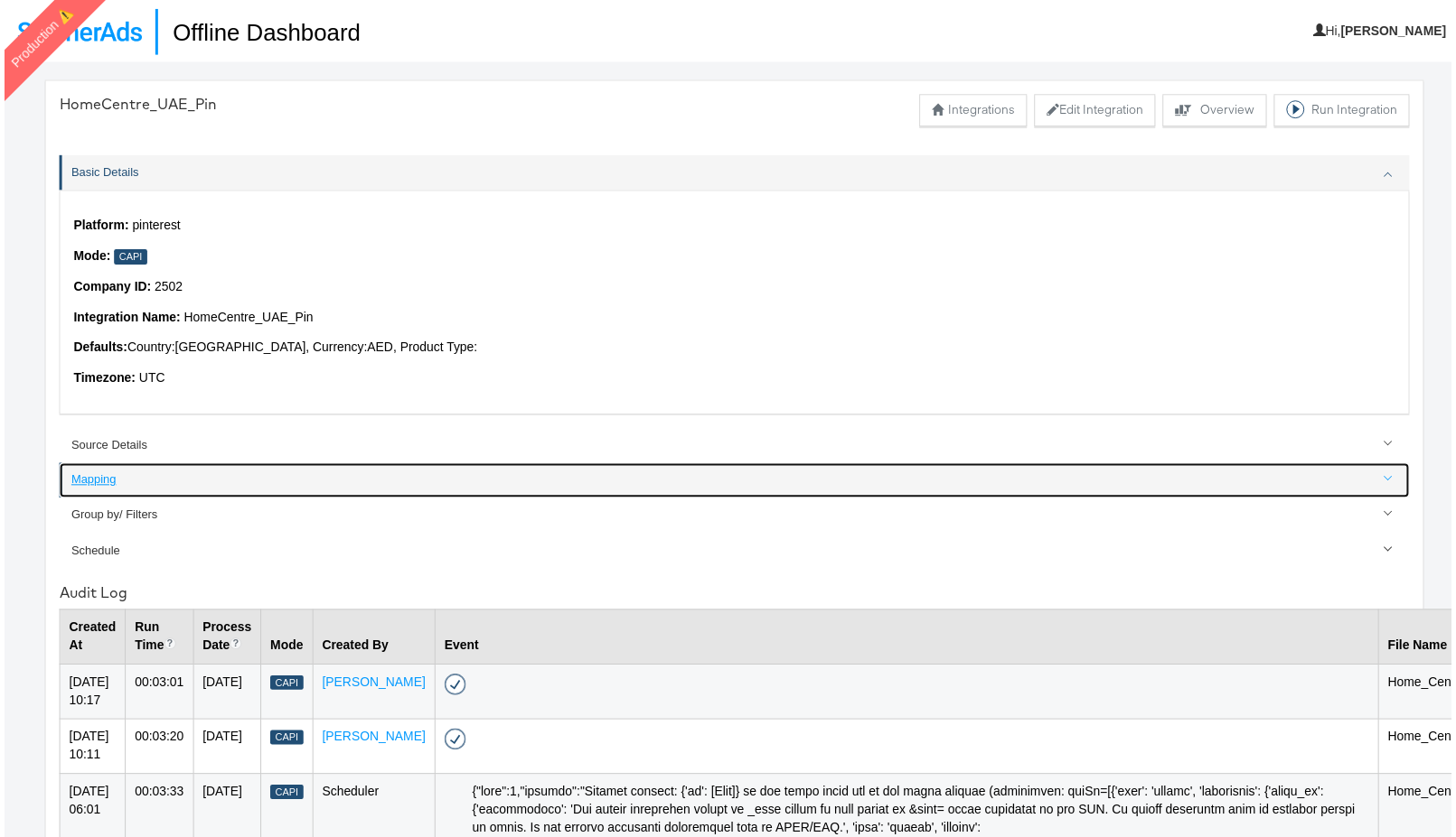
click at [90, 487] on div "Mapping" at bounding box center [736, 483] width 1337 height 17
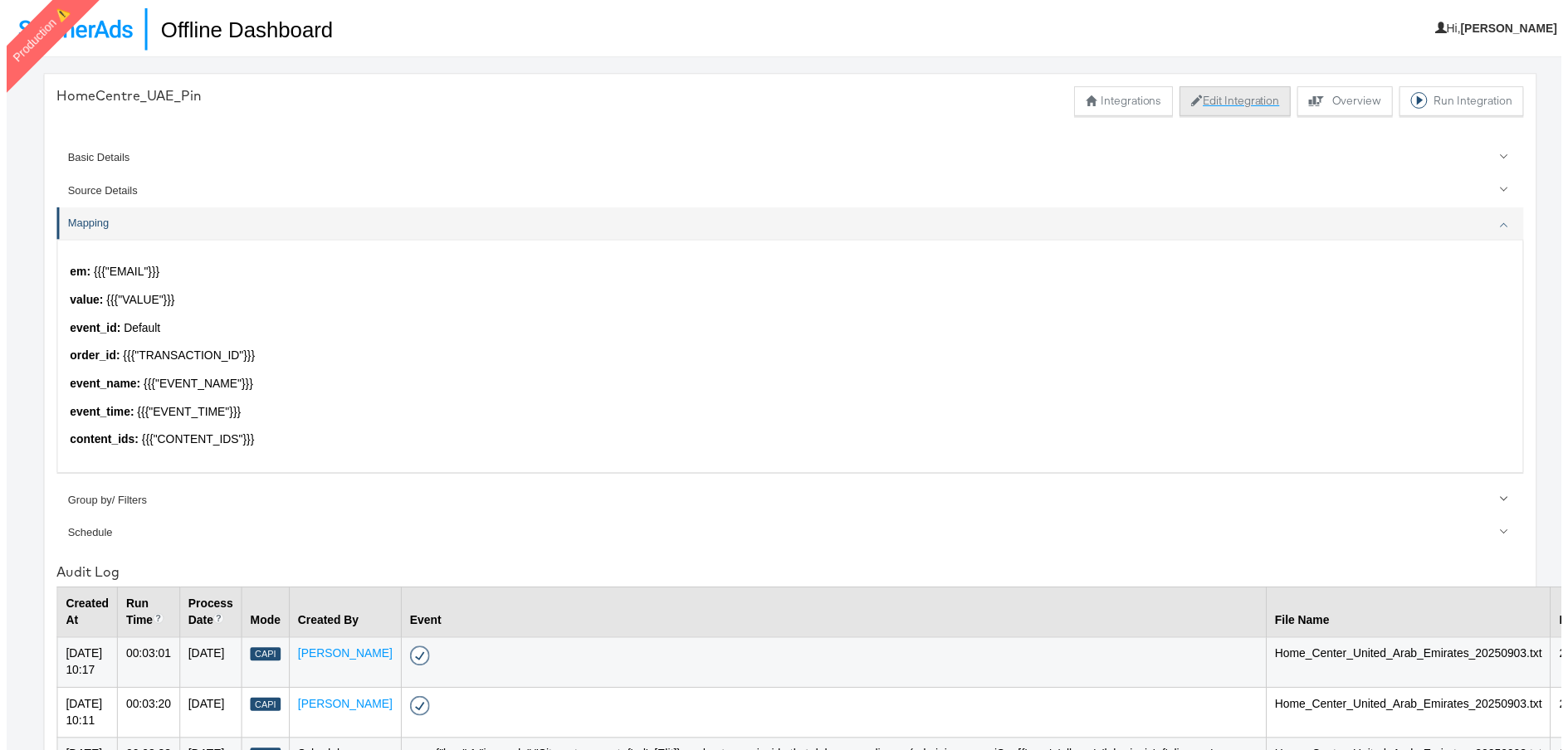
click at [1218, 105] on button "Edit Integration" at bounding box center [1239, 102] width 112 height 30
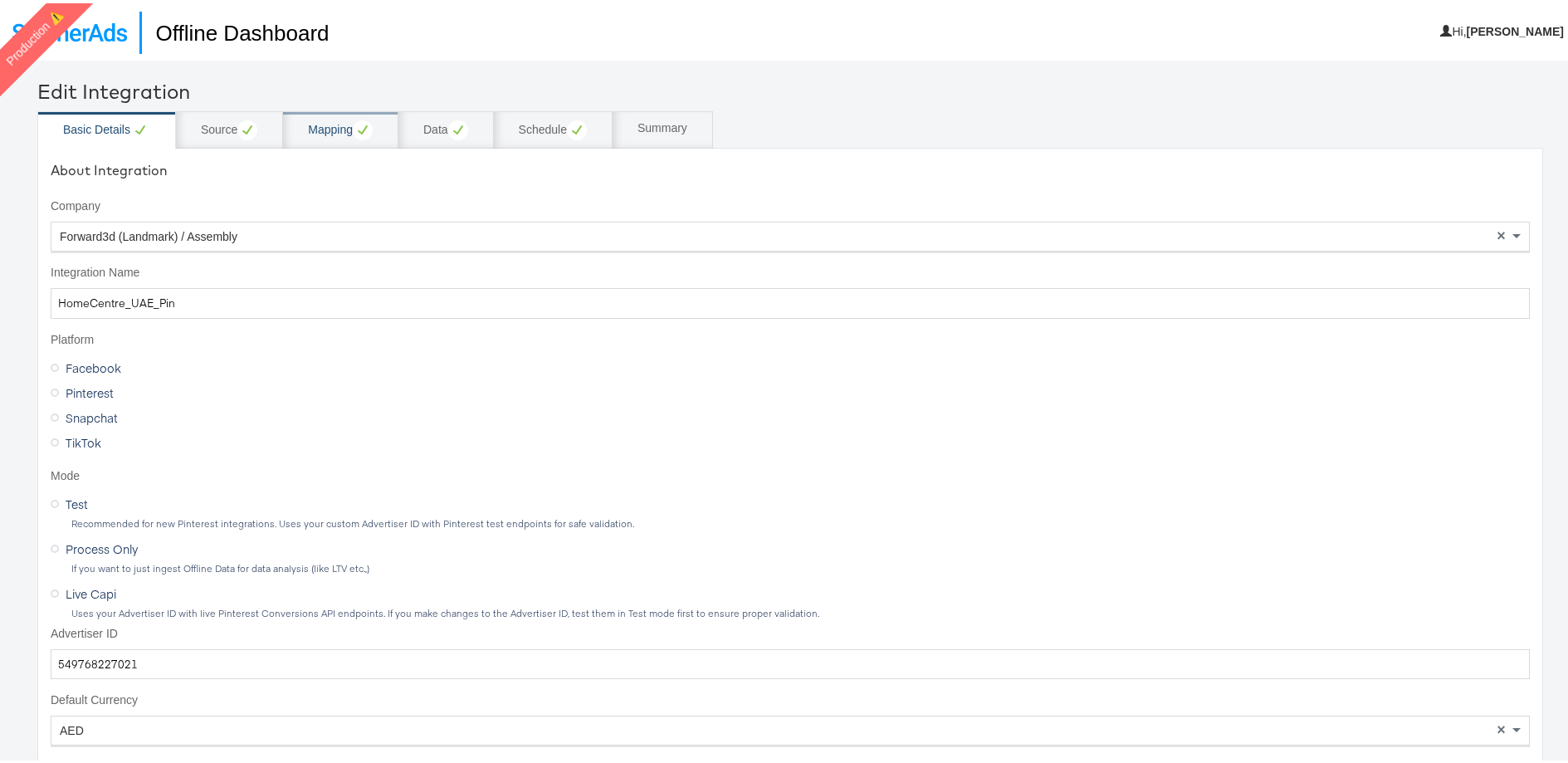
click at [334, 117] on div "Mapping" at bounding box center [340, 127] width 65 height 20
